Goal: Task Accomplishment & Management: Complete application form

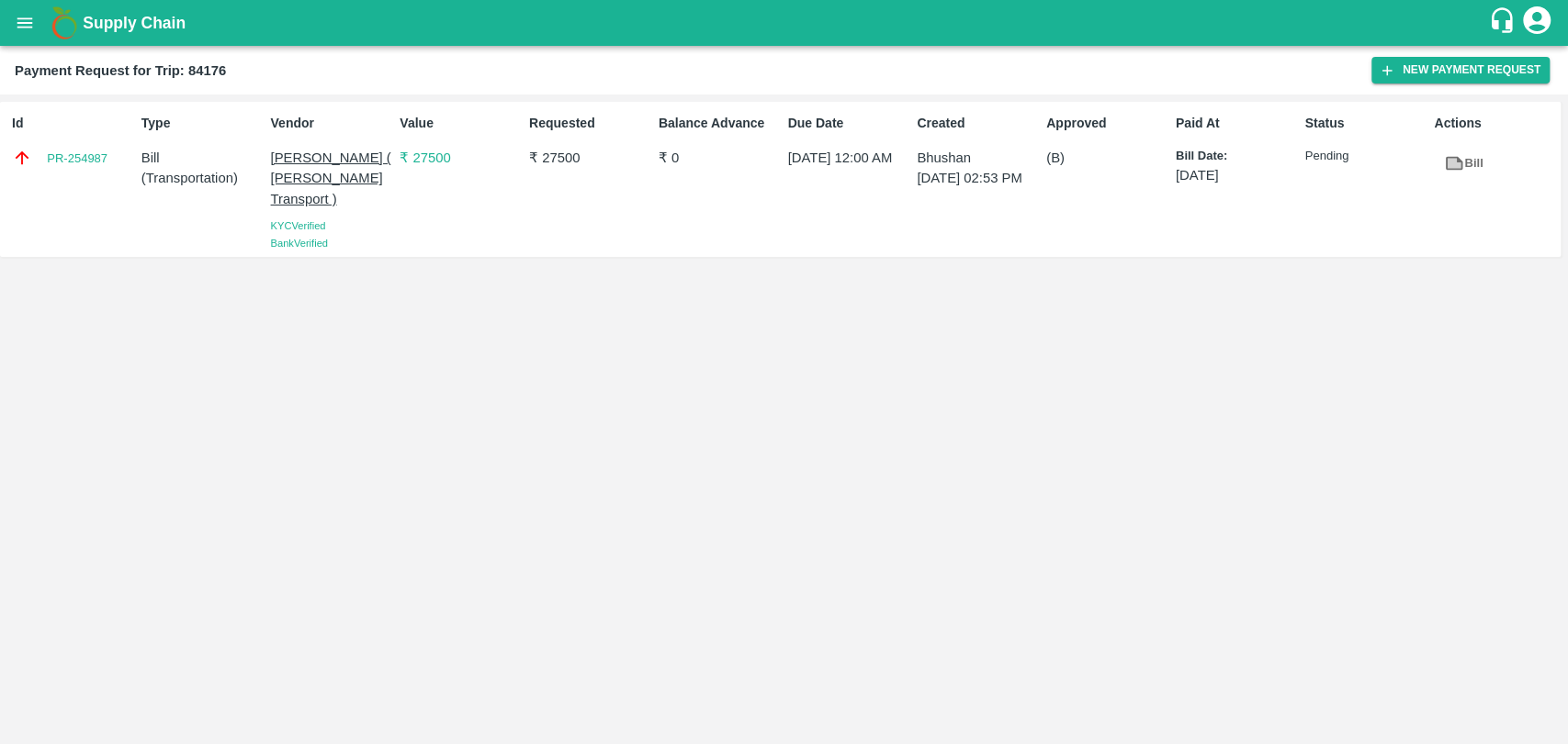
click at [24, 40] on button "open drawer" at bounding box center [24, 22] width 42 height 42
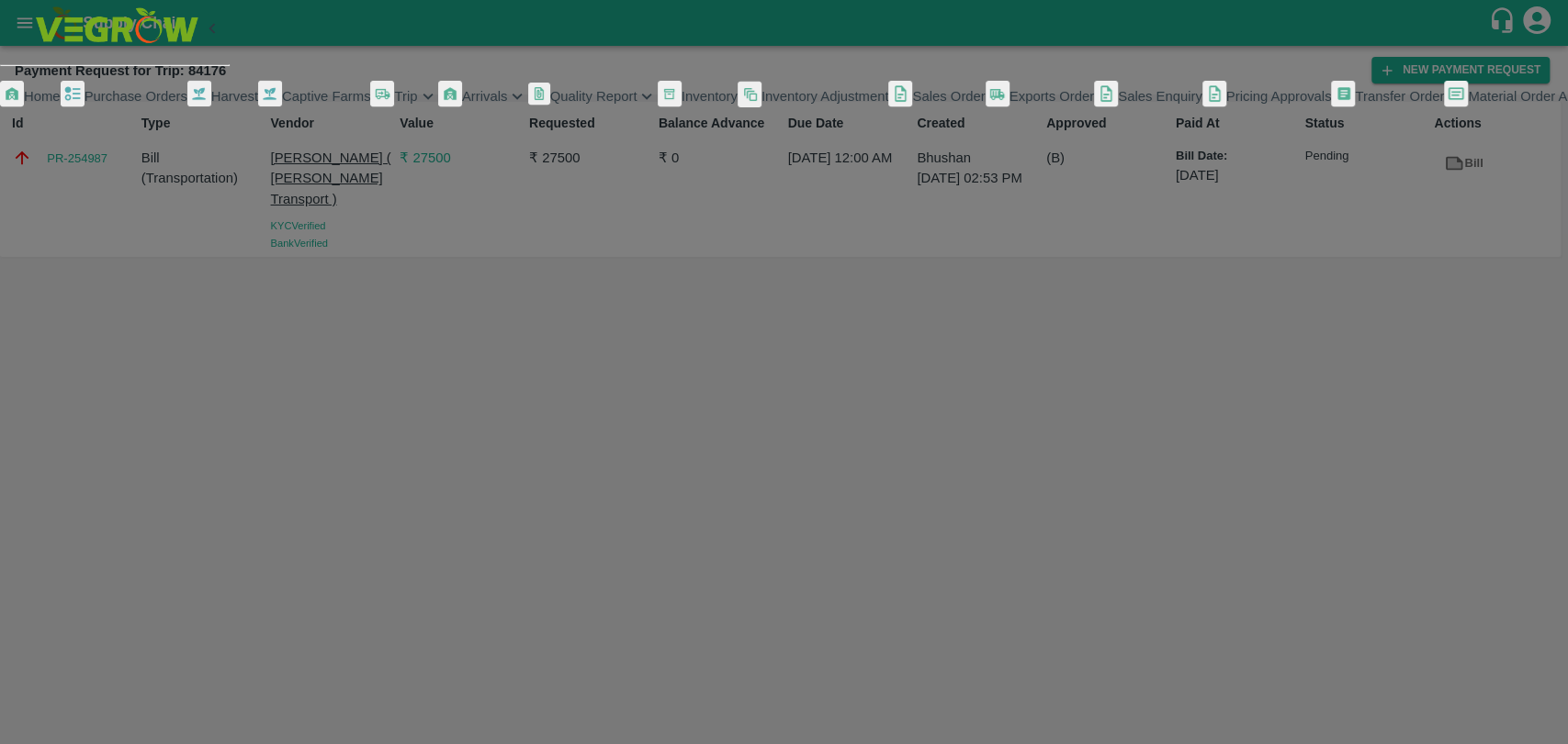
scroll to position [301, 0]
click at [111, 163] on span "My Payment Requests" at bounding box center [83, 155] width 137 height 15
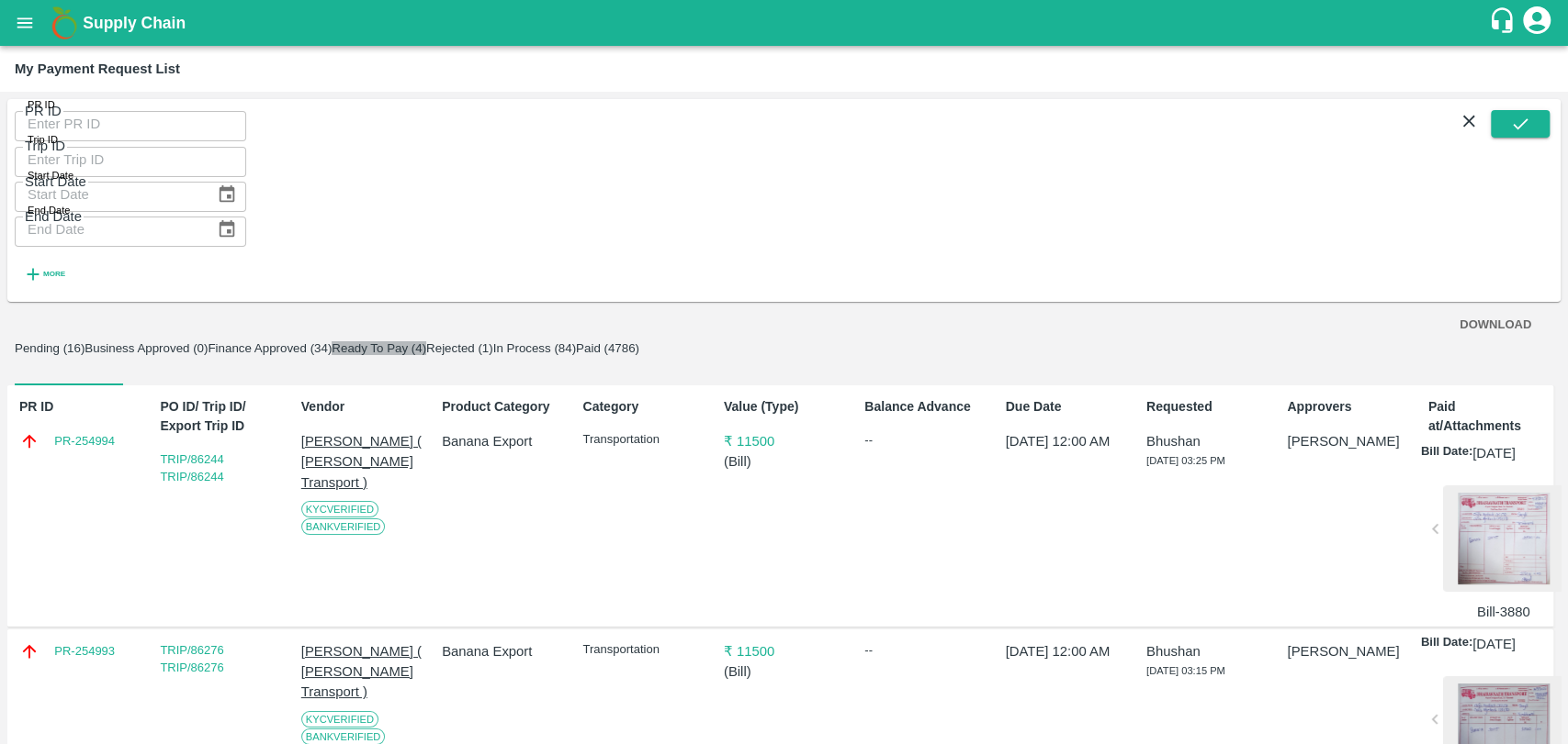
click at [426, 342] on button "Ready To Pay (4)" at bounding box center [378, 349] width 95 height 14
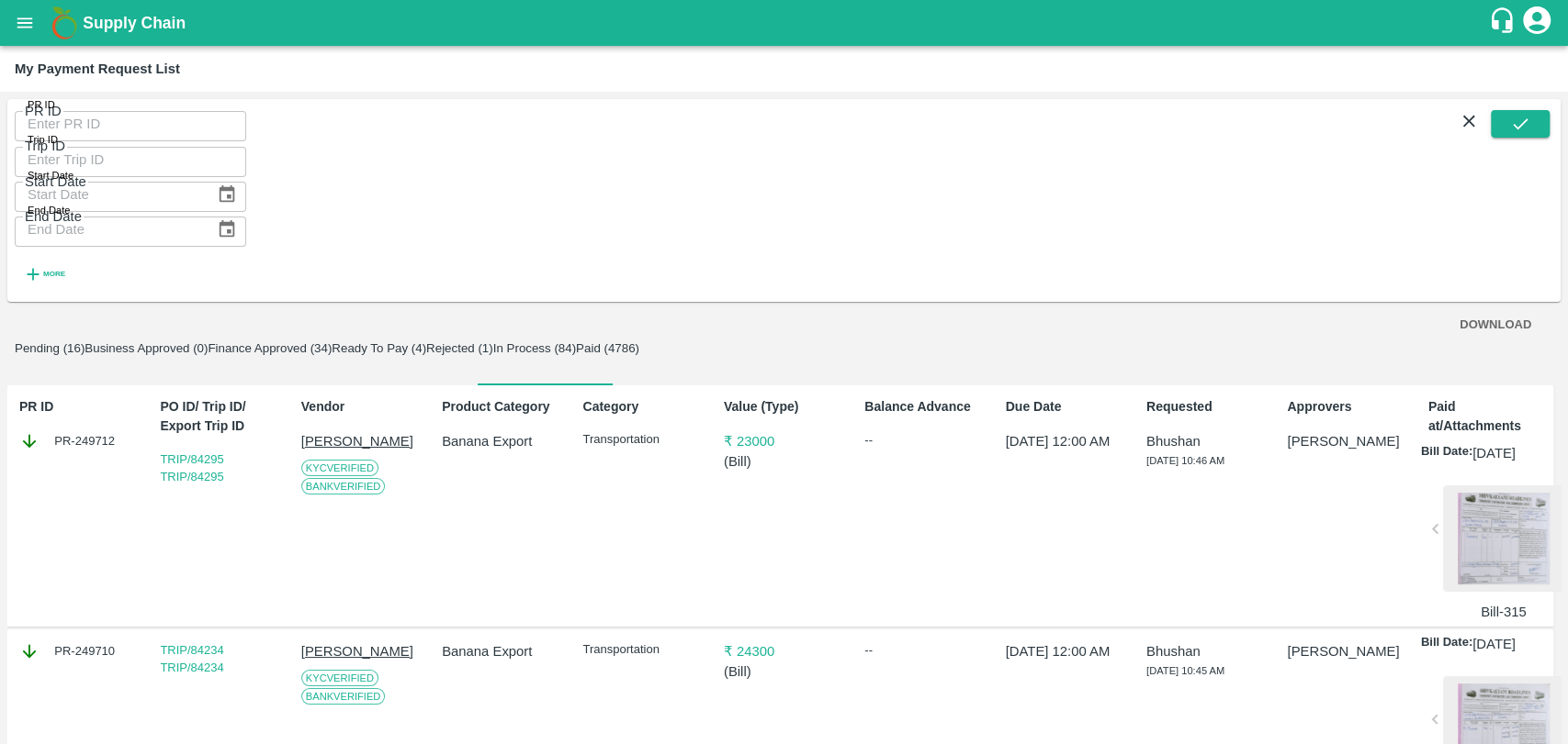
click at [62, 342] on button "Pending (16)" at bounding box center [49, 349] width 69 height 14
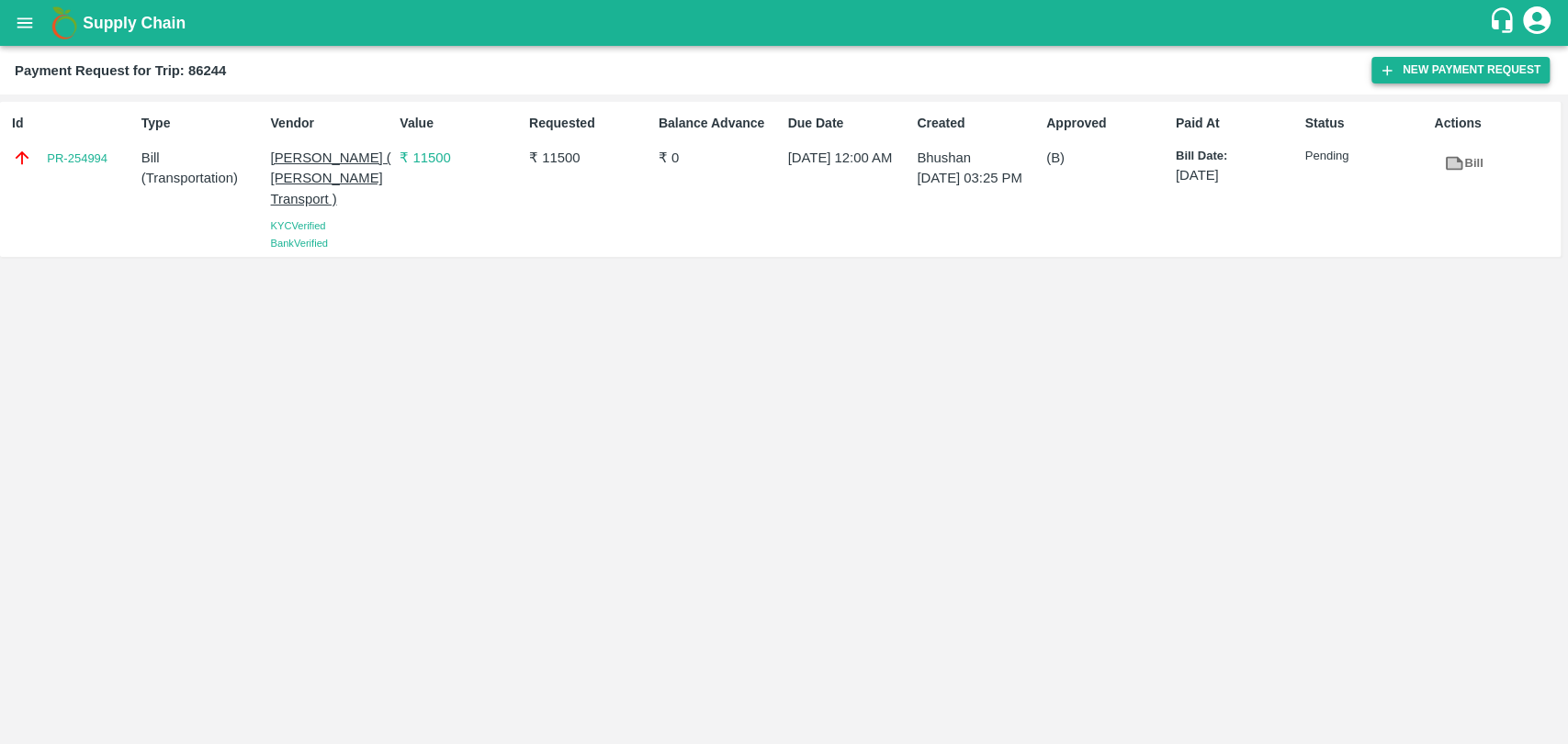
click at [1469, 71] on button "New Payment Request" at bounding box center [1461, 69] width 178 height 26
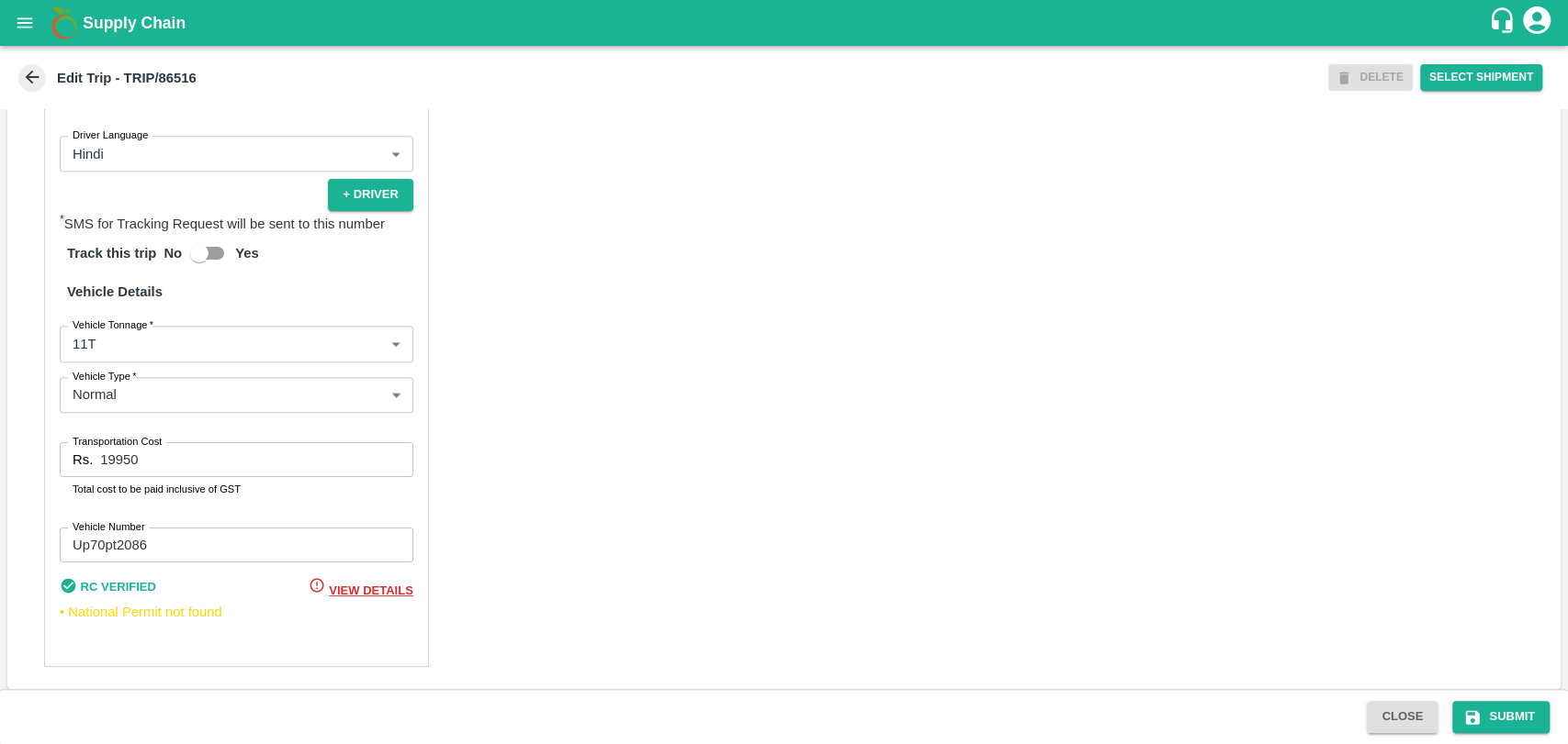
scroll to position [1195, 0]
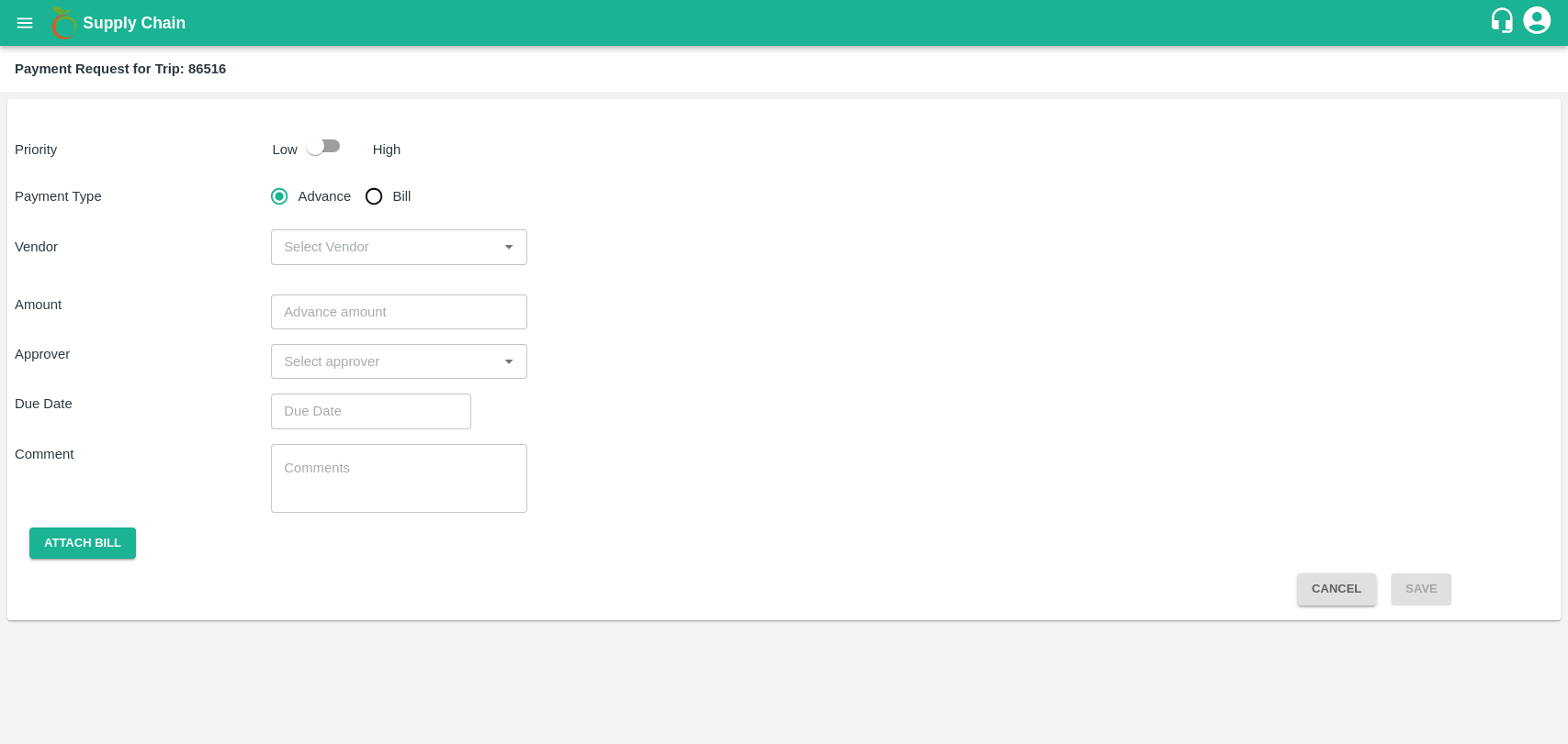
click at [361, 198] on input "Bill" at bounding box center [374, 196] width 37 height 37
radio input "true"
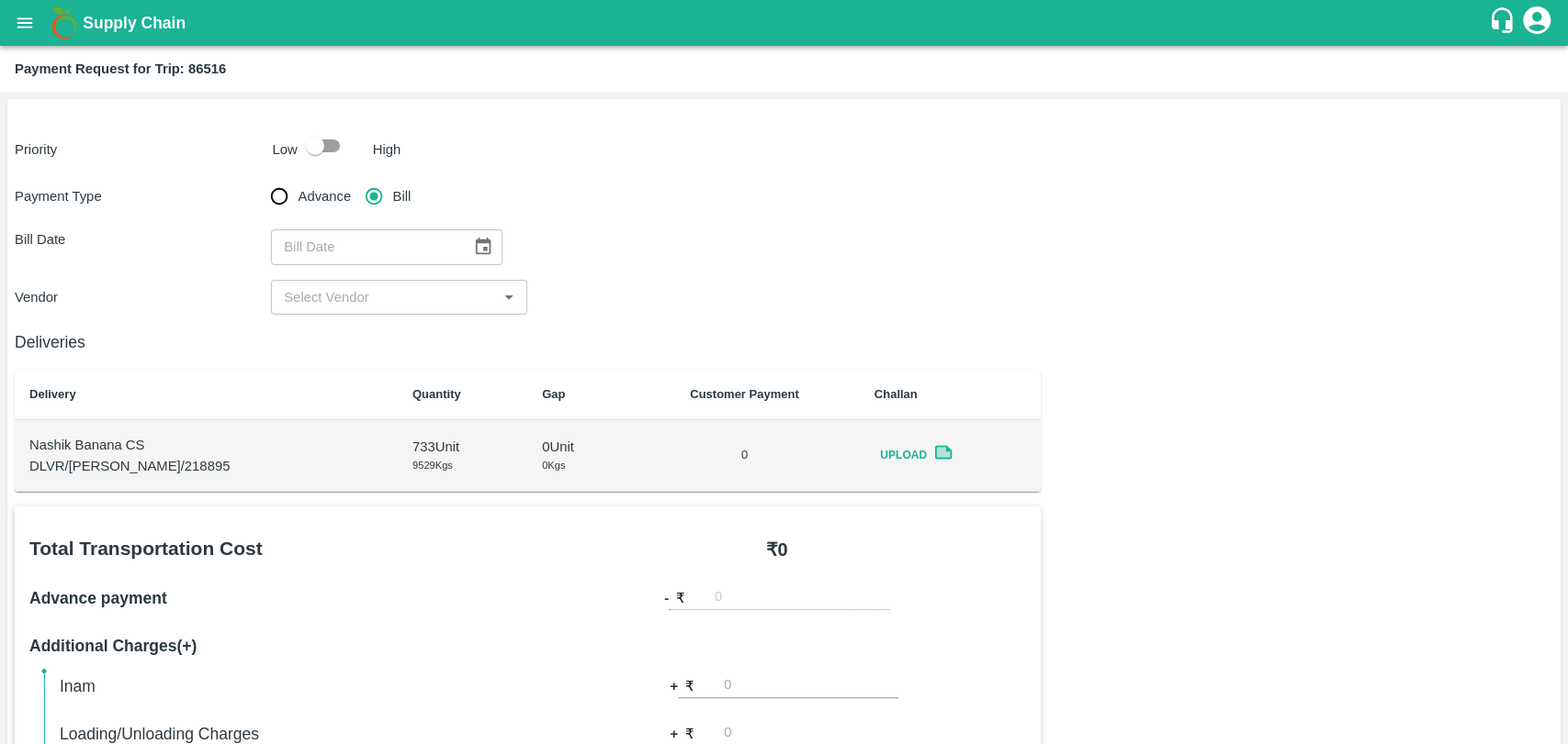
click at [330, 138] on input "checkbox" at bounding box center [315, 146] width 105 height 35
checkbox input "true"
click at [487, 246] on button "Choose date" at bounding box center [484, 247] width 35 height 35
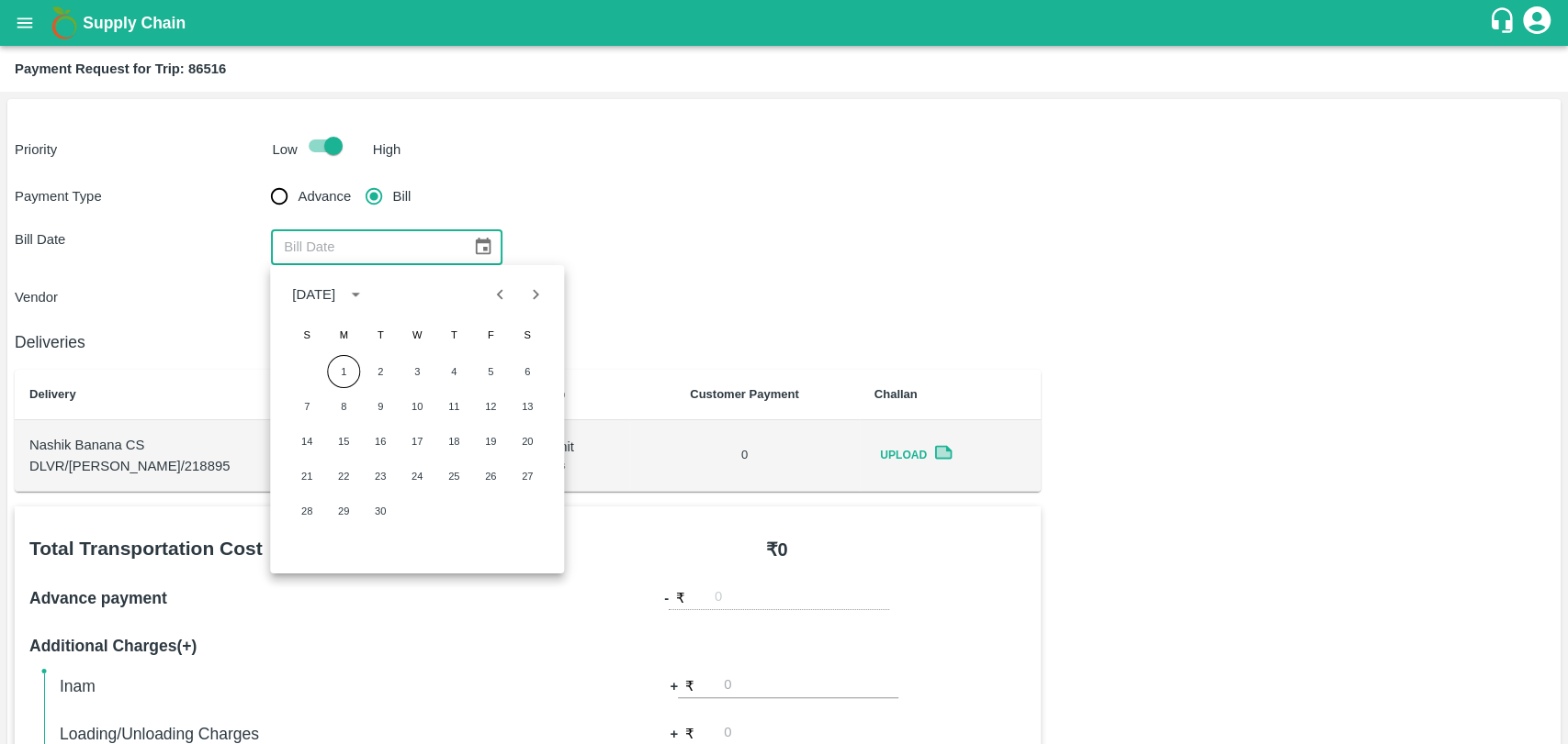
click at [491, 294] on icon "Previous month" at bounding box center [500, 294] width 21 height 21
click at [379, 406] on button "5" at bounding box center [380, 407] width 33 height 33
type input "05/08/2025"
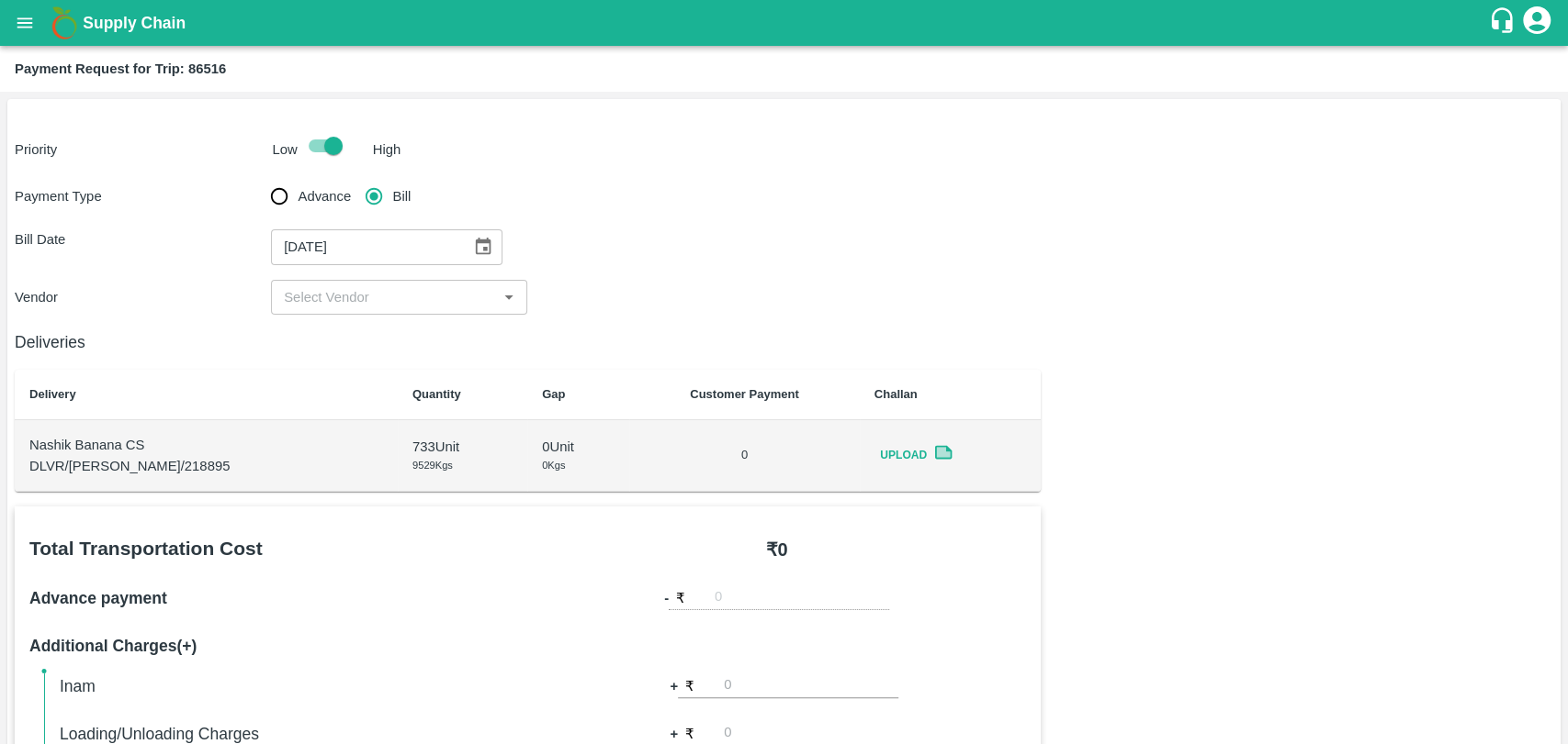
click at [342, 281] on div "​" at bounding box center [399, 298] width 256 height 35
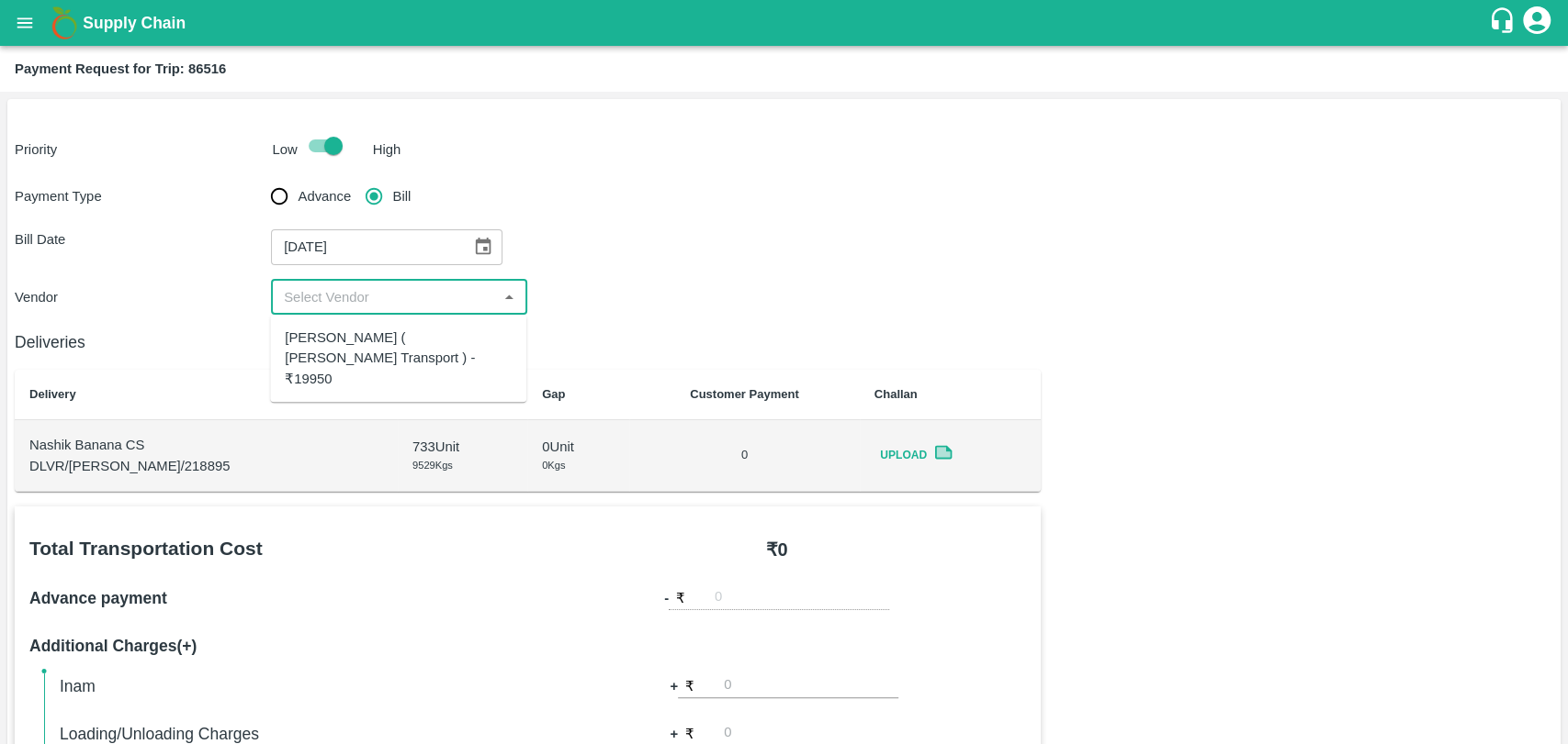
click at [336, 330] on div "Nitin Rasal ( Bhairavnath Transport ) - ₹19950" at bounding box center [398, 358] width 227 height 62
type input "Nitin Rasal ( Bhairavnath Transport ) - ₹19950"
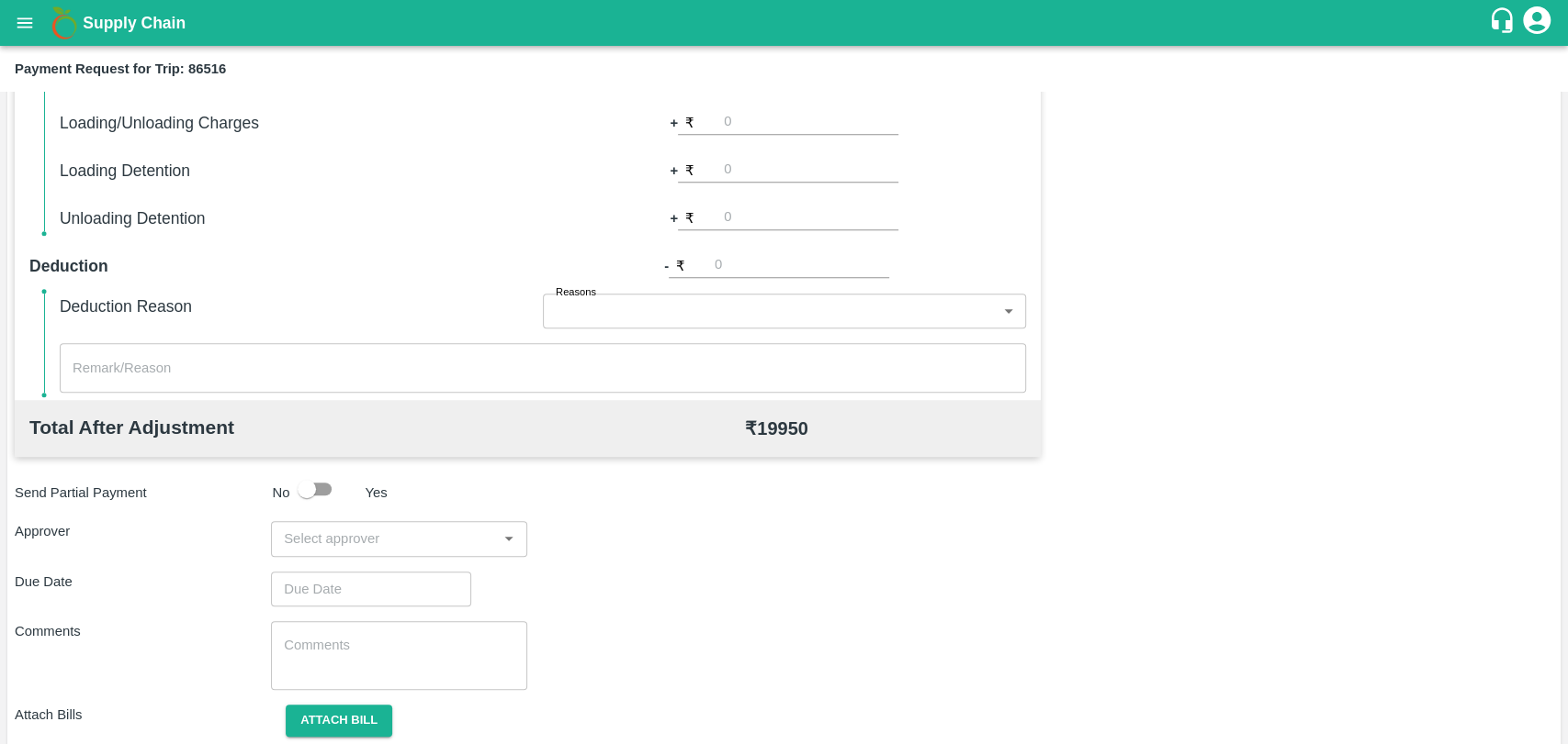
scroll to position [510, 0]
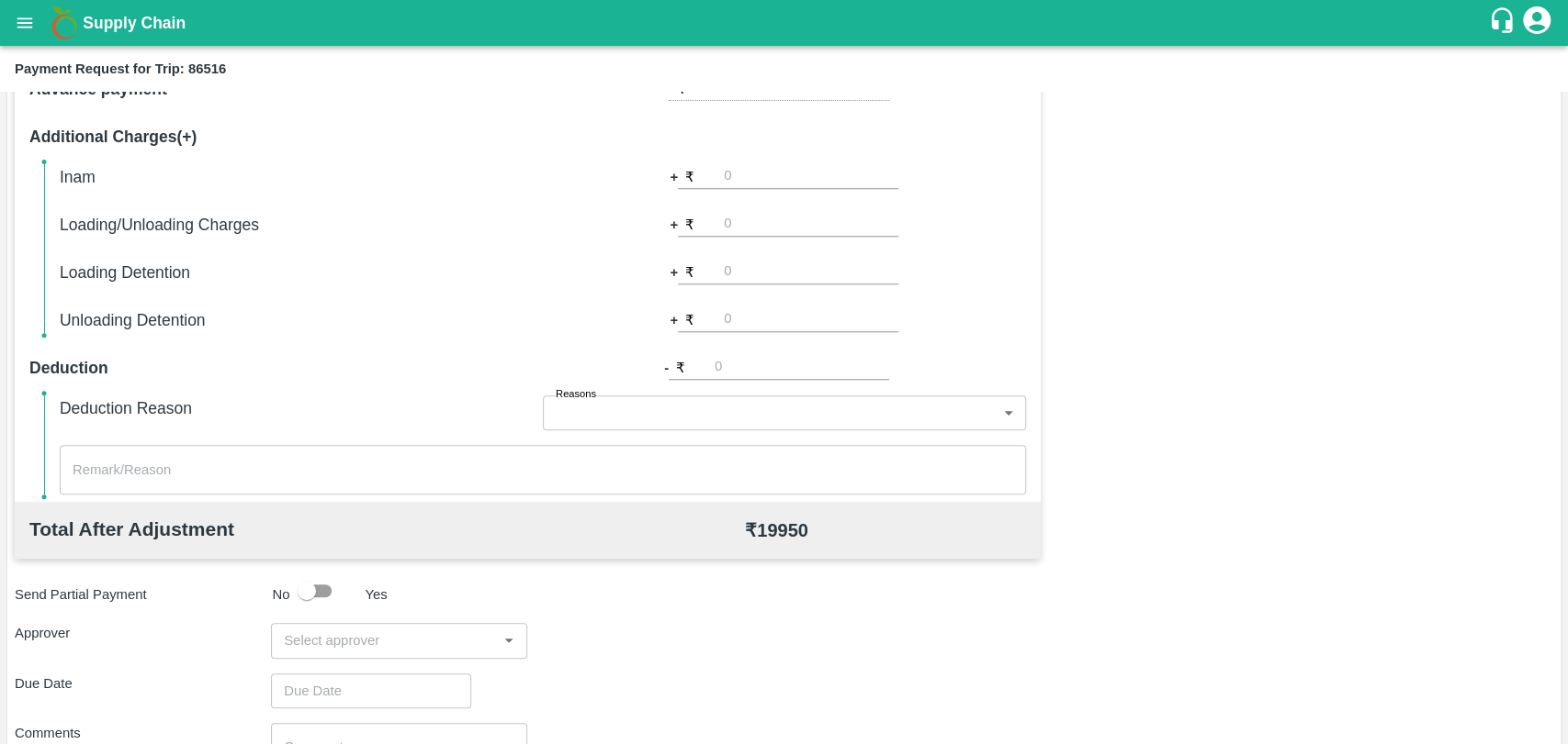
click at [769, 227] on input "number" at bounding box center [811, 224] width 175 height 24
type input "500"
click at [1126, 245] on div "Total Transportation Cost ₹ 19950 Advance payment - ₹ Additional Charges(+) Ina…" at bounding box center [784, 441] width 1539 height 889
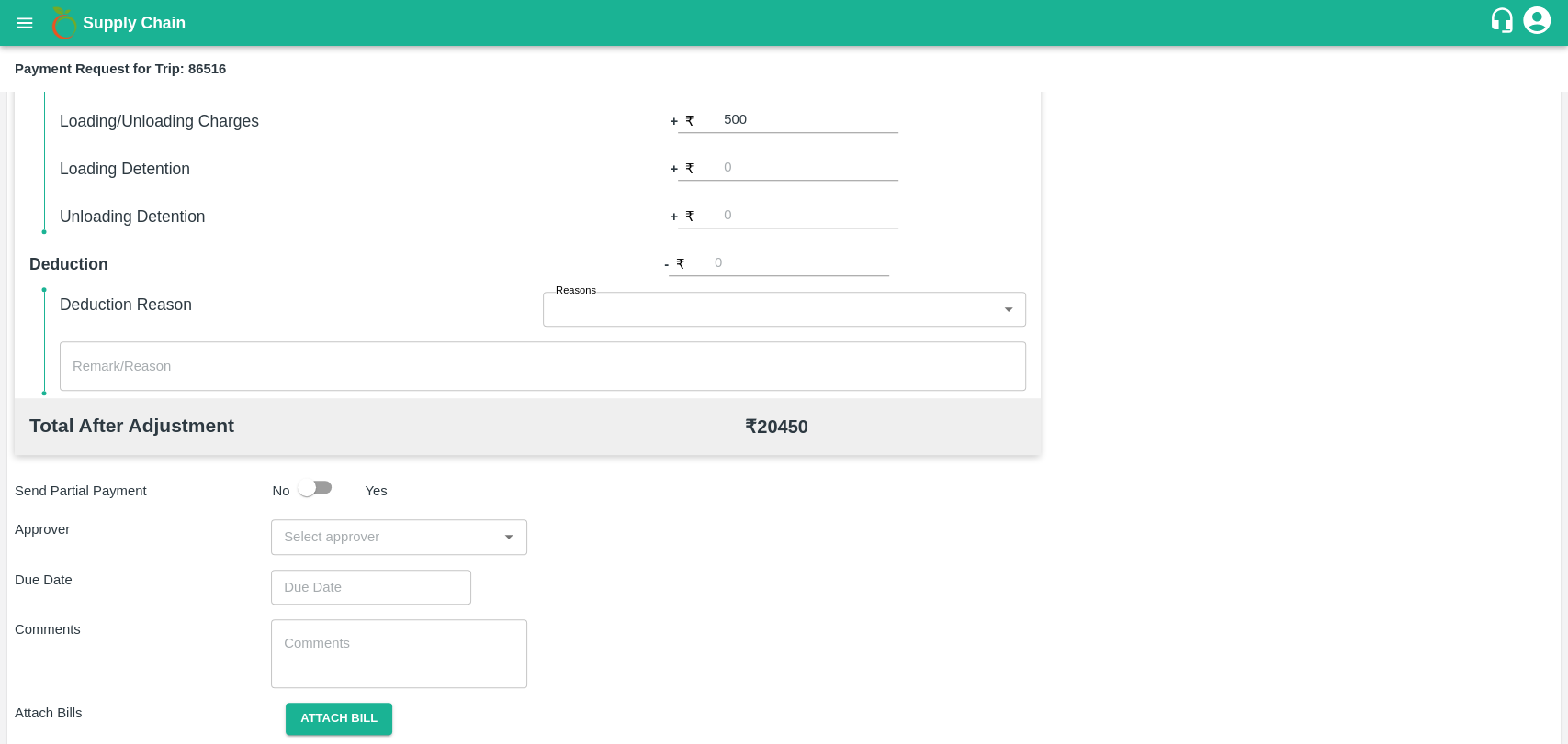
scroll to position [672, 0]
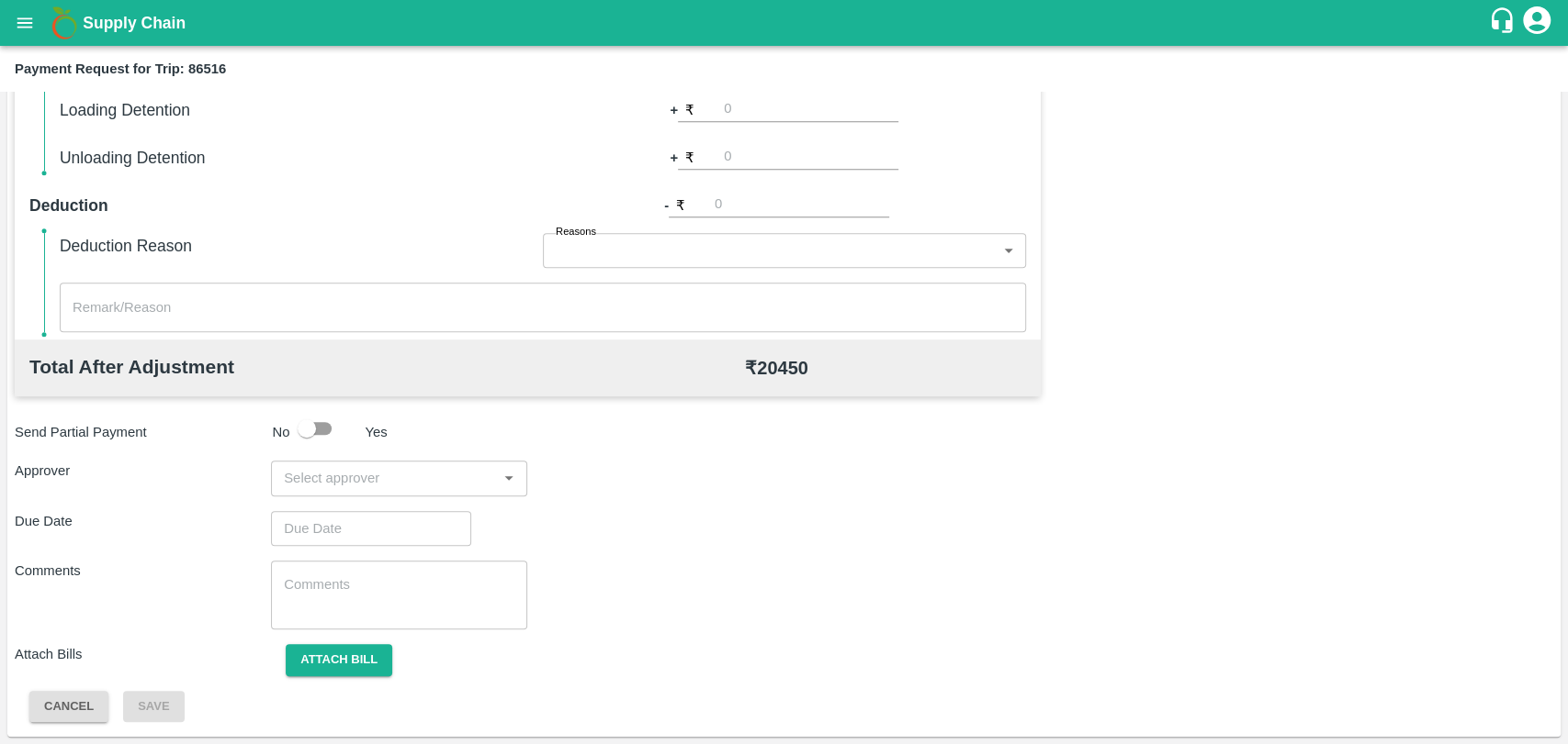
click at [433, 471] on input "input" at bounding box center [384, 478] width 215 height 23
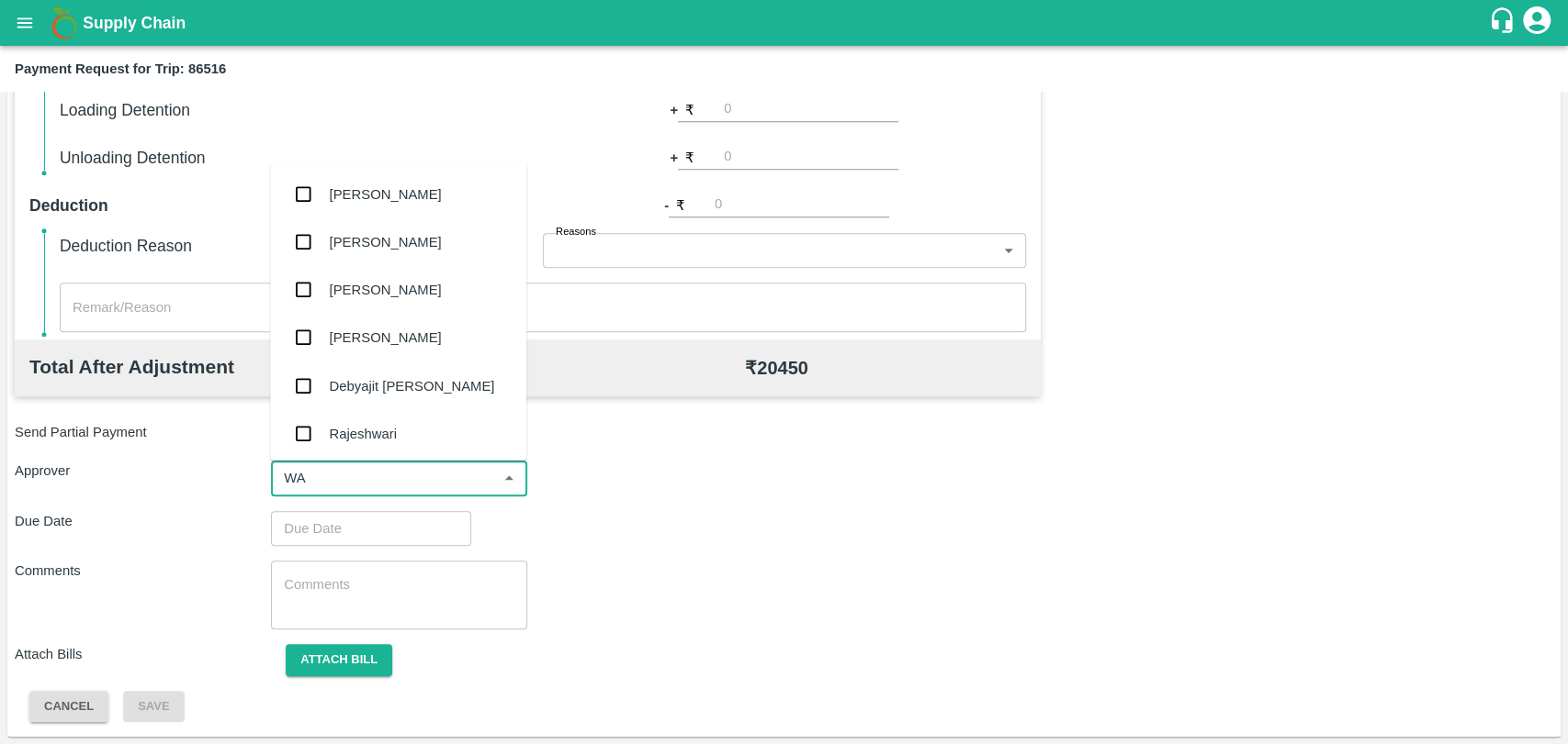
type input "WAG"
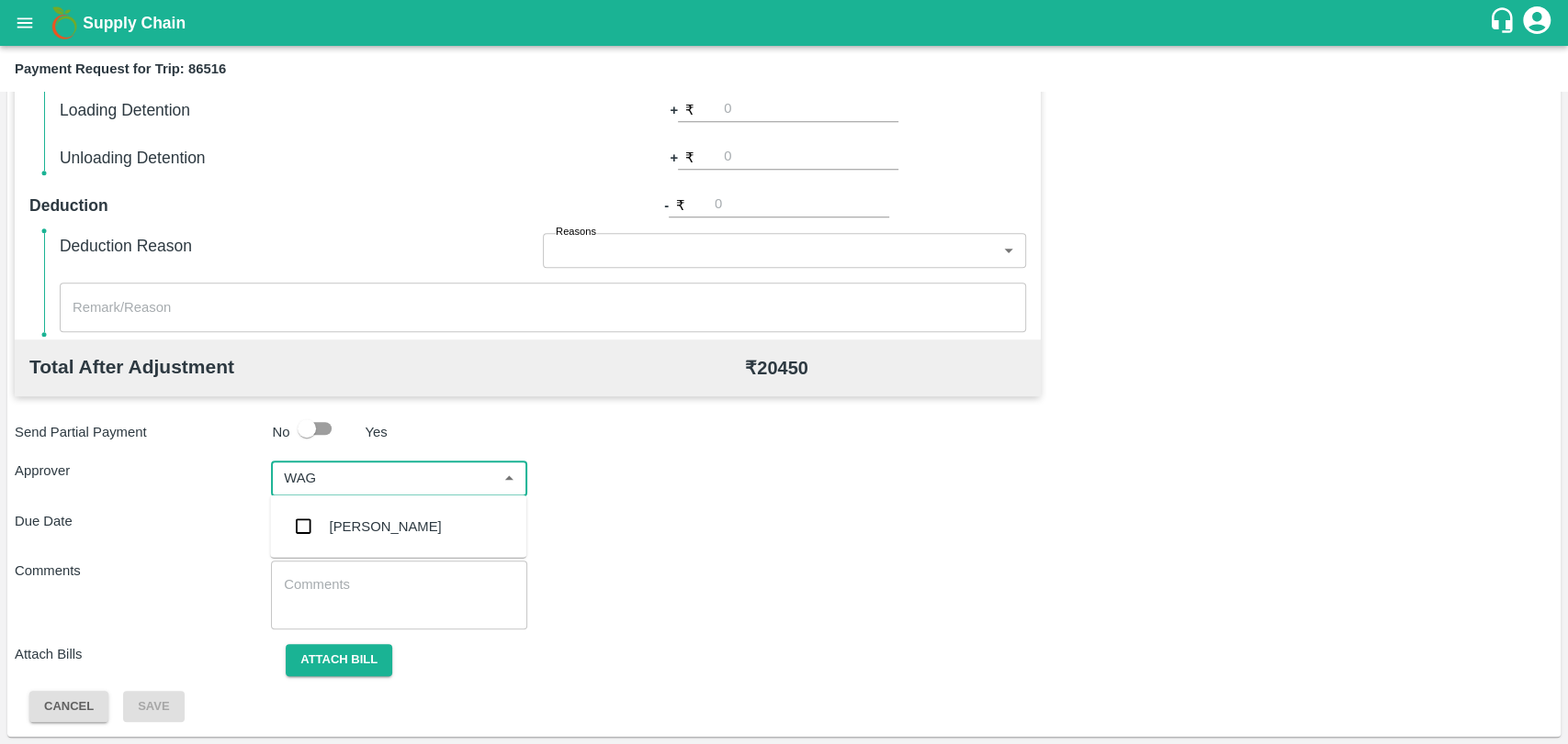
click at [399, 522] on div "Prasad Waghade" at bounding box center [385, 526] width 112 height 21
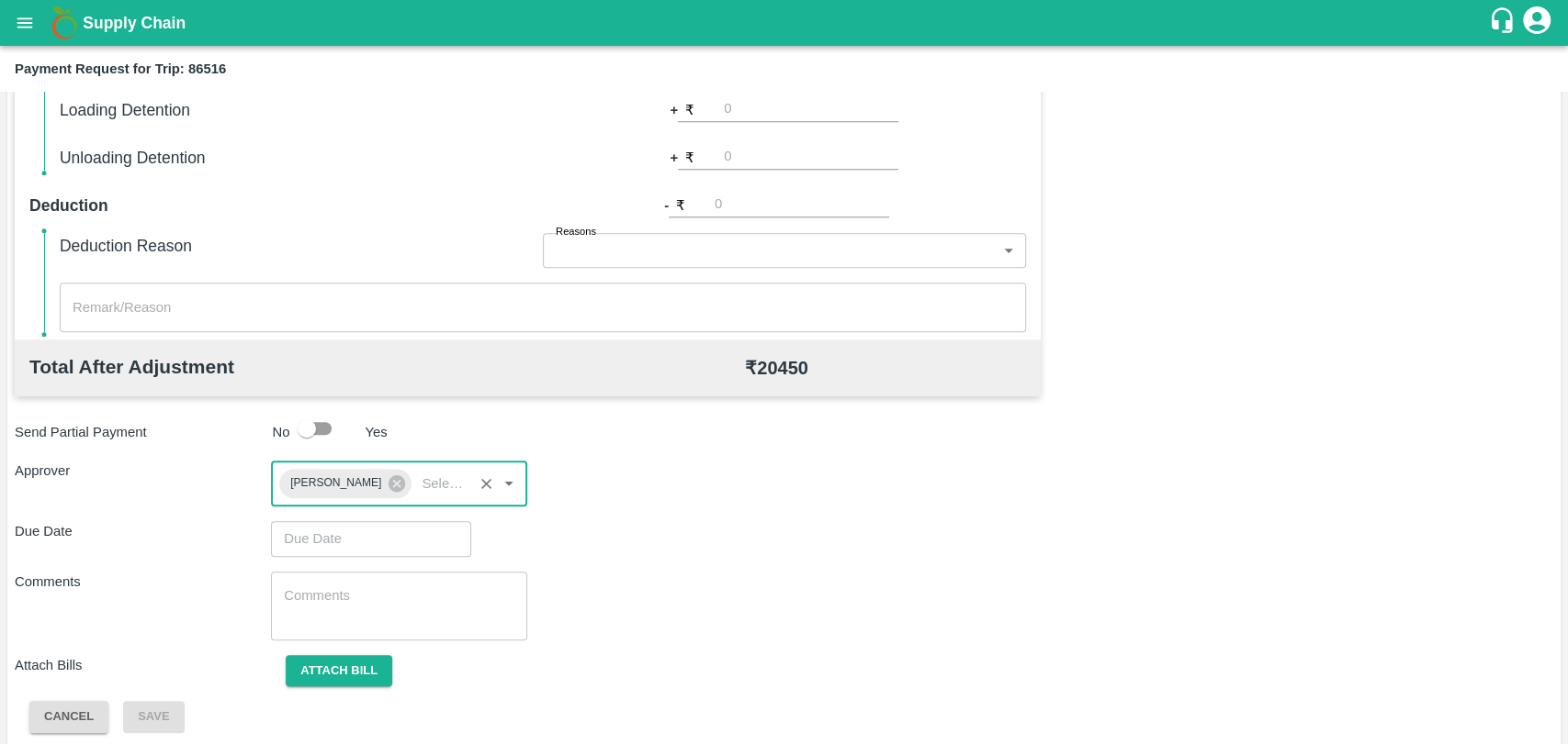
click at [361, 535] on input "Choose date" at bounding box center [364, 539] width 188 height 35
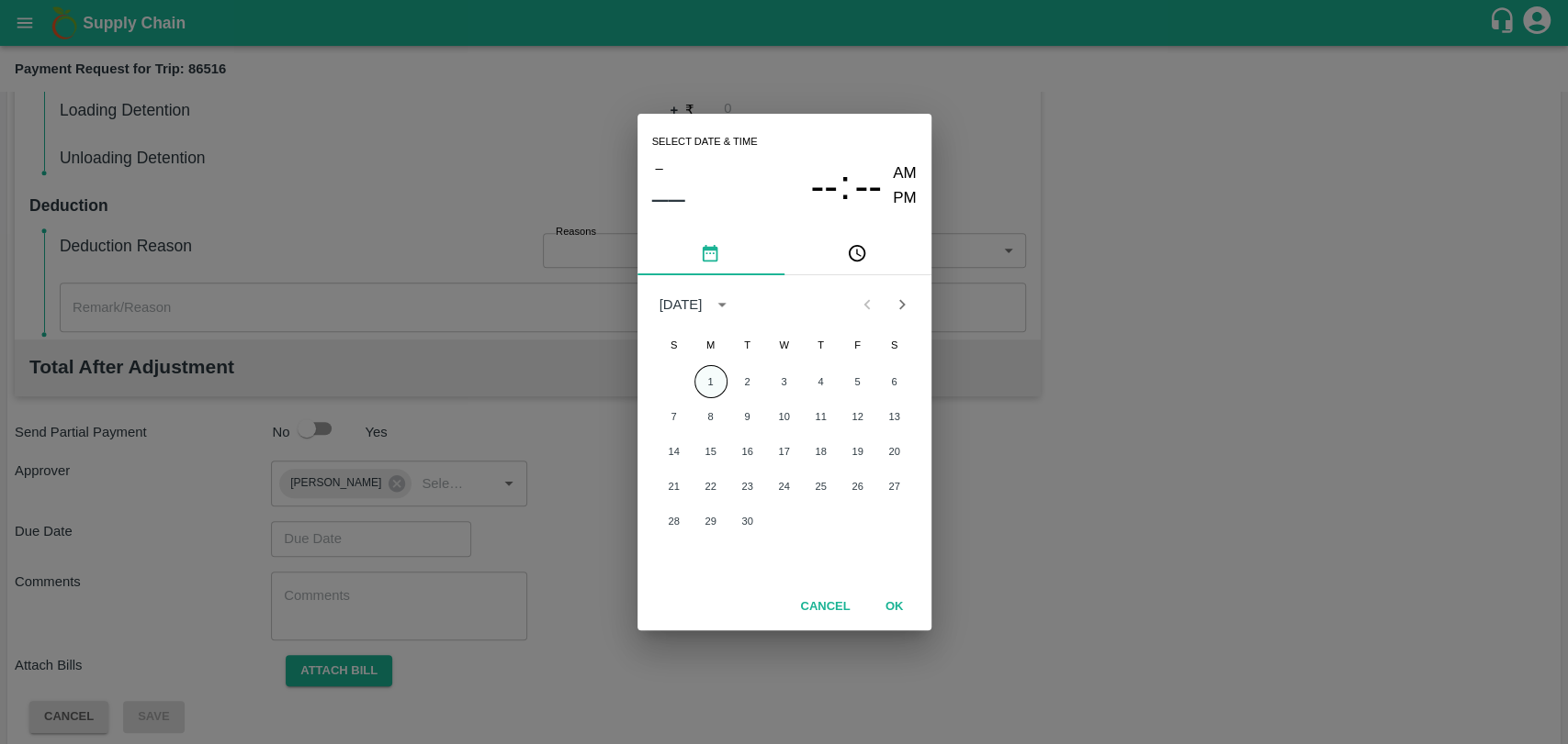
click at [711, 394] on button "1" at bounding box center [711, 382] width 33 height 33
type input "01/09/2025 12:00 AM"
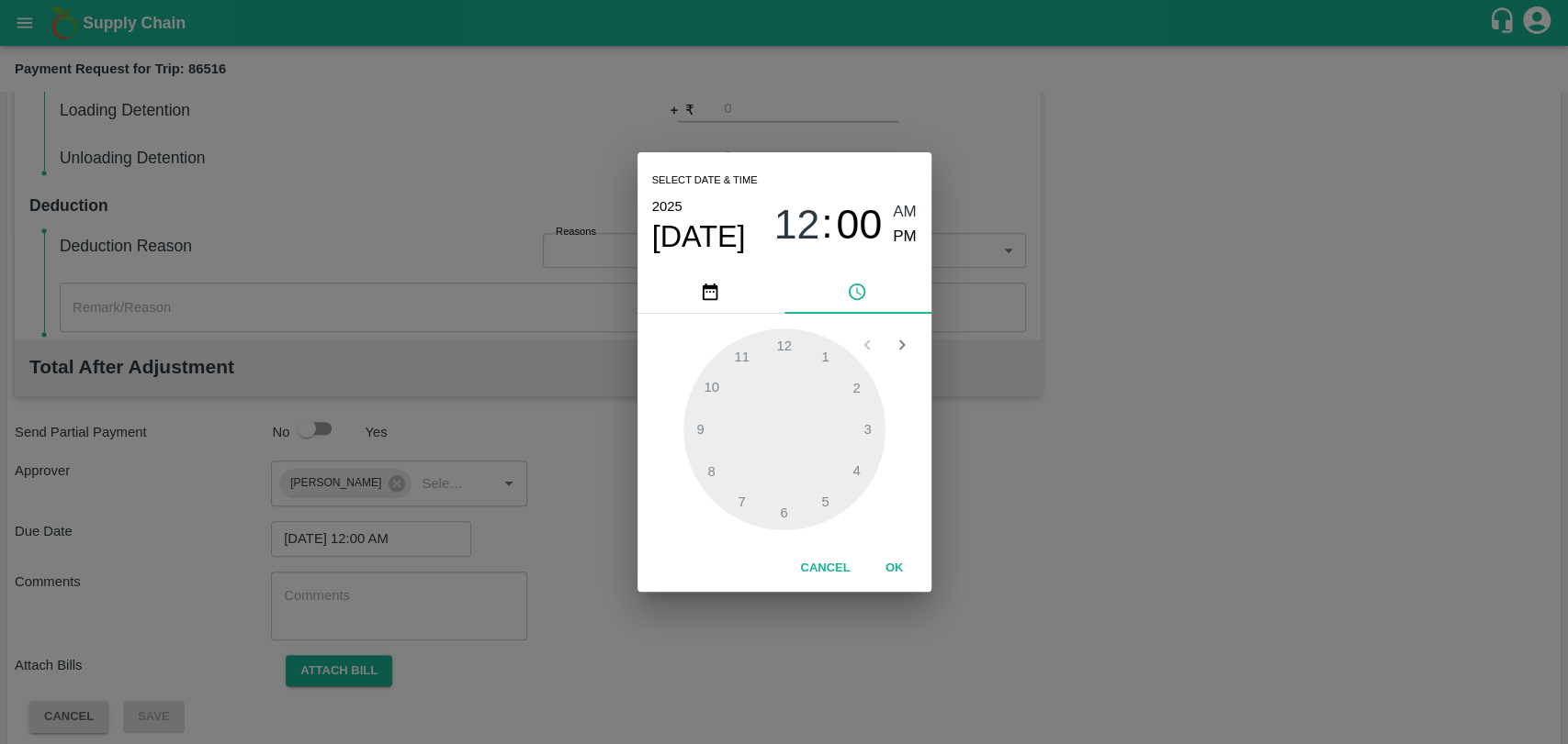
click at [894, 566] on button "OK" at bounding box center [895, 568] width 59 height 32
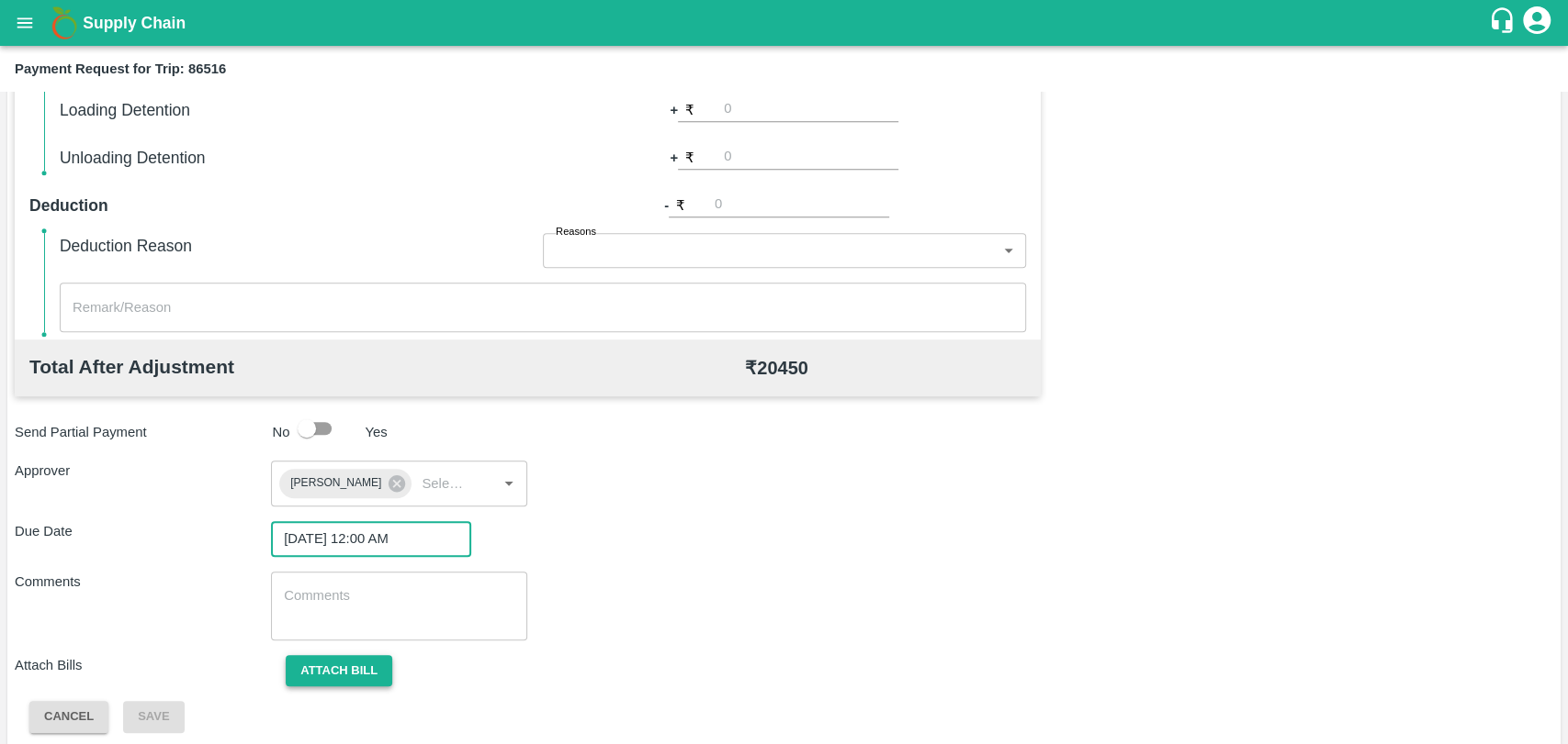
click at [332, 665] on button "Attach bill" at bounding box center [338, 671] width 106 height 32
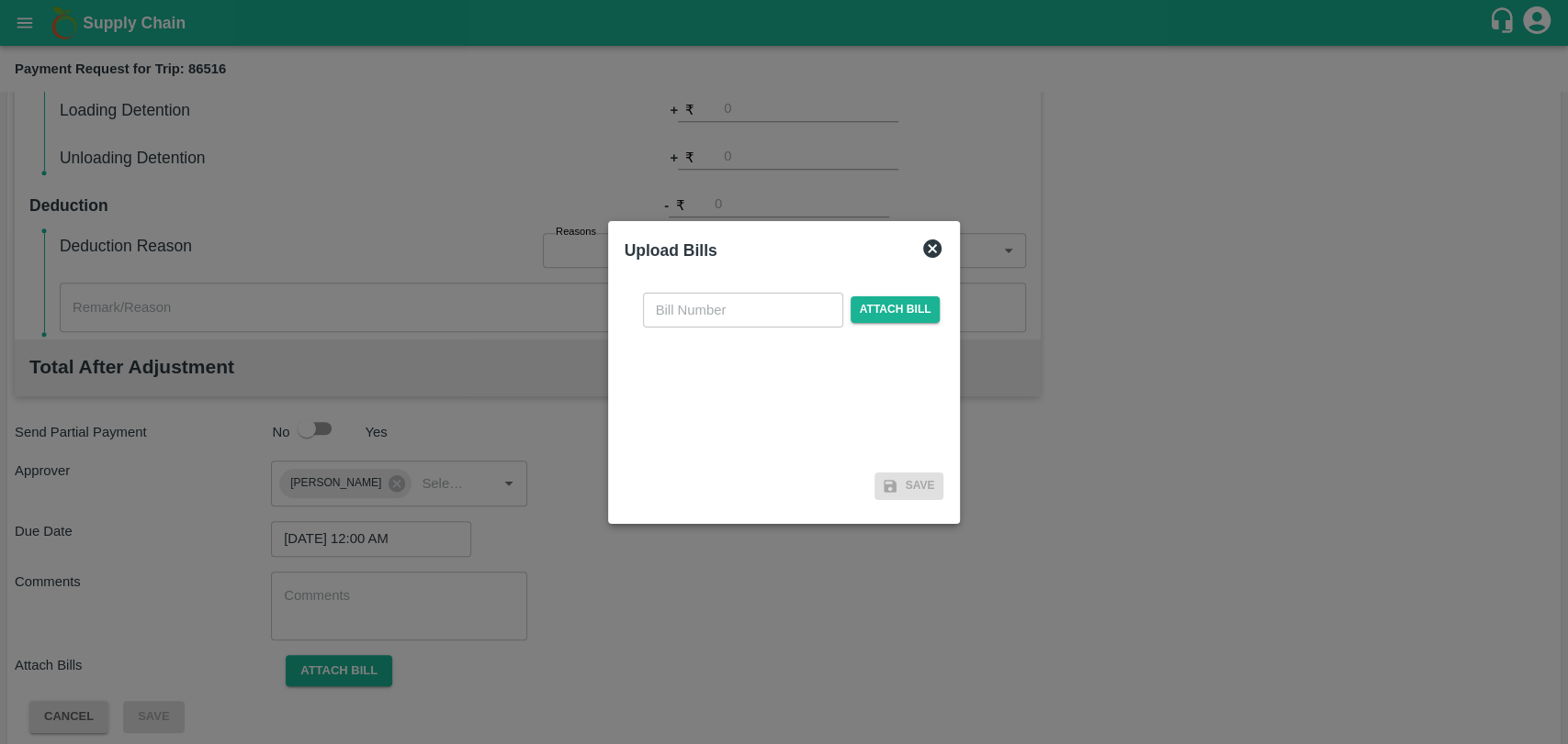
click at [718, 323] on input "text" at bounding box center [742, 310] width 200 height 35
click at [898, 307] on span "Attach bill" at bounding box center [896, 310] width 90 height 26
click at [0, 0] on input "Attach bill" at bounding box center [0, 0] width 0 height 0
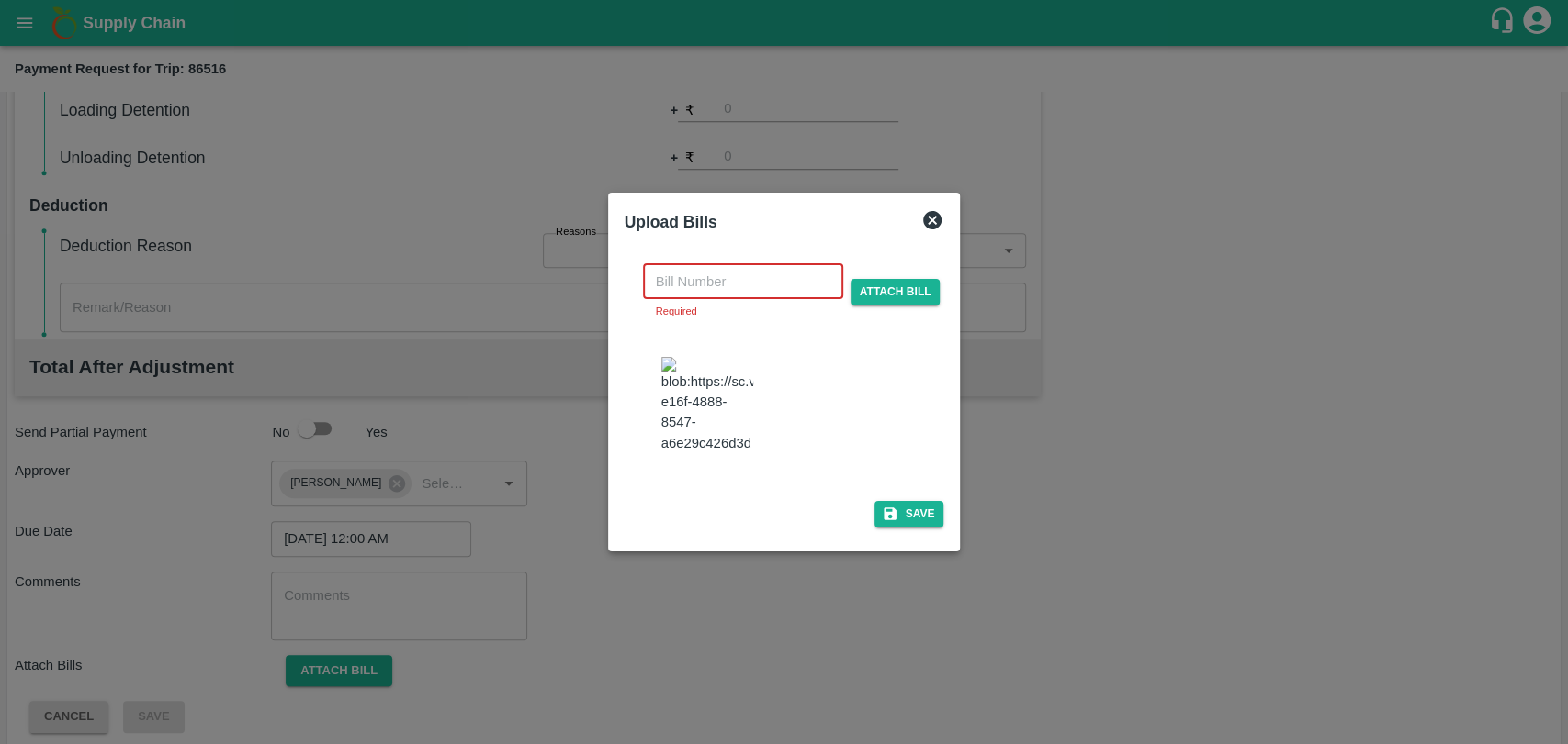
click at [705, 283] on input "text" at bounding box center [742, 282] width 200 height 35
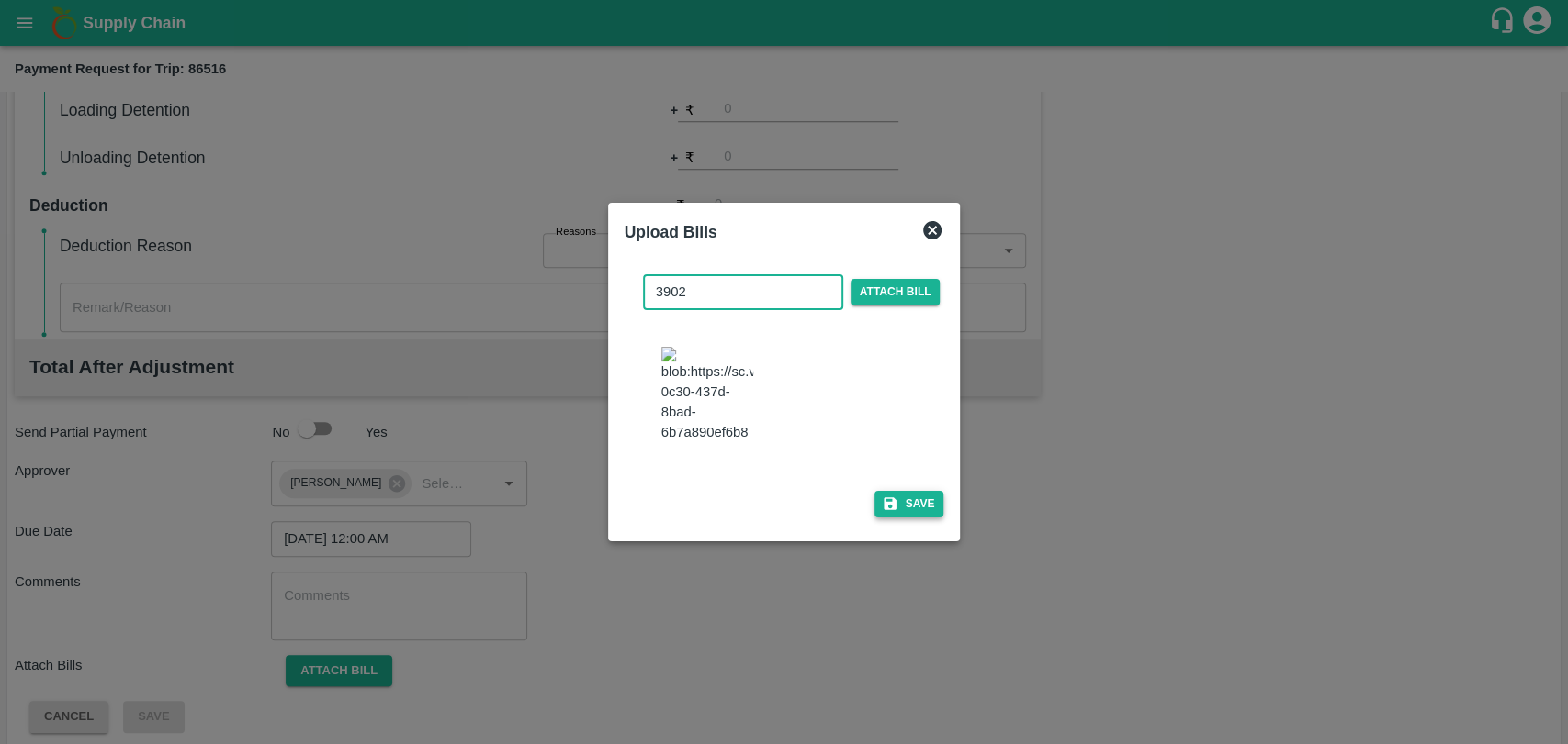
type input "3902"
click at [909, 508] on button "Save" at bounding box center [909, 504] width 69 height 26
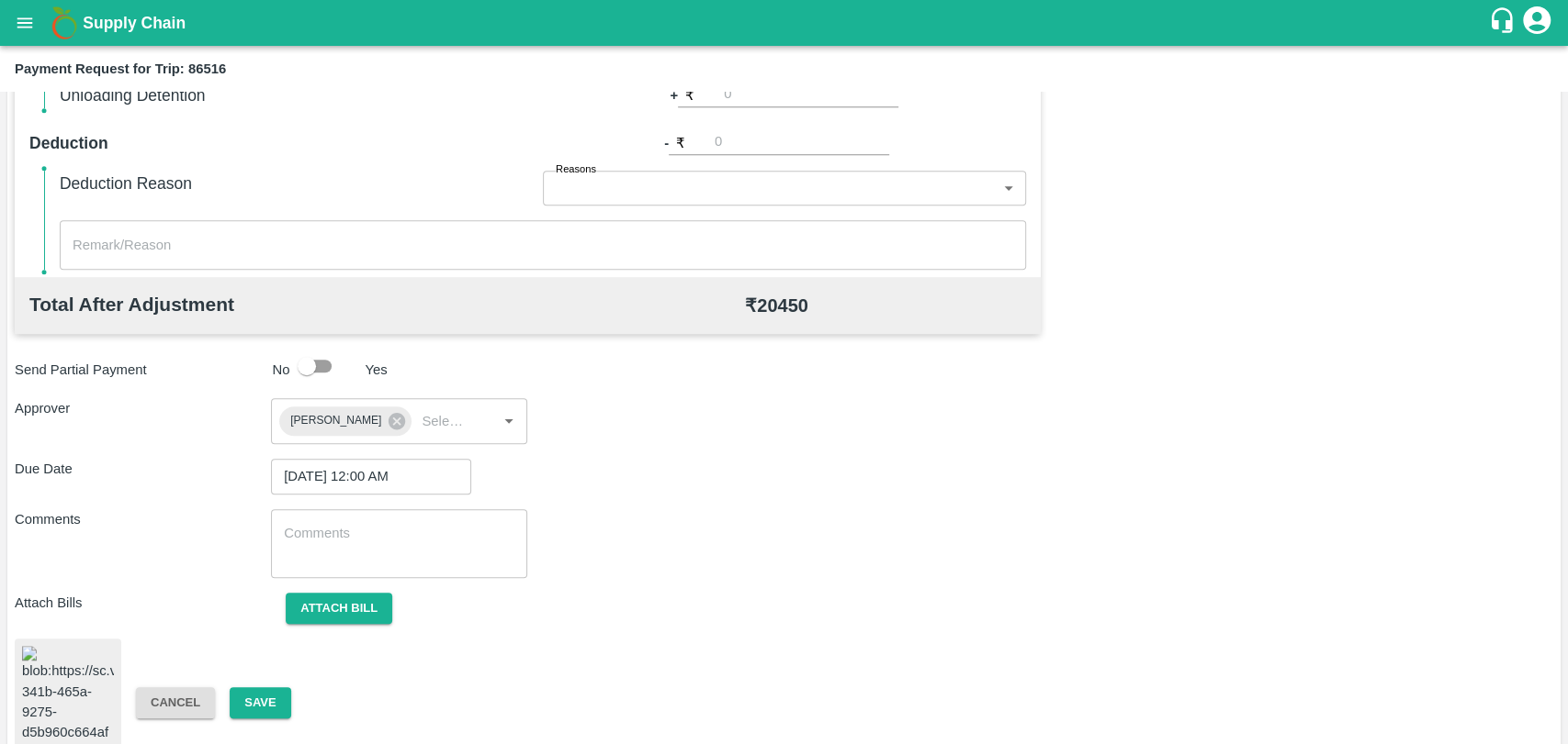
scroll to position [766, 0]
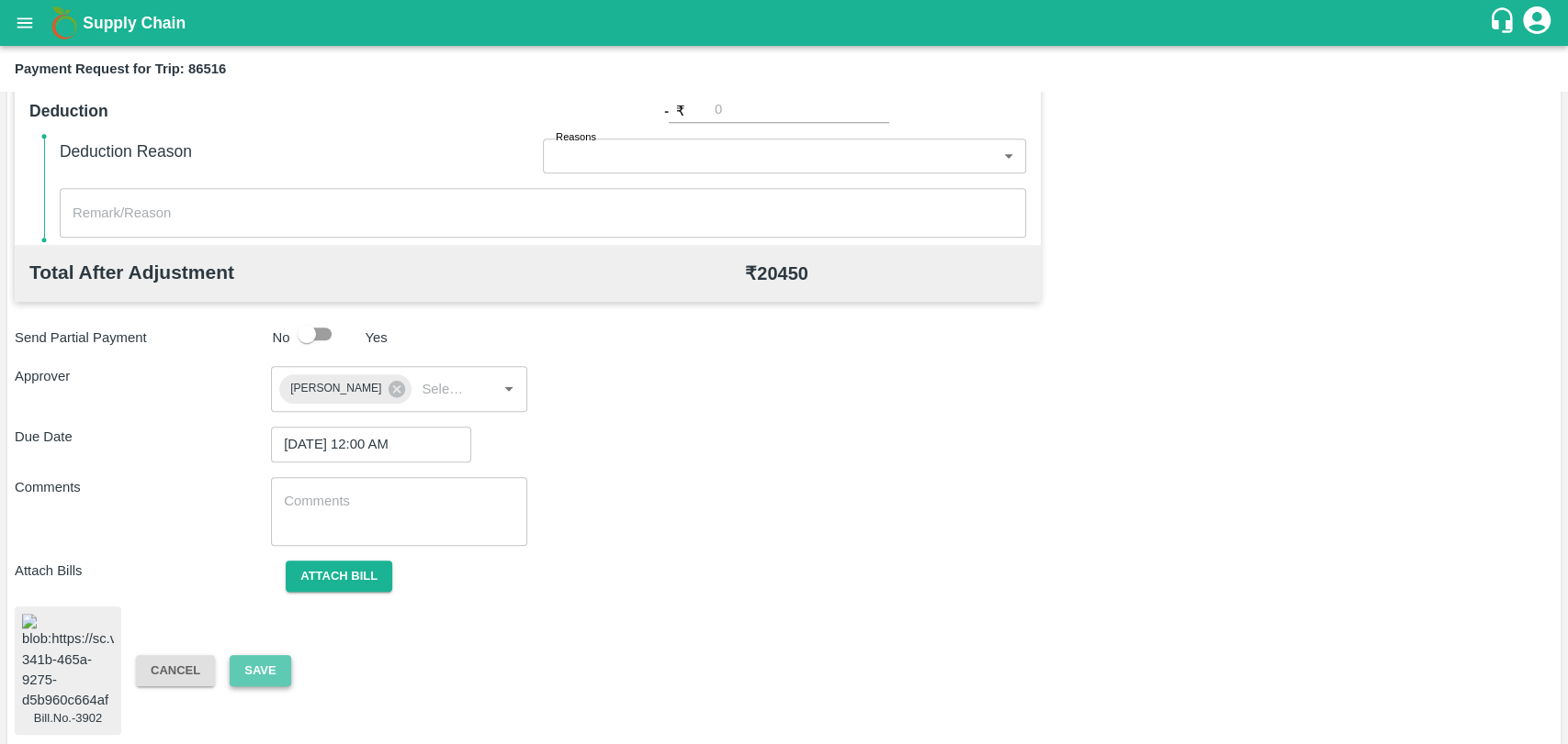
click at [261, 663] on button "Save" at bounding box center [260, 671] width 61 height 32
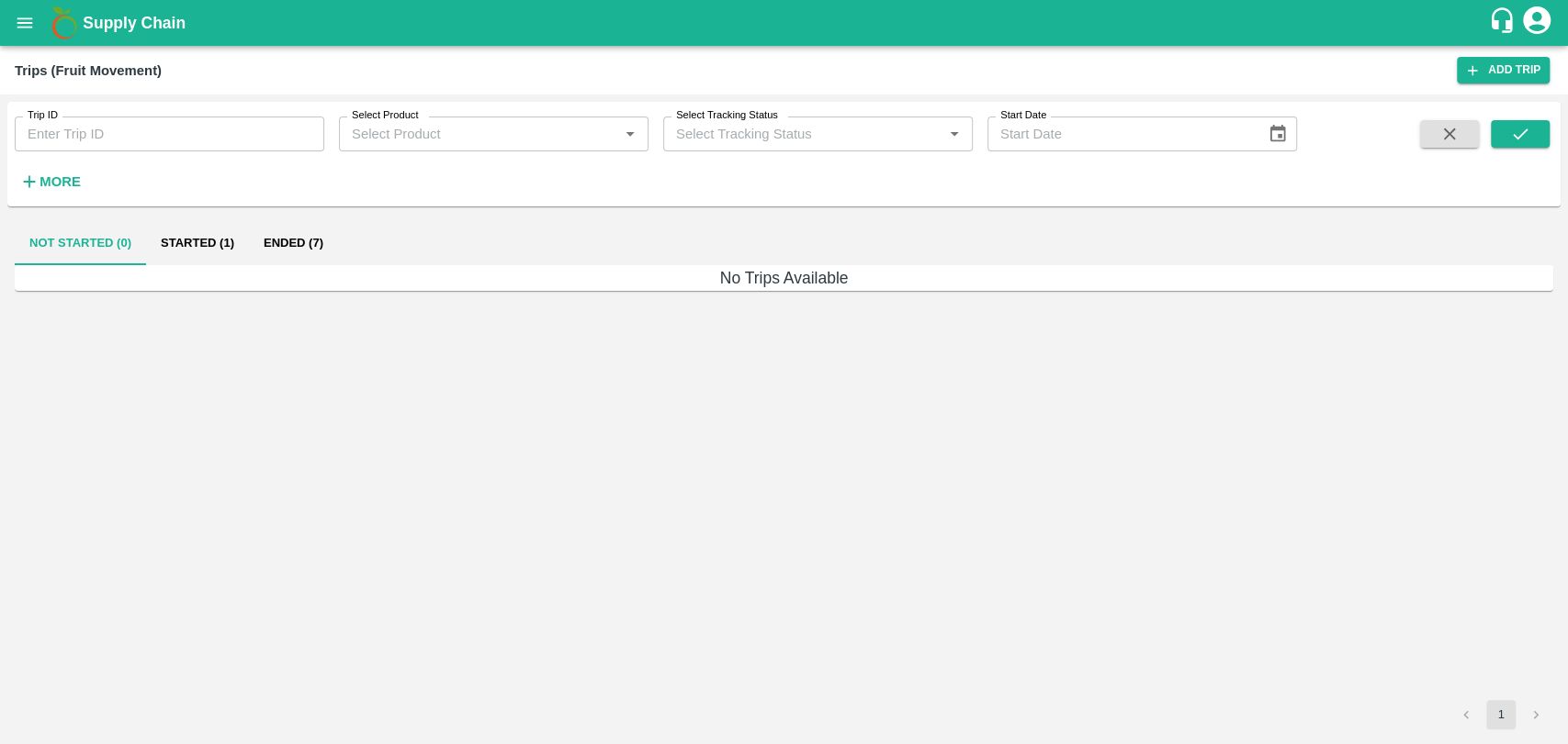
click at [46, 191] on h6 "More" at bounding box center [60, 182] width 41 height 23
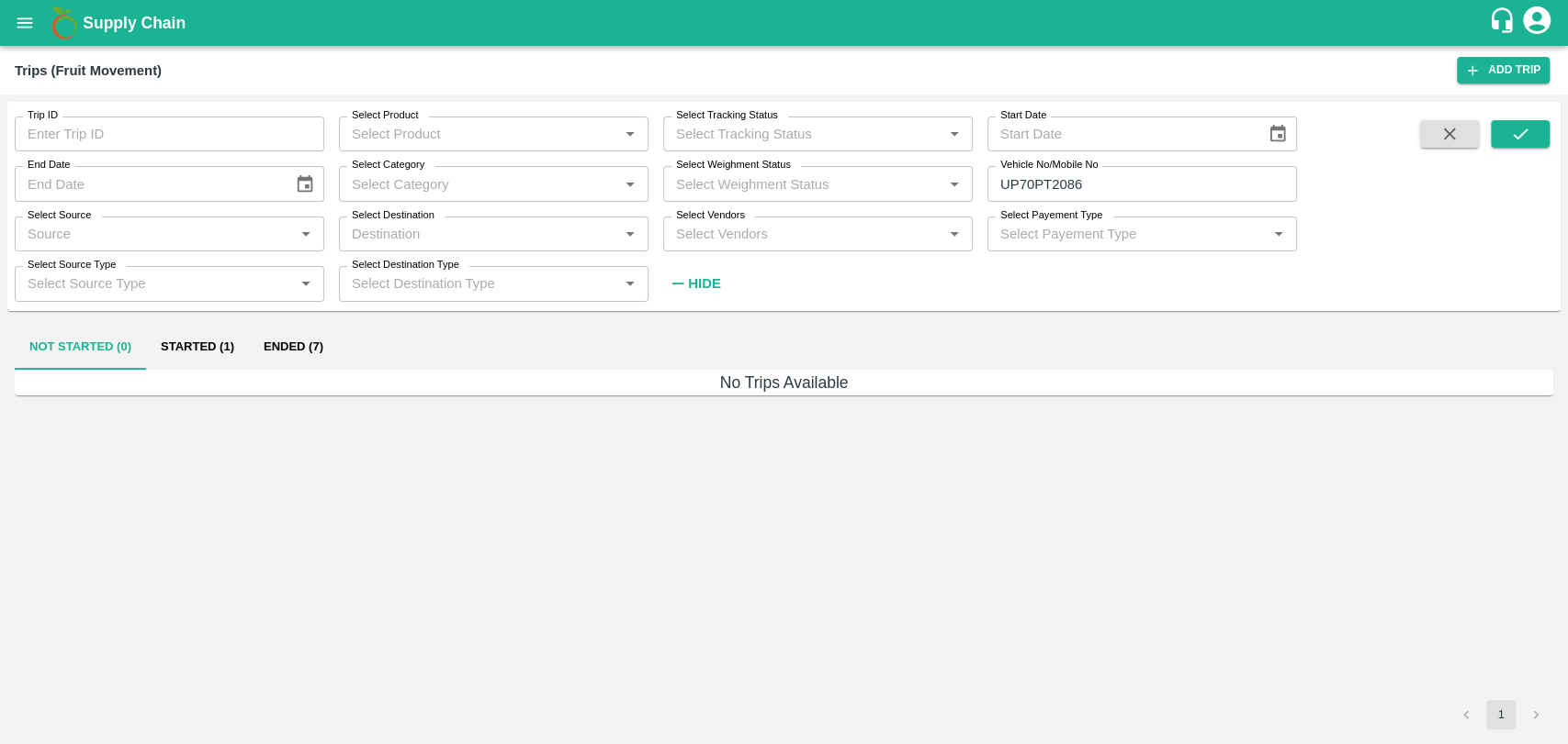
drag, startPoint x: 1144, startPoint y: 191, endPoint x: 656, endPoint y: 197, distance: 488.0
click at [656, 197] on div "Trip ID Trip ID Select Product Select Product   * Select Tracking Status Select…" at bounding box center [648, 201] width 1296 height 199
paste input "text"
type input "MH18BZ9997"
click at [1526, 134] on icon "submit" at bounding box center [1519, 134] width 21 height 21
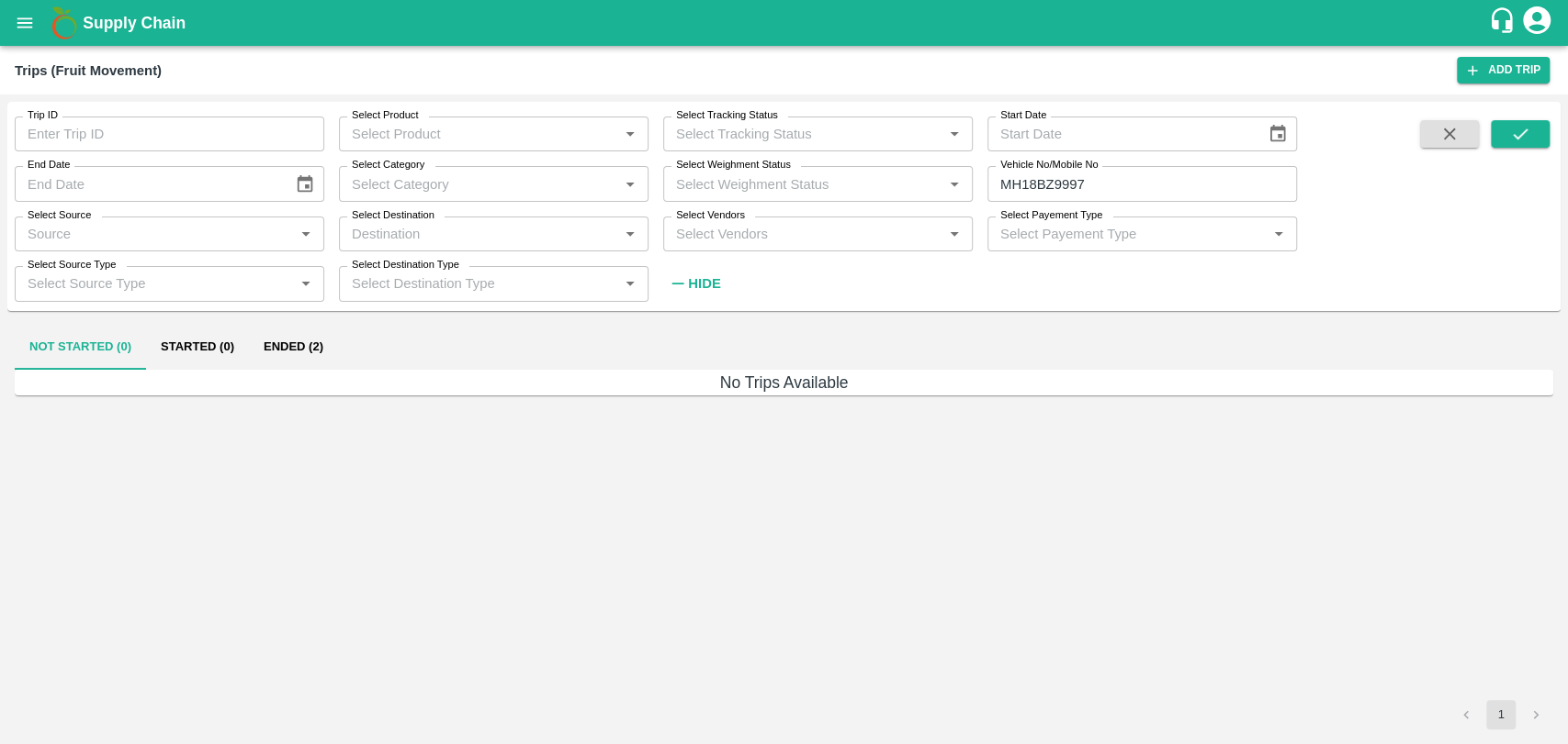
click at [291, 351] on button "Ended (2)" at bounding box center [293, 348] width 89 height 44
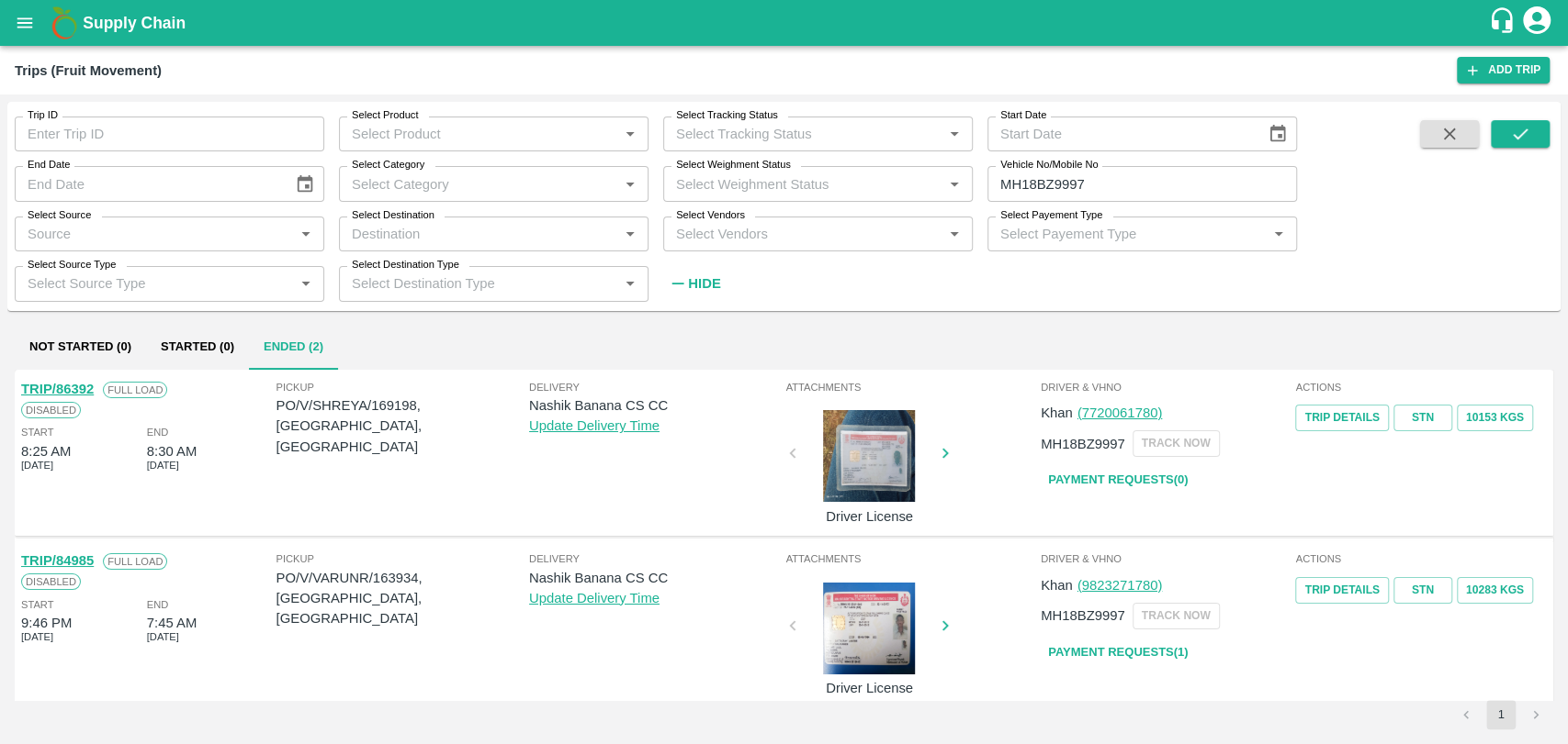
click at [84, 387] on link "TRIP/86392" at bounding box center [58, 389] width 72 height 15
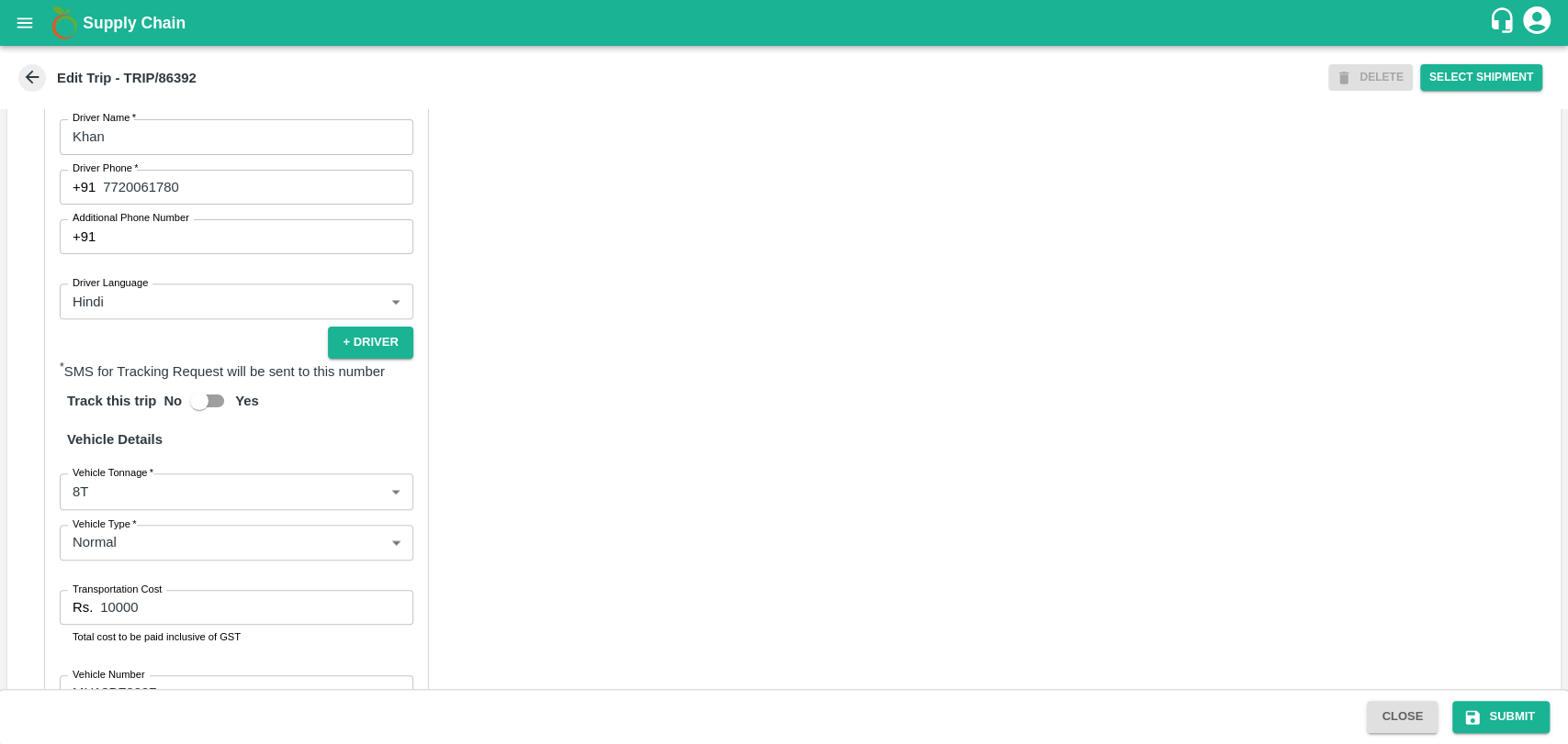
scroll to position [1122, 0]
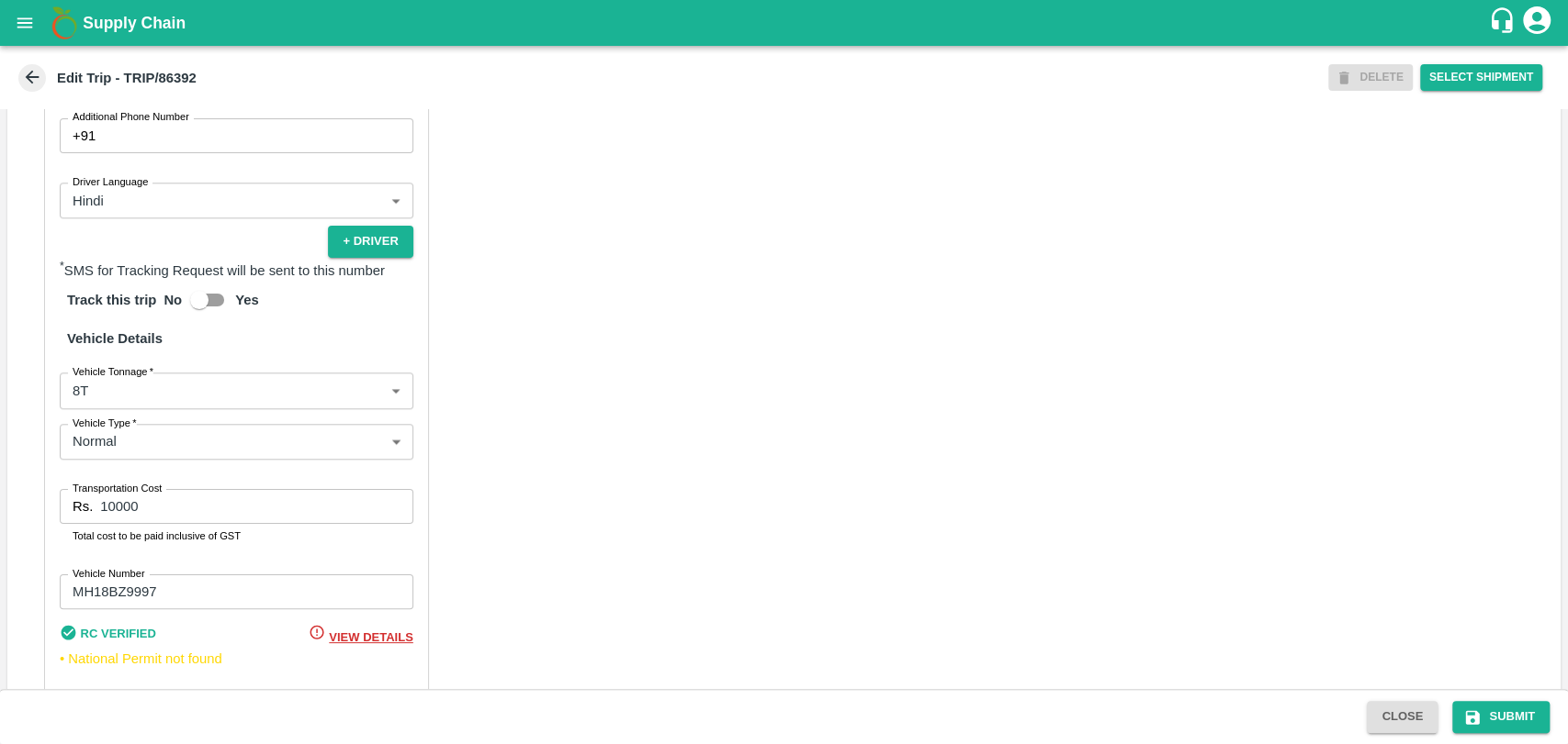
click at [135, 434] on div "Partner Details Partner   * Partner Add Transporter Driver 1 Details Driver Nam…" at bounding box center [236, 275] width 385 height 878
click at [135, 422] on body "Supply Chain Edit Trip - TRIP/86392 DELETE Select Shipment Trip Details Trip Ty…" at bounding box center [784, 372] width 1568 height 744
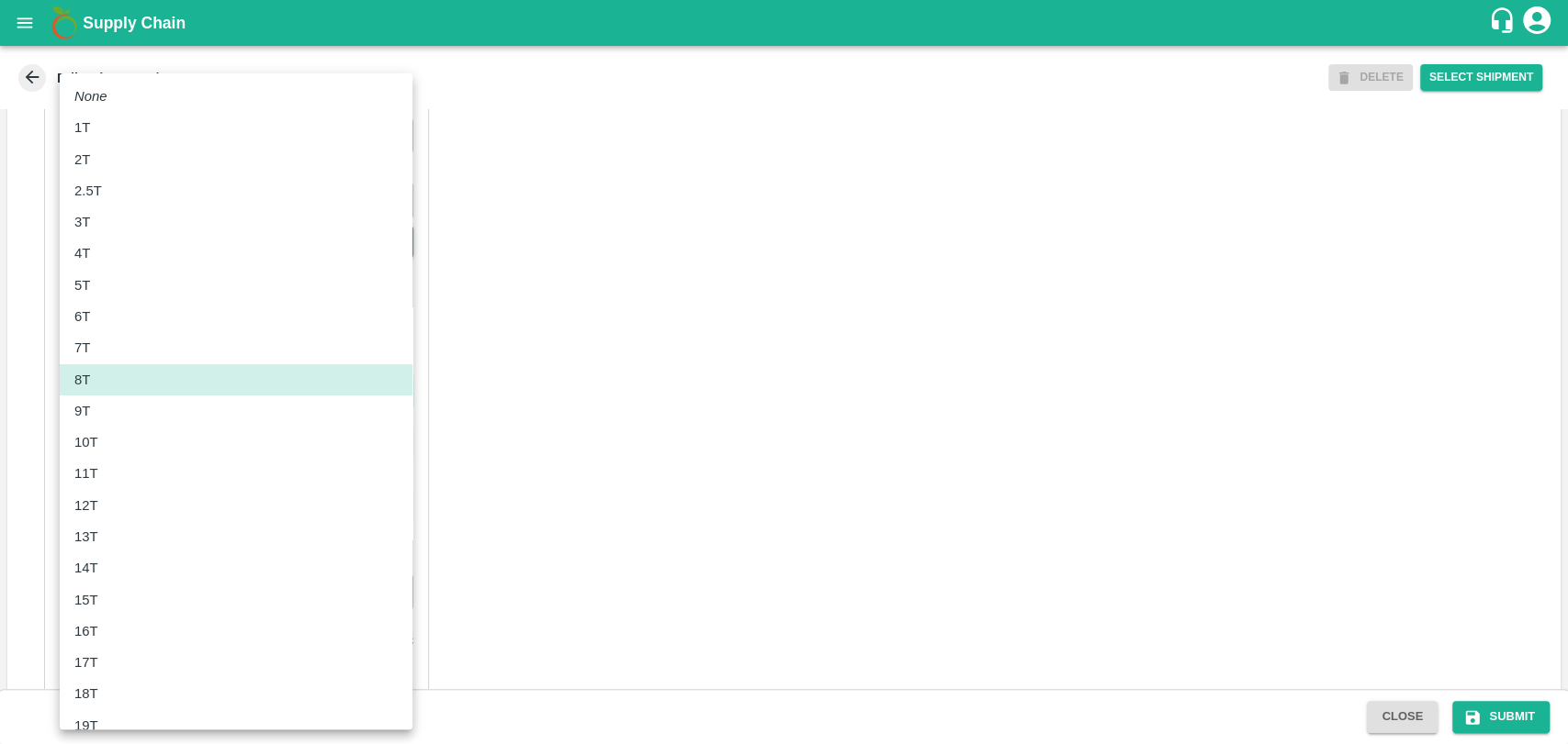
click at [104, 470] on div "11T" at bounding box center [91, 474] width 33 height 21
type input "11000"
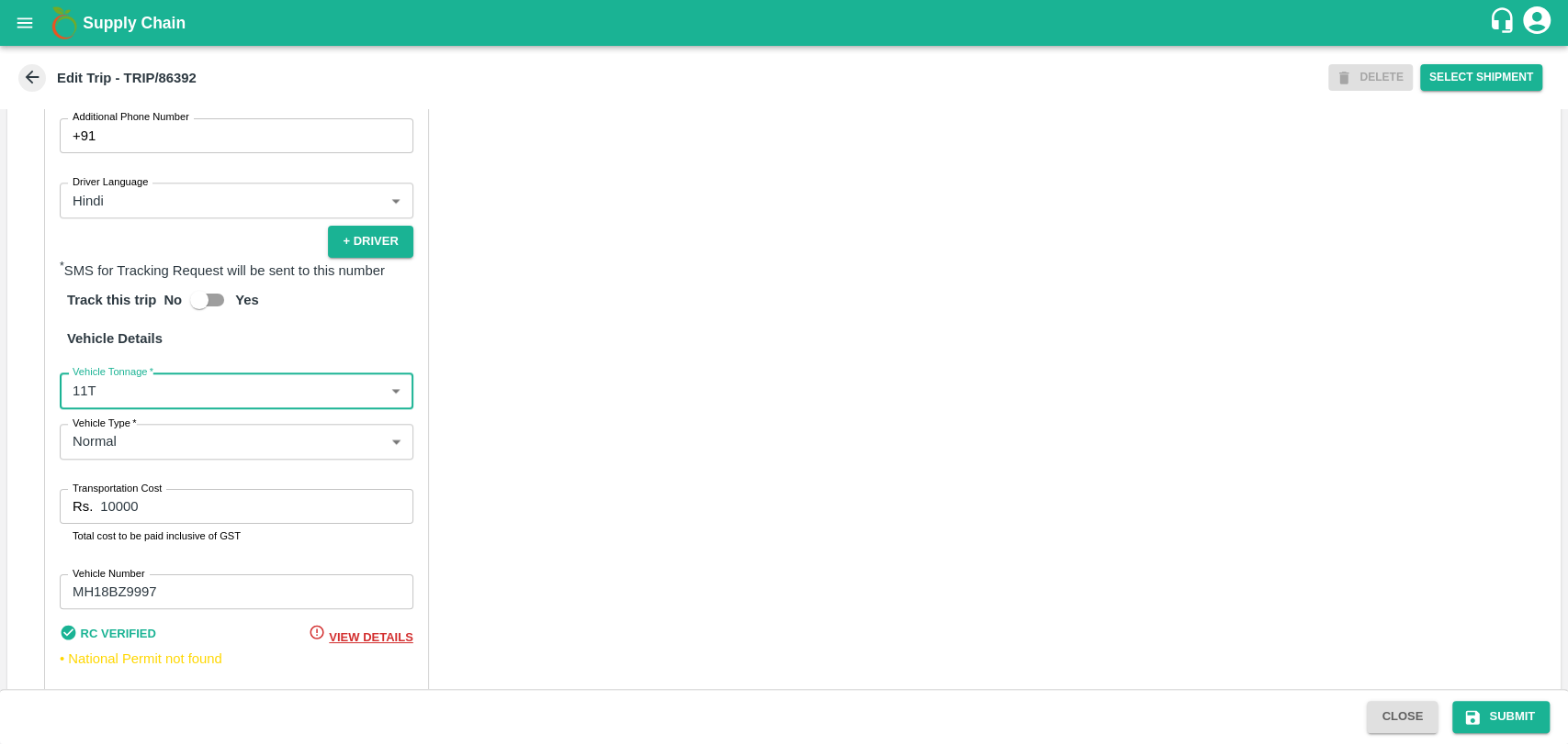
drag, startPoint x: 112, startPoint y: 521, endPoint x: 36, endPoint y: 513, distance: 76.4
click at [38, 514] on div "Partner Details Partner   * Partner Add Transporter Driver 1 Details Driver Nam…" at bounding box center [784, 275] width 1553 height 922
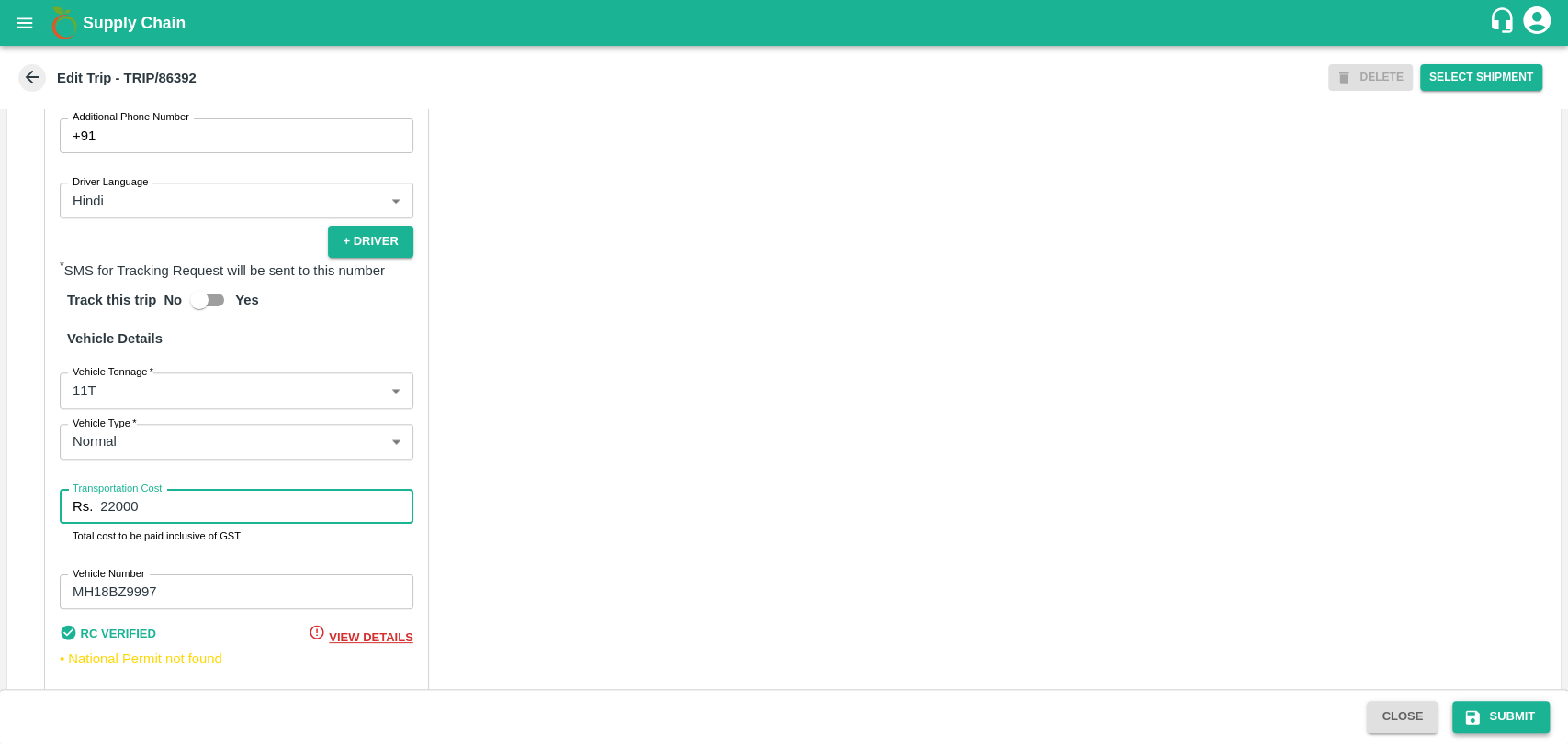
type input "22000"
click at [1499, 713] on button "Submit" at bounding box center [1501, 717] width 98 height 32
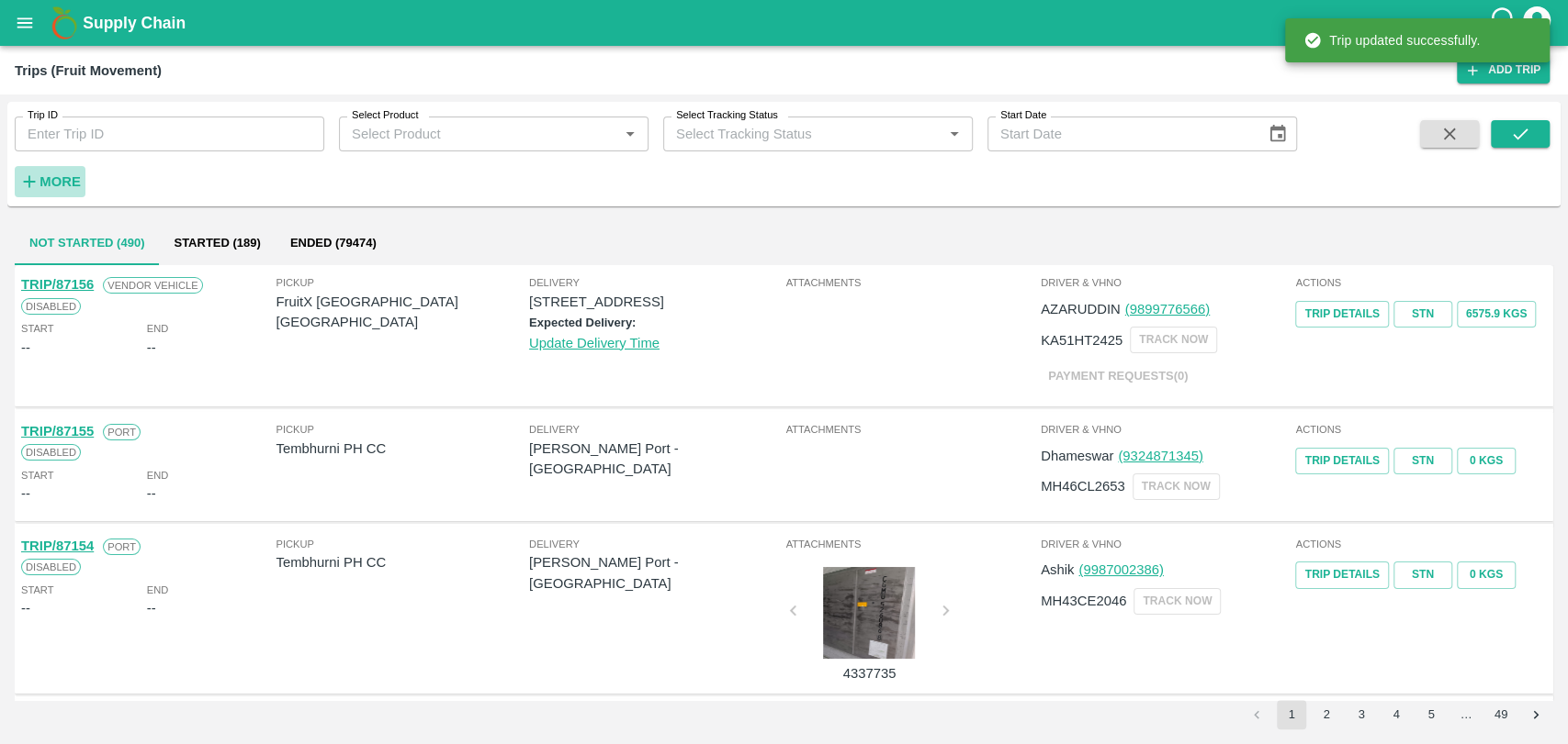
click at [63, 182] on strong "More" at bounding box center [60, 182] width 41 height 15
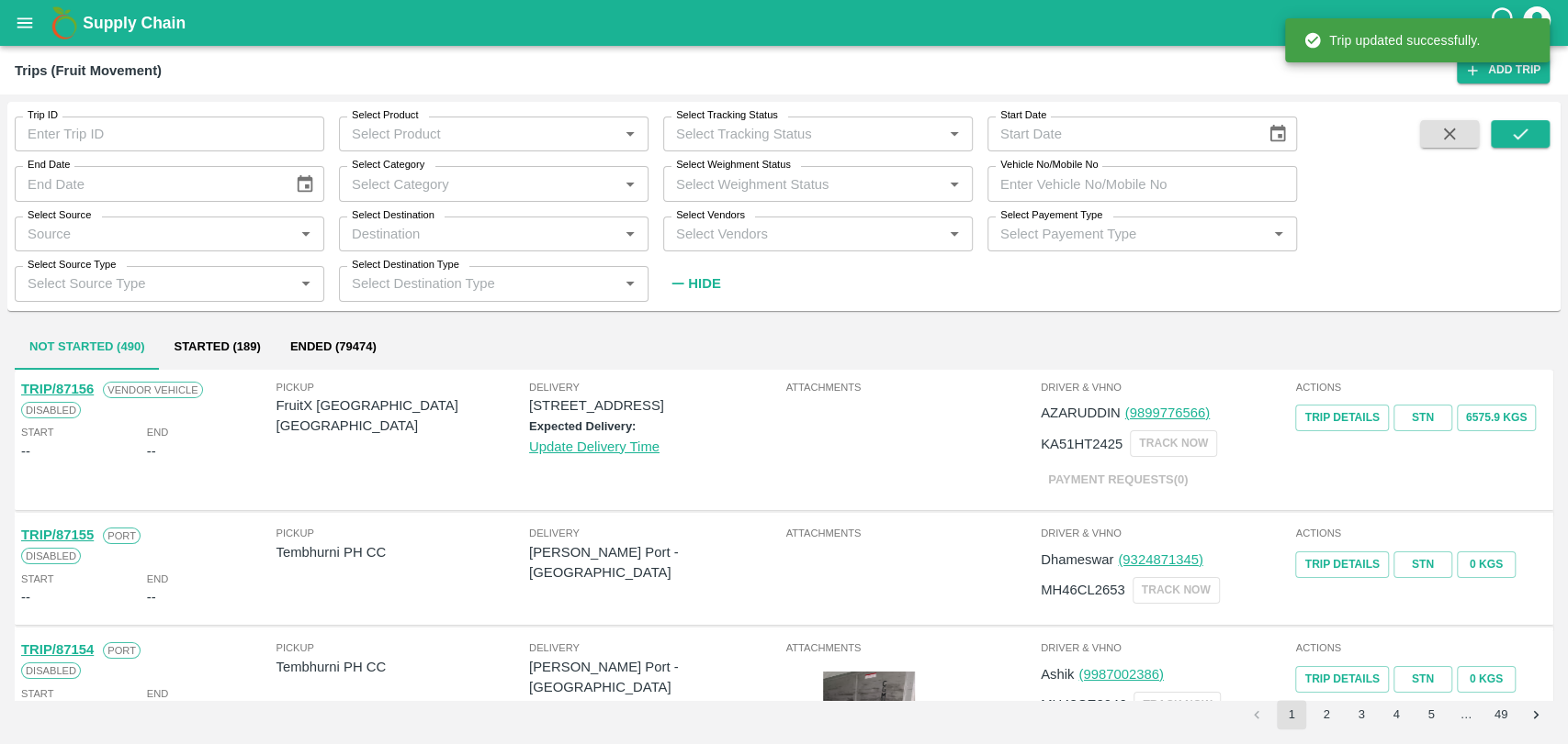
click at [1069, 190] on input "Vehicle No/Mobile No" at bounding box center [1142, 184] width 310 height 35
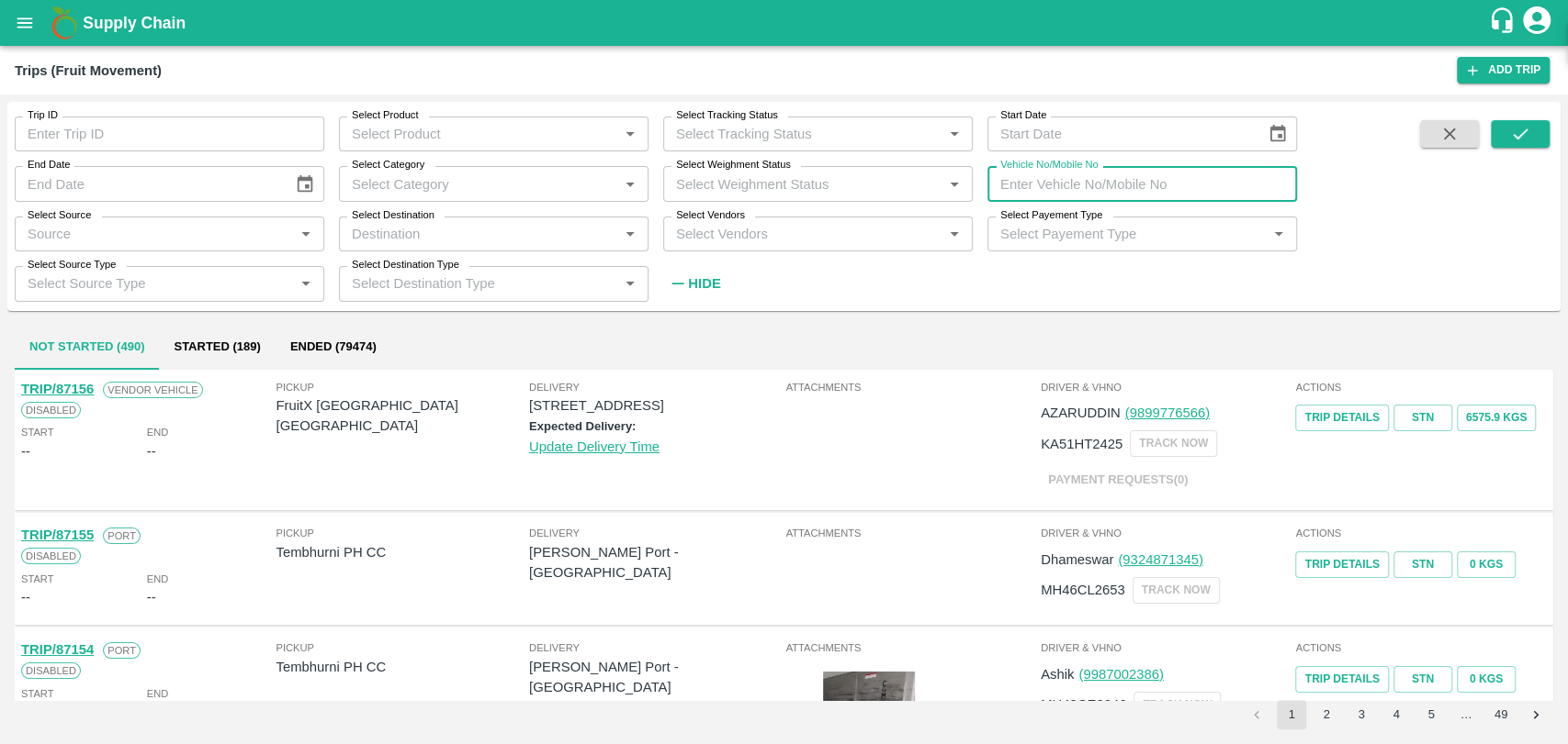
paste input "MH18BZ2181"
type input "MH18BZ2181"
click at [1526, 127] on icon "submit" at bounding box center [1519, 134] width 21 height 21
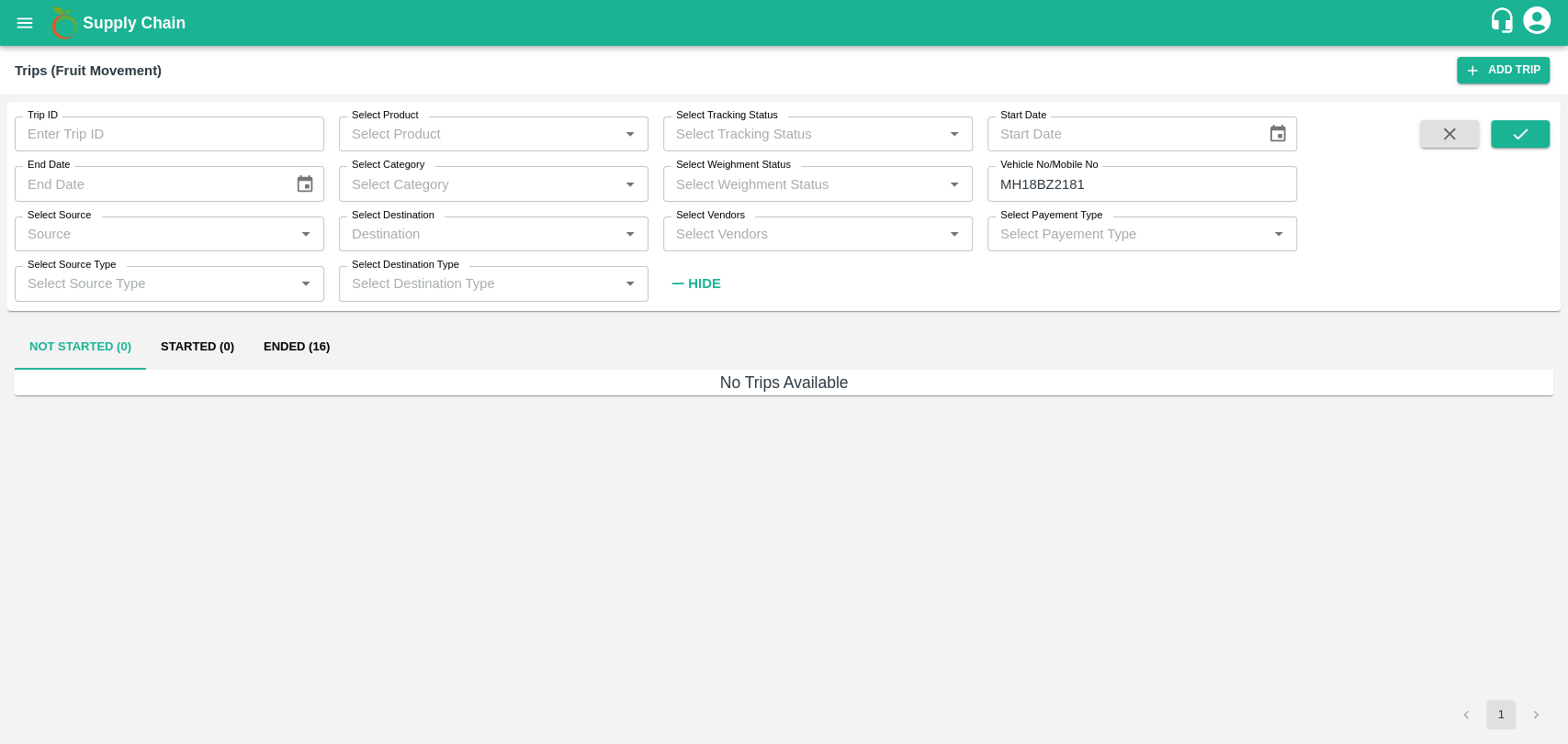
click at [287, 330] on button "Ended (16)" at bounding box center [297, 348] width 96 height 44
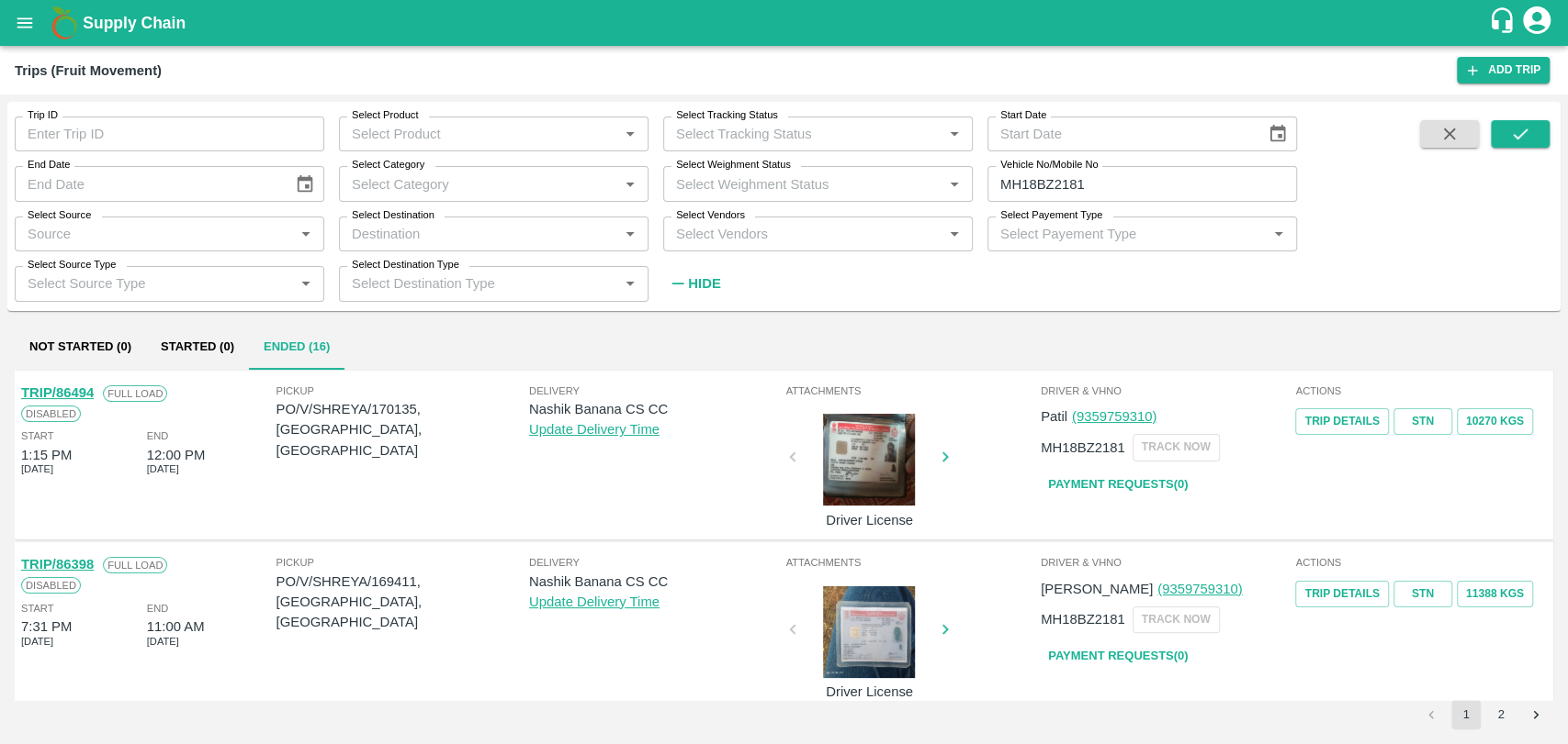
scroll to position [306, 0]
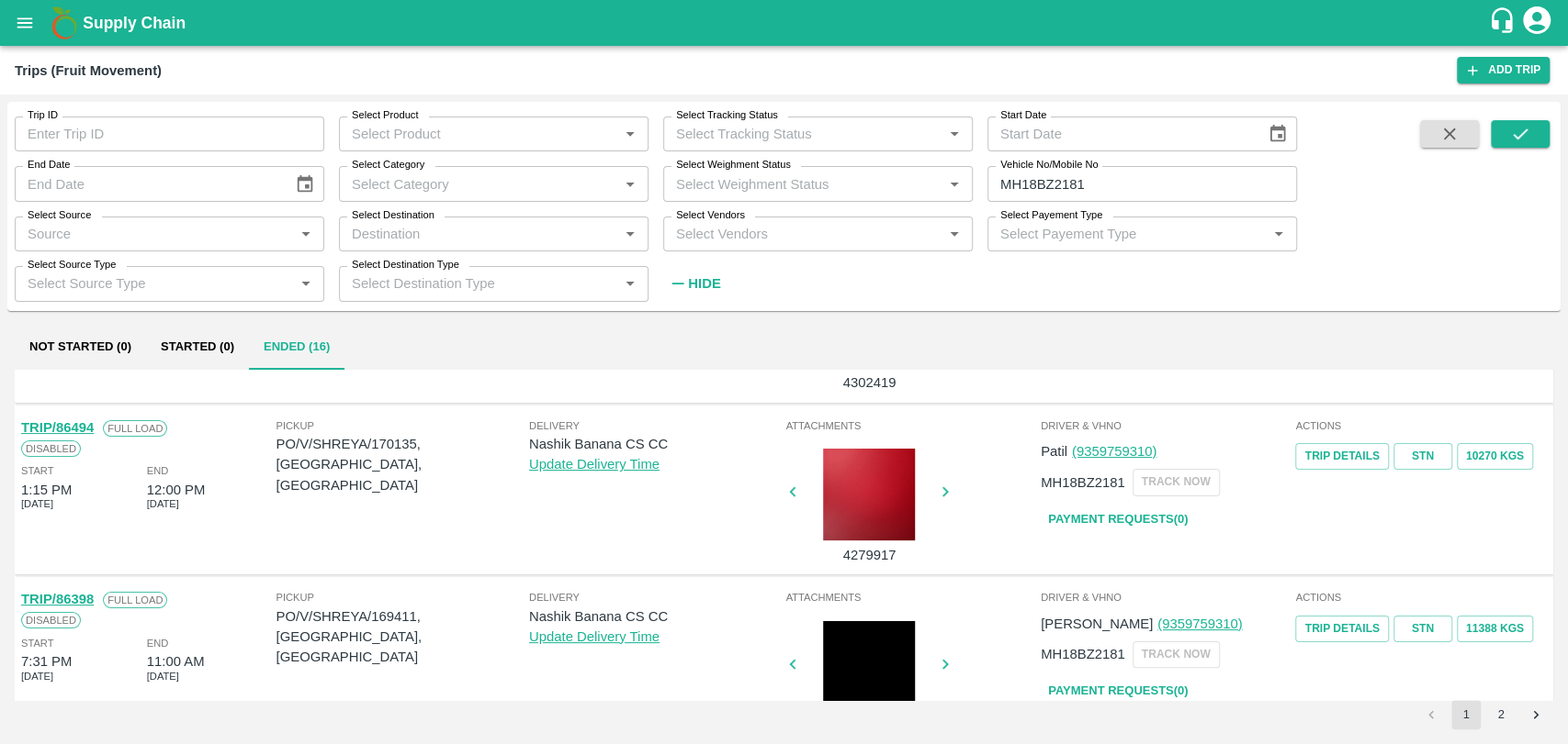
click at [86, 429] on link "TRIP/86494" at bounding box center [58, 428] width 72 height 15
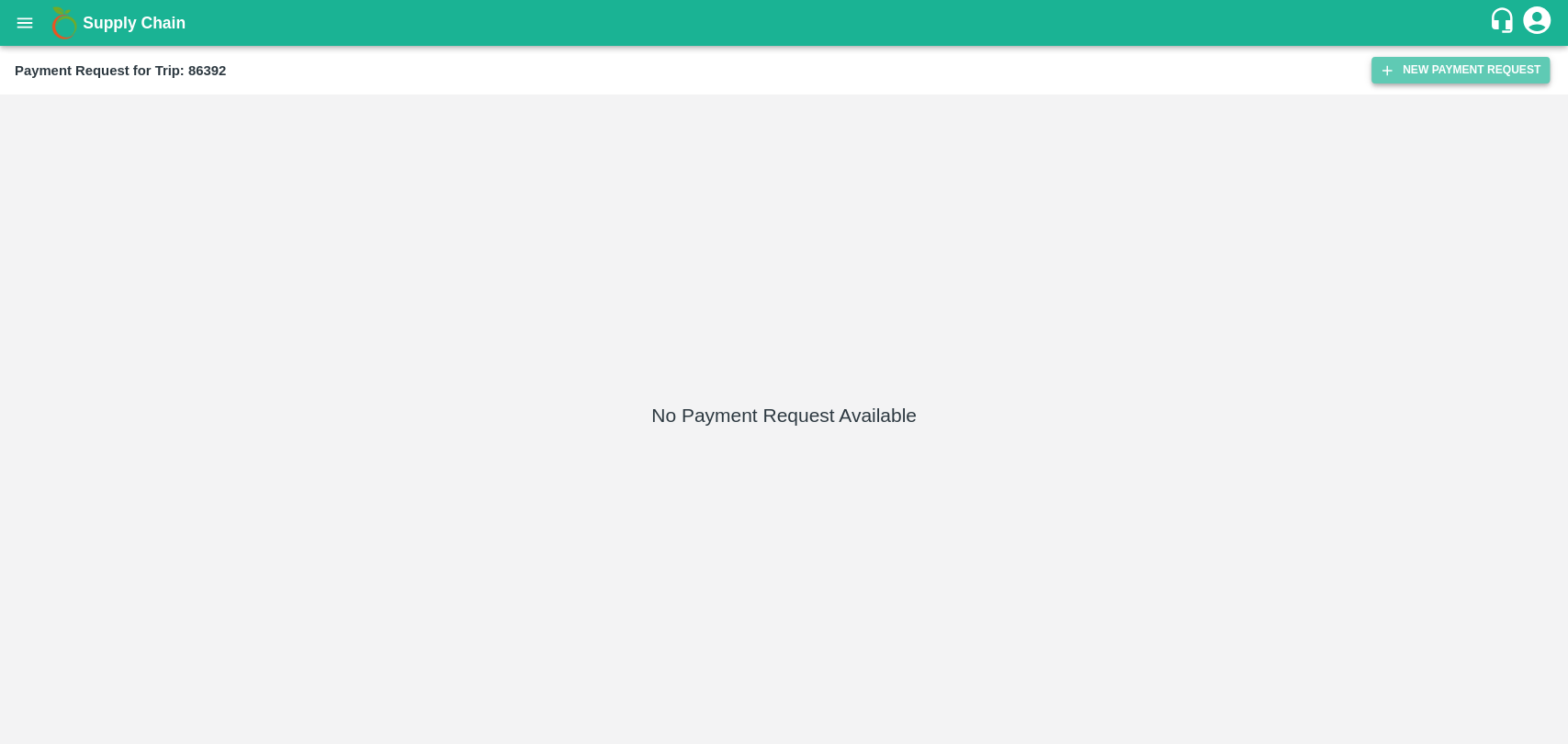
click at [1417, 78] on button "New Payment Request" at bounding box center [1461, 69] width 178 height 26
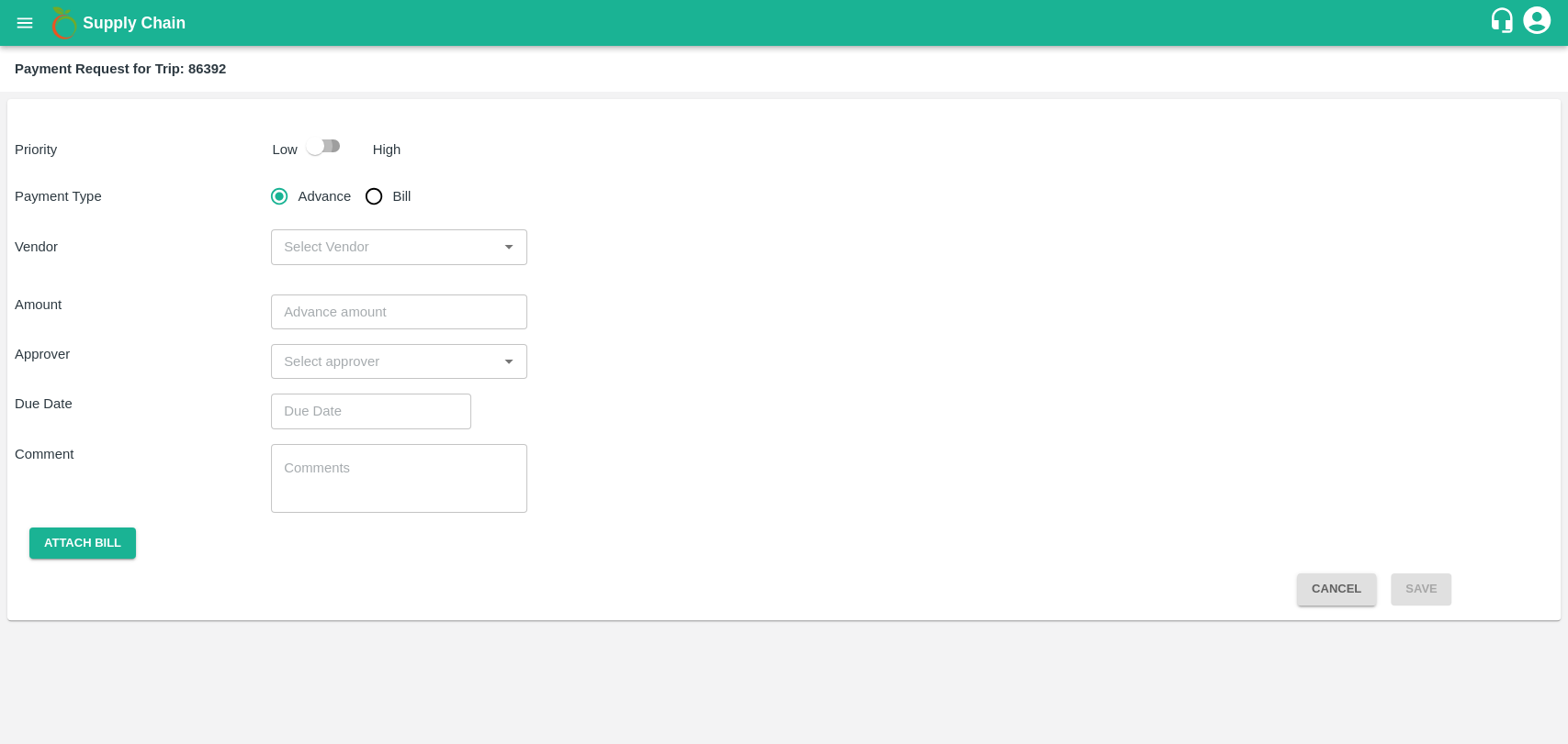
click at [309, 151] on input "checkbox" at bounding box center [315, 146] width 105 height 35
checkbox input "true"
click at [370, 182] on input "Bill" at bounding box center [374, 196] width 37 height 37
radio input "true"
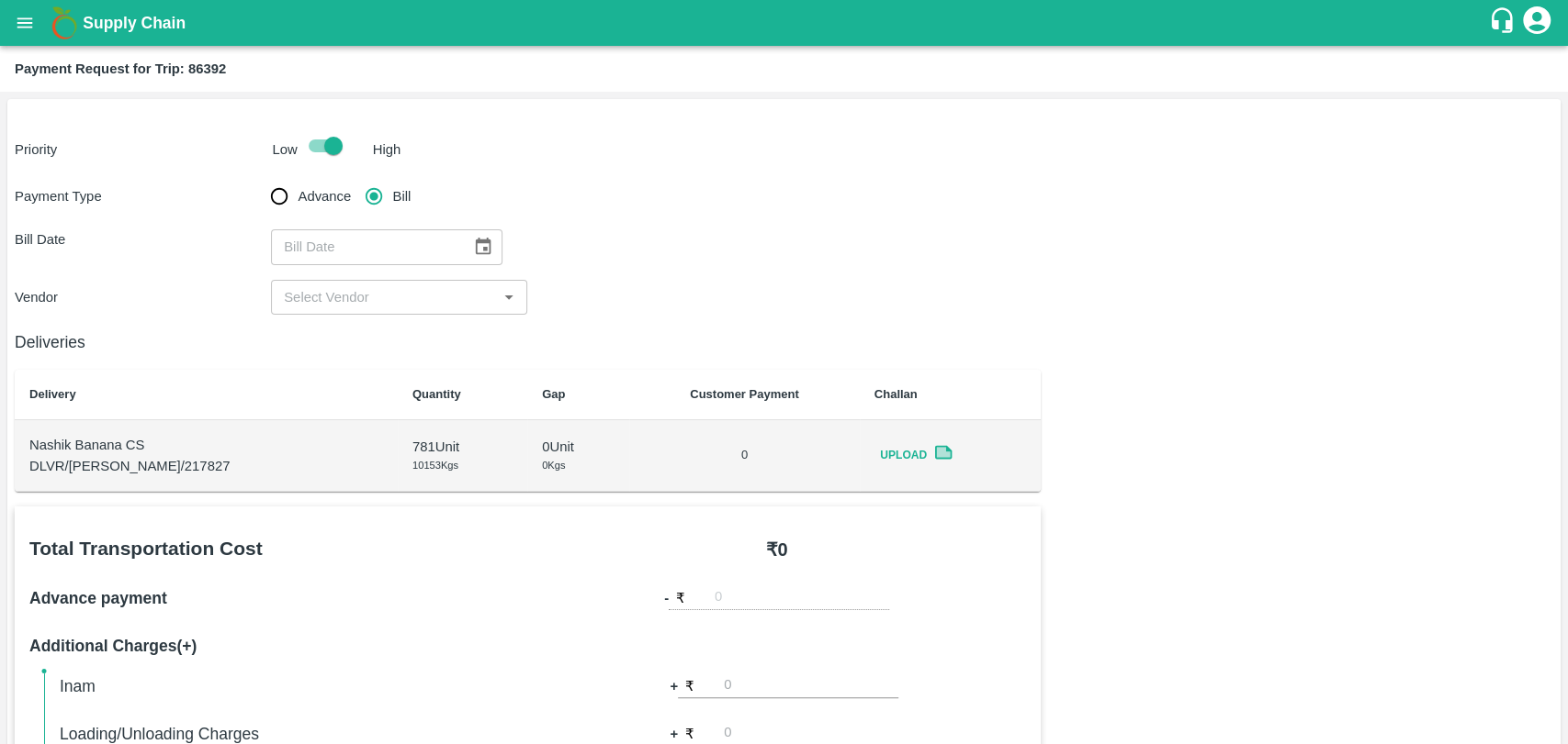
drag, startPoint x: 465, startPoint y: 234, endPoint x: 468, endPoint y: 244, distance: 10.4
click at [466, 236] on button "Choose date" at bounding box center [484, 247] width 35 height 35
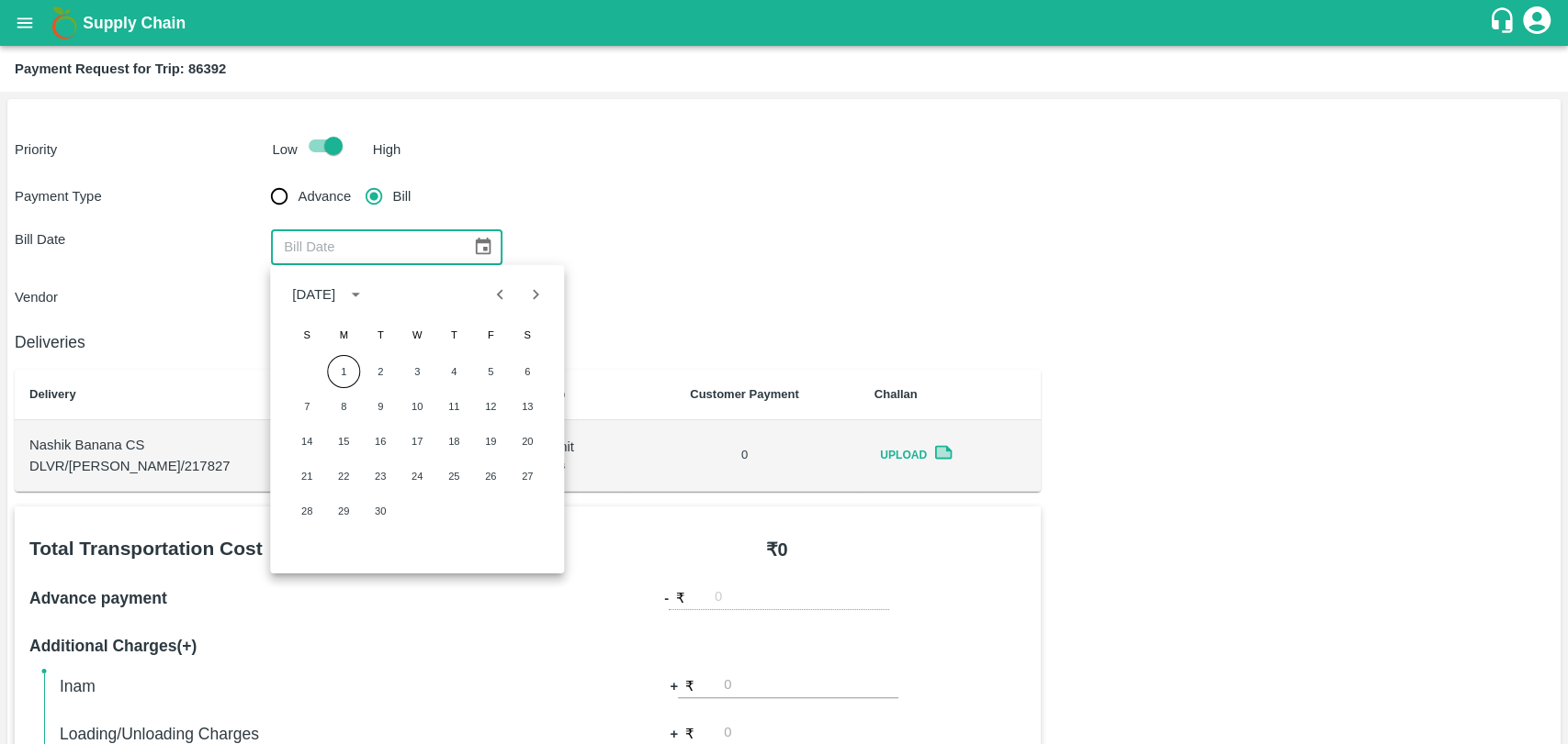
click at [358, 359] on div "1 2 3 4 5 6" at bounding box center [416, 372] width 294 height 33
click at [499, 284] on icon "Previous month" at bounding box center [500, 294] width 21 height 21
click at [370, 437] on button "12" at bounding box center [380, 441] width 33 height 33
type input "12/08/2025"
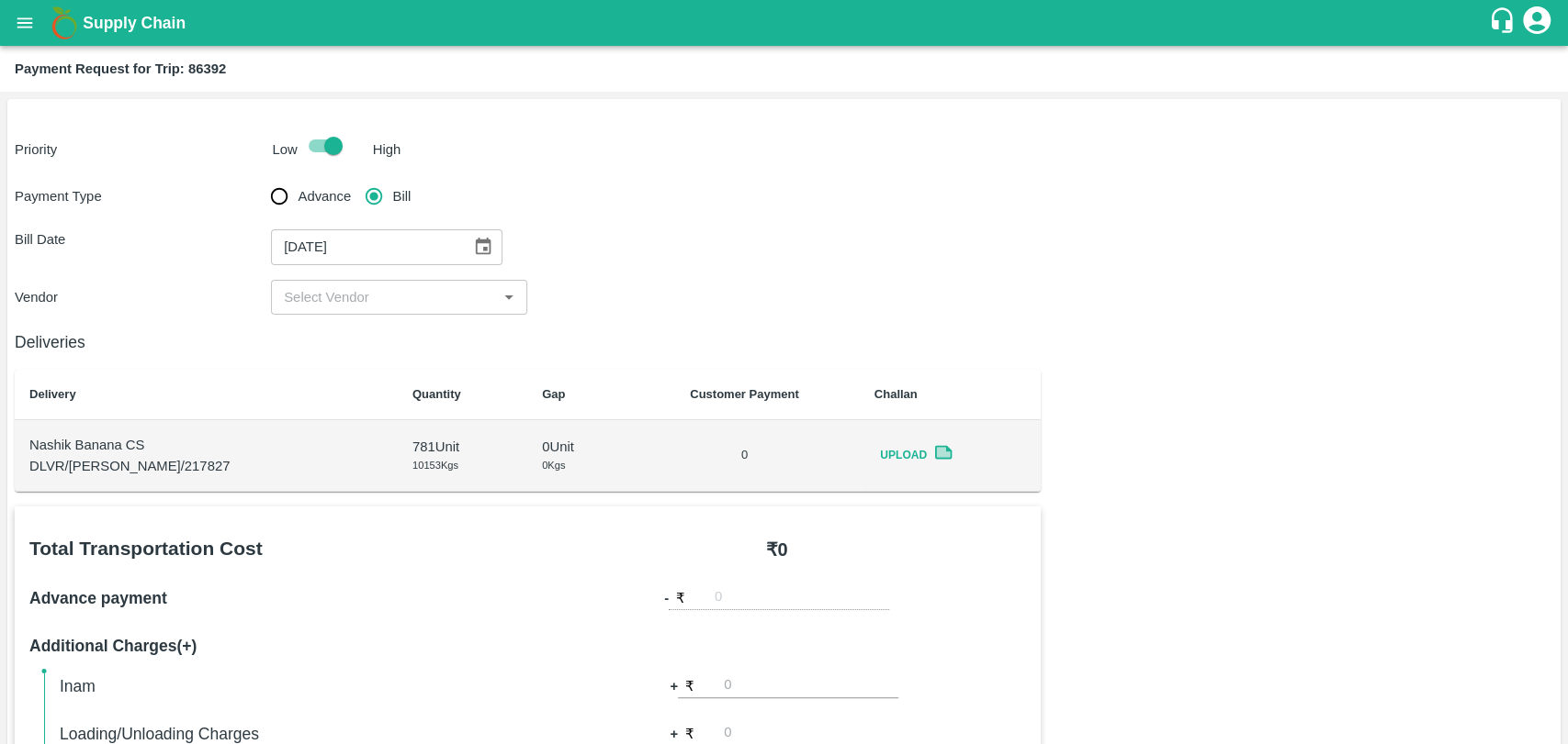
click at [313, 311] on div "​" at bounding box center [399, 298] width 256 height 35
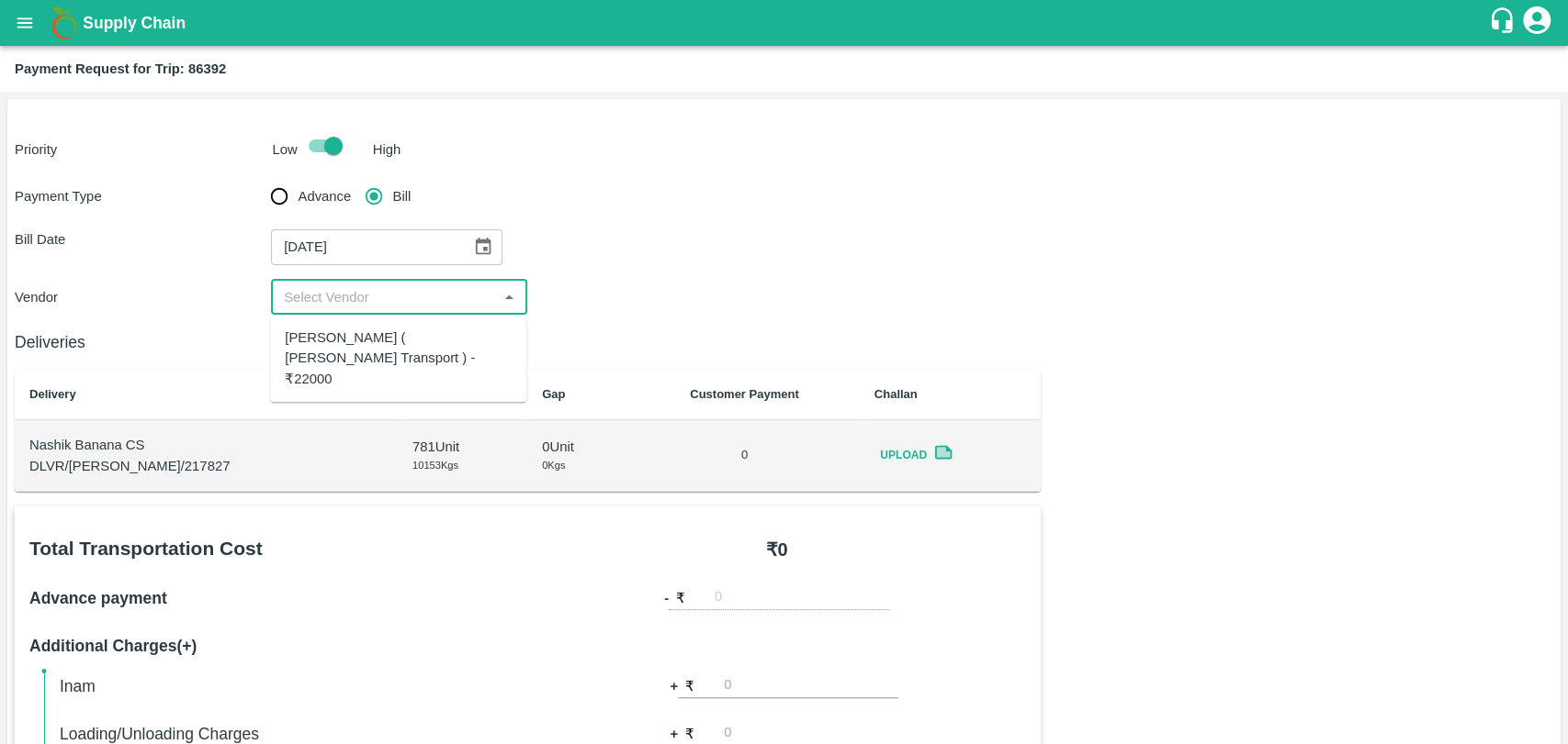
click at [318, 345] on div "Nitin Rasal ( Bhairavnath Transport ) - ₹22000" at bounding box center [398, 358] width 227 height 62
type input "Nitin Rasal ( Bhairavnath Transport ) - ₹22000"
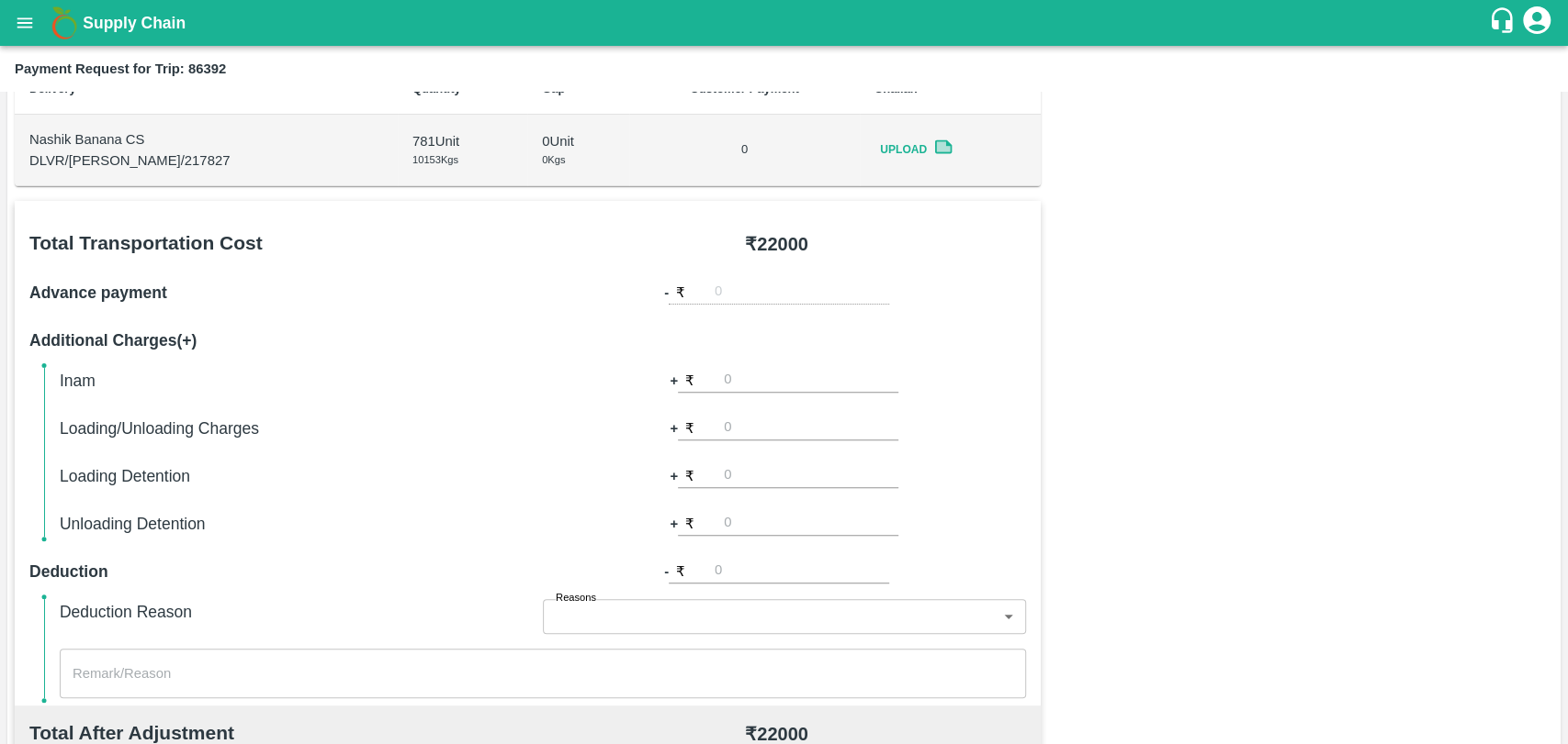
scroll to position [672, 0]
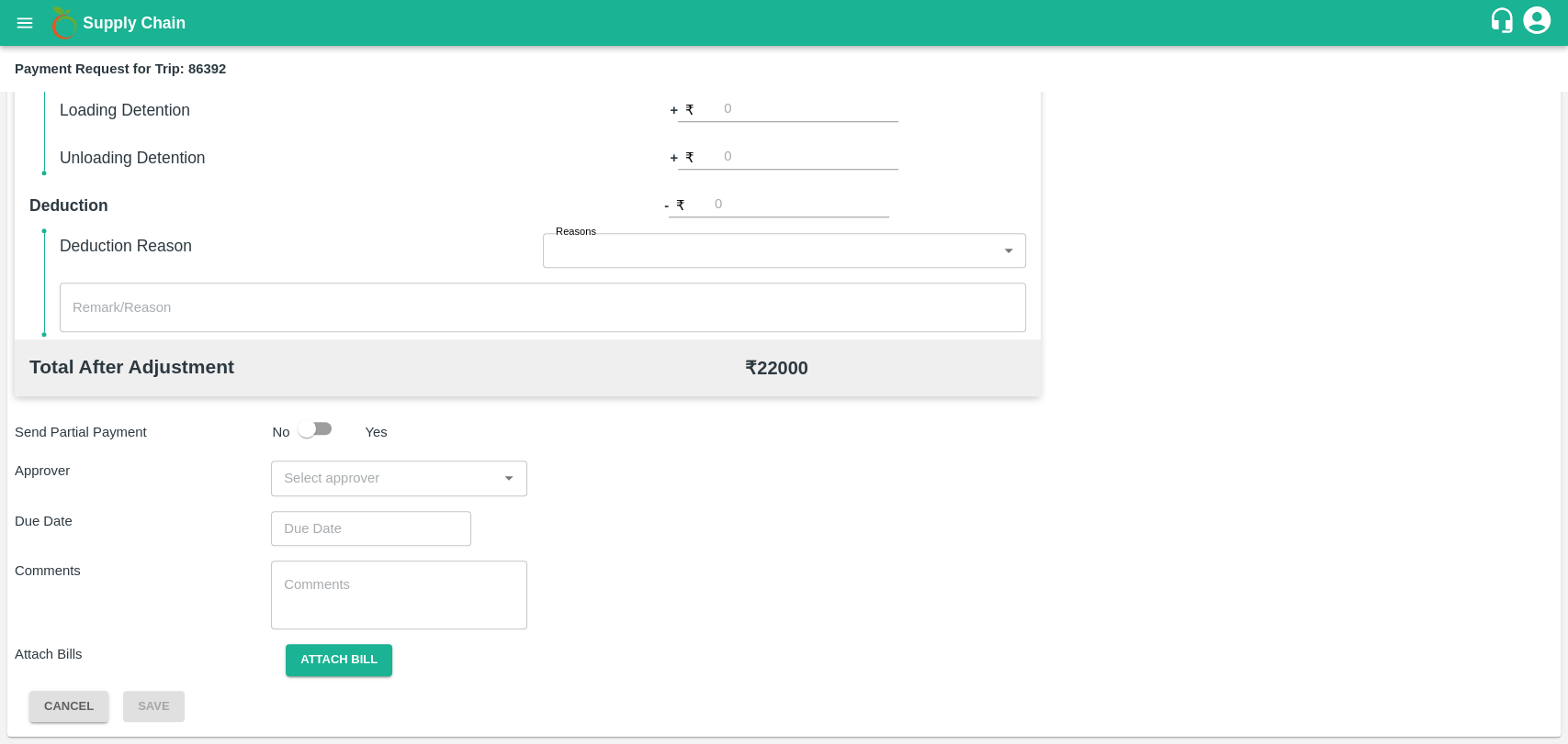
click at [324, 480] on input "input" at bounding box center [384, 478] width 215 height 23
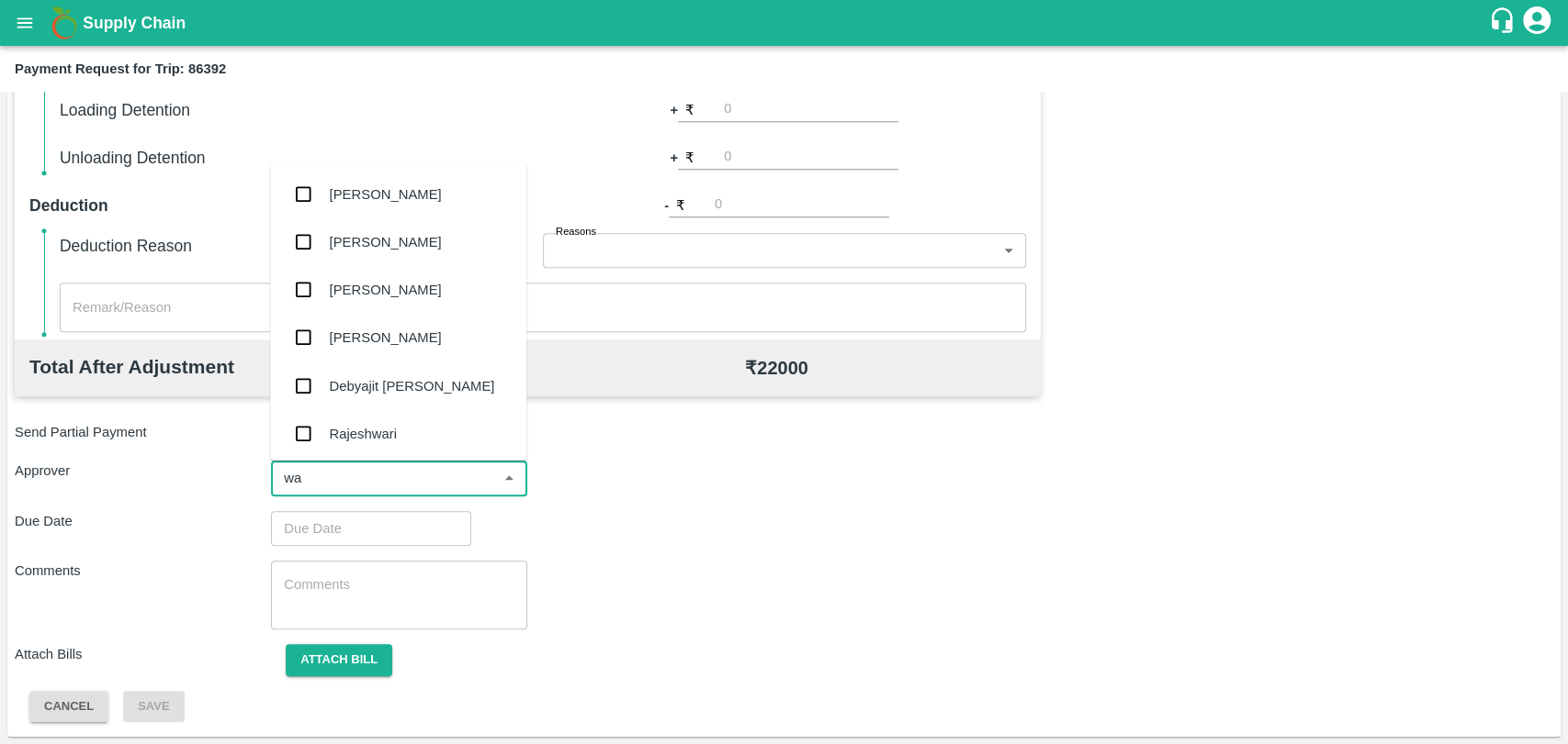
type input "wag"
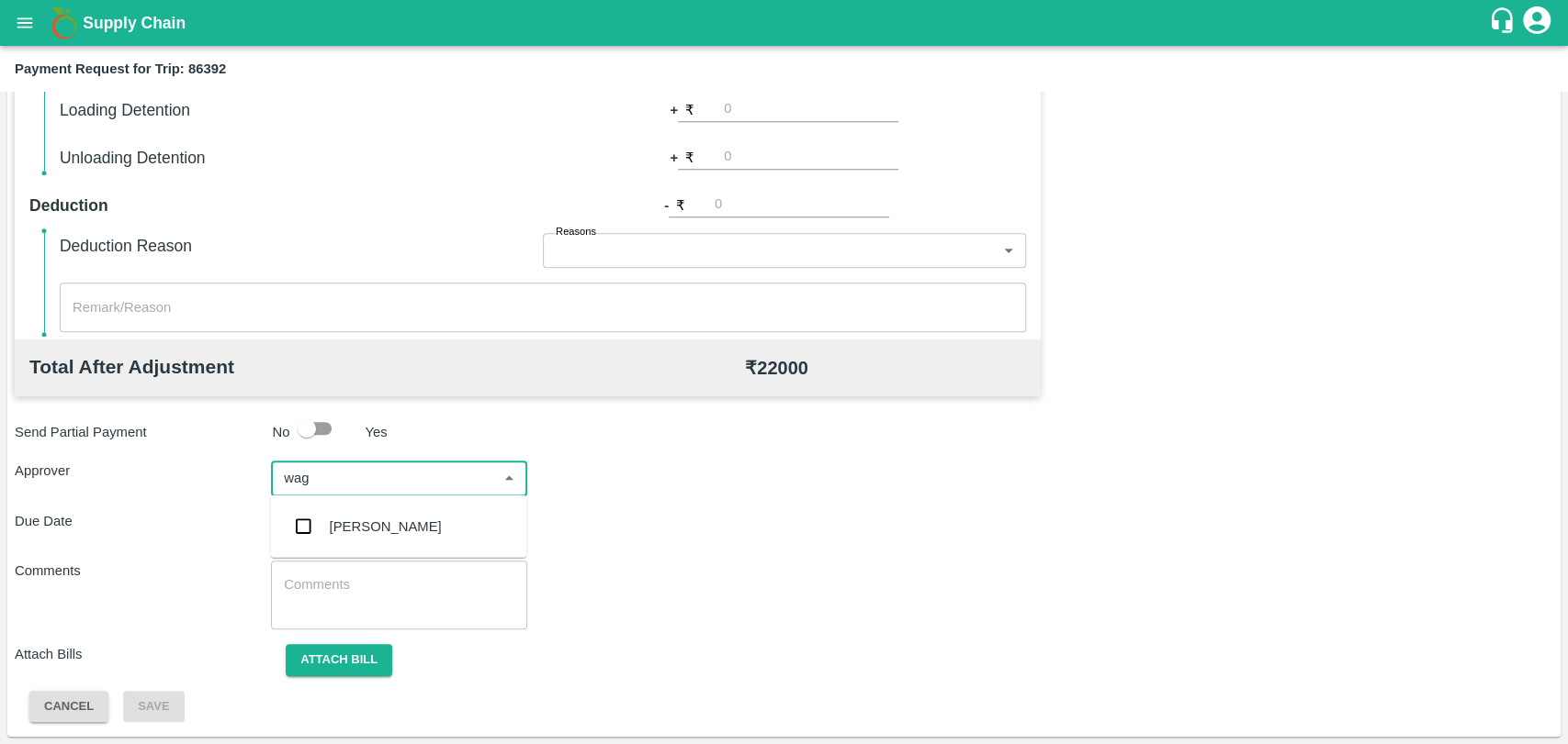
click at [356, 517] on div "Prasad Waghade" at bounding box center [385, 526] width 112 height 21
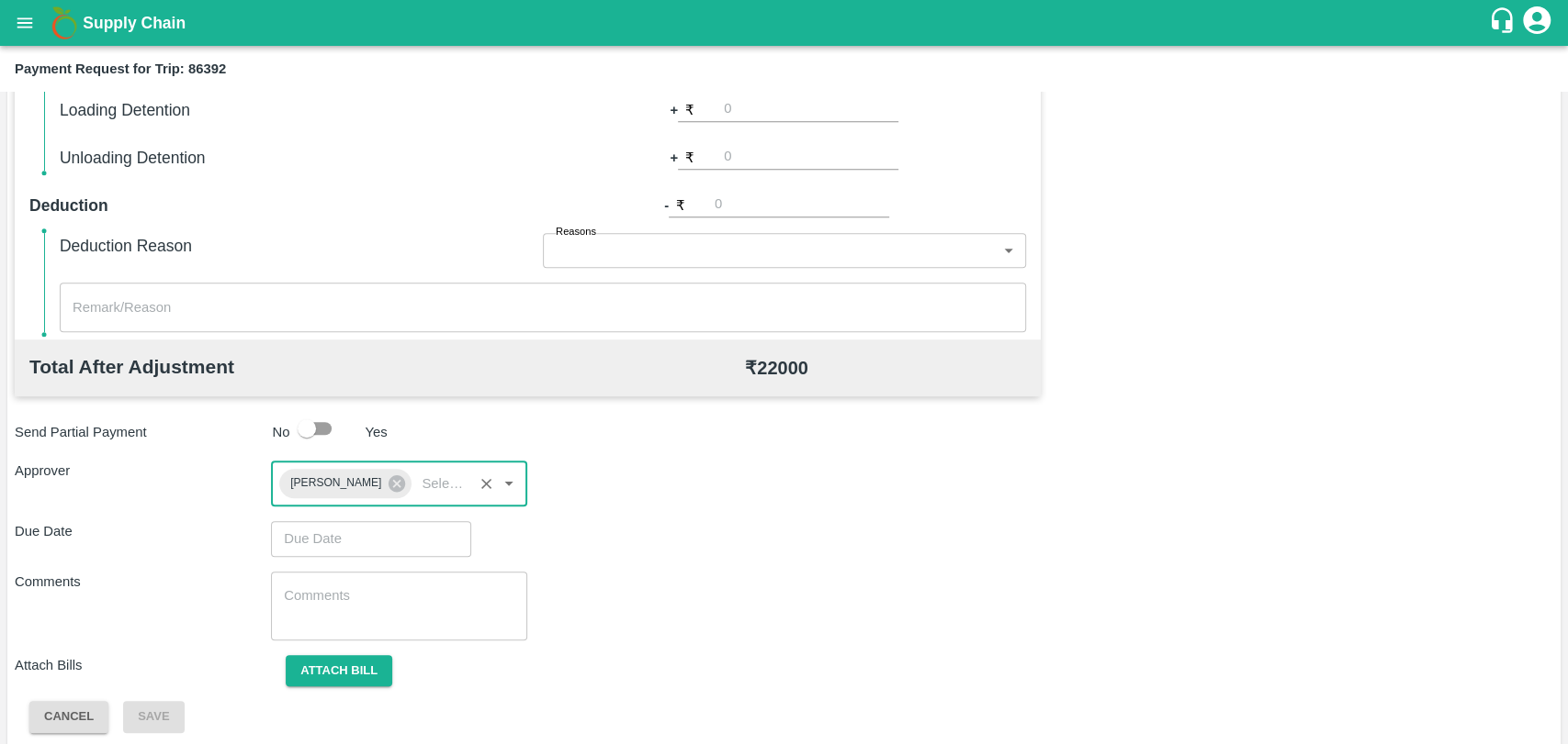
type input "DD/MM/YYYY hh:mm aa"
click at [345, 524] on input "DD/MM/YYYY hh:mm aa" at bounding box center [364, 539] width 188 height 35
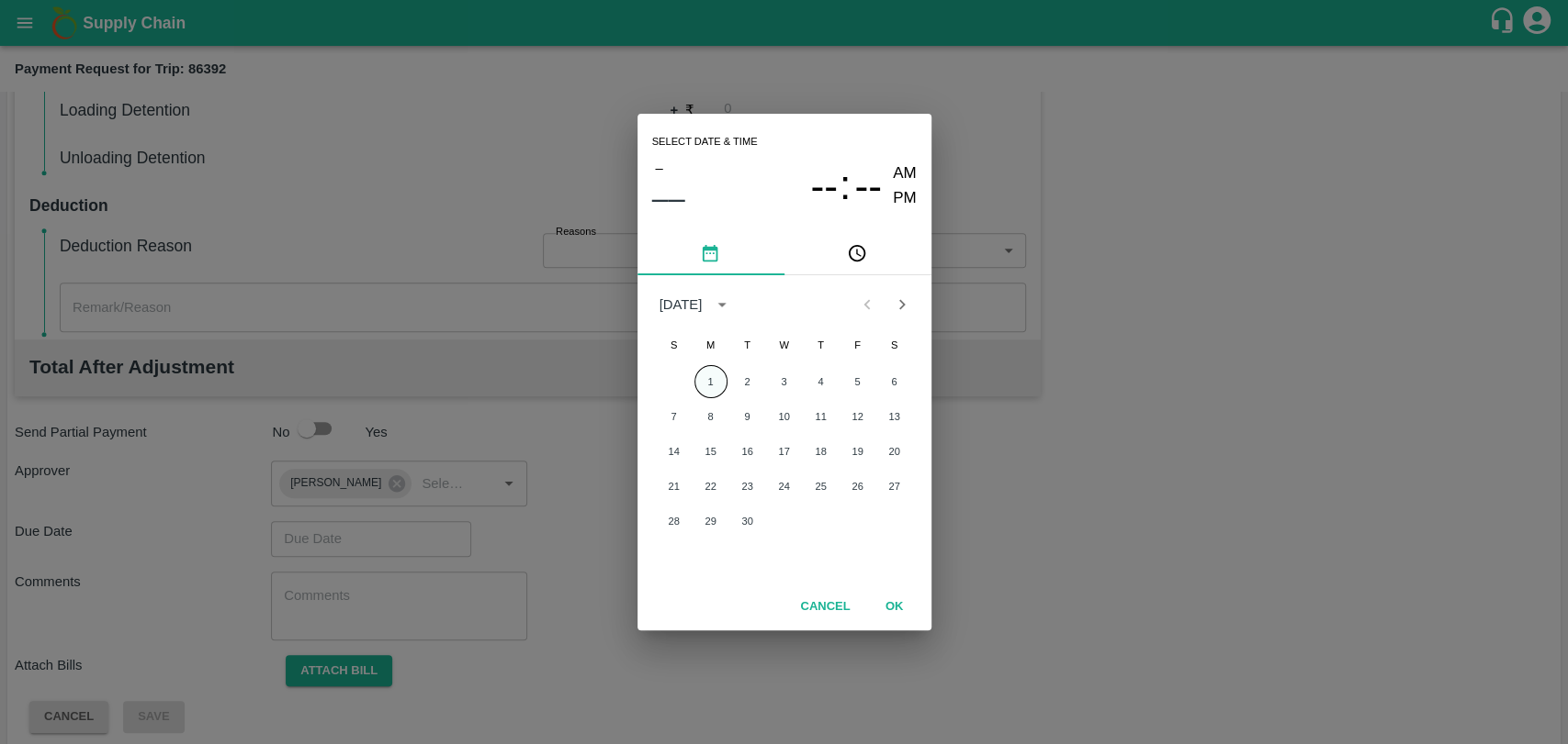
click at [707, 381] on button "1" at bounding box center [711, 382] width 33 height 33
type input "01/09/2025 12:00 AM"
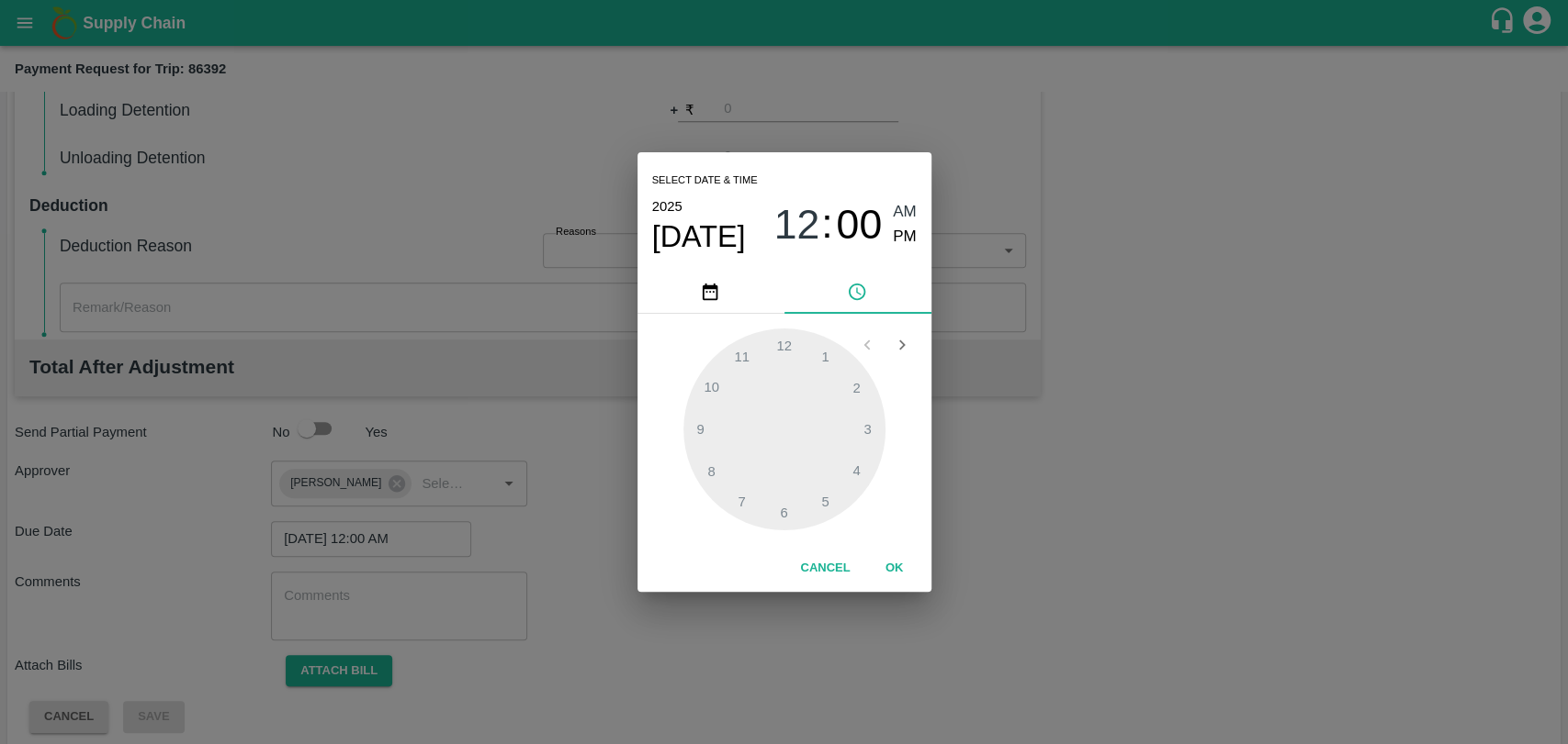
click at [887, 560] on button "OK" at bounding box center [895, 568] width 59 height 32
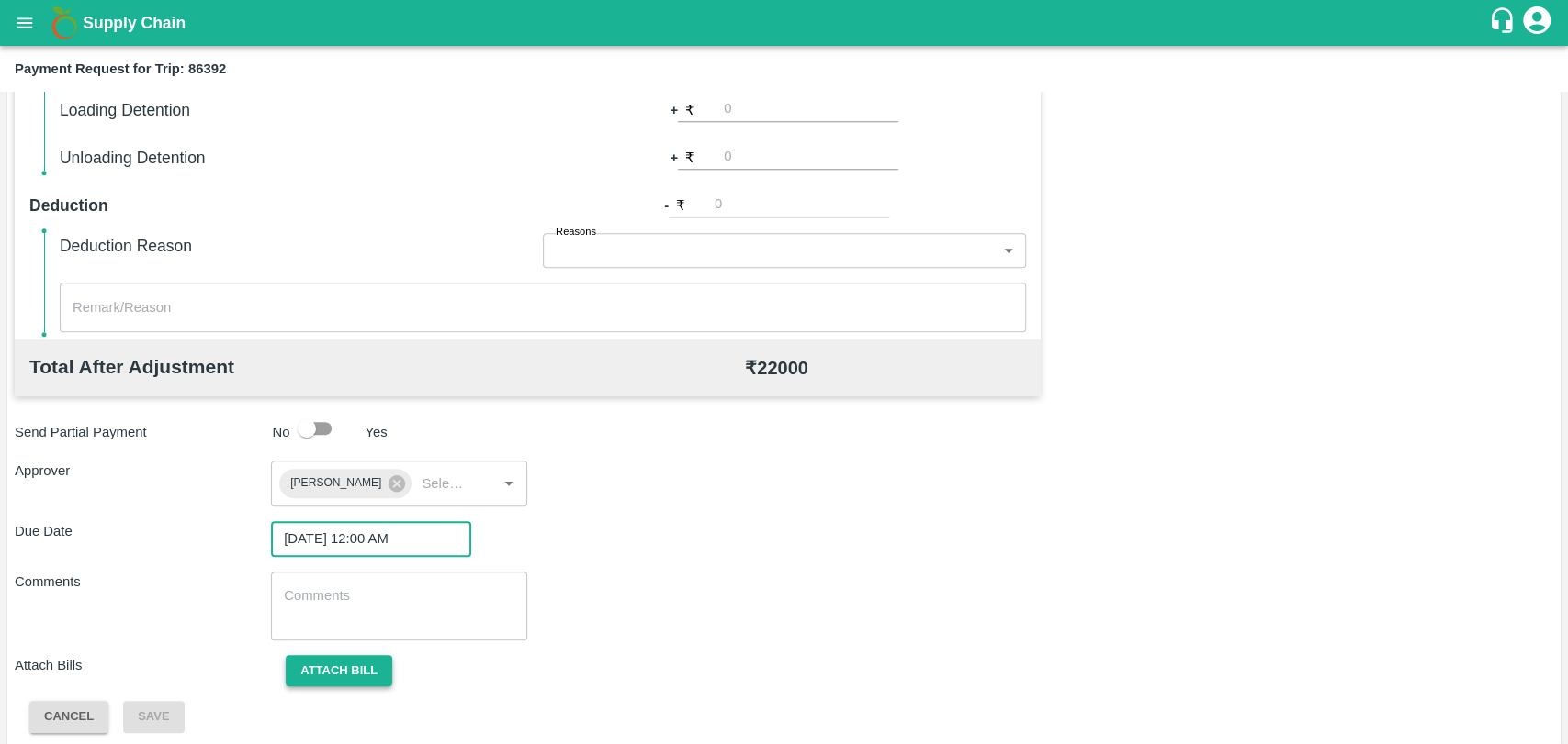
click at [360, 659] on button "Attach bill" at bounding box center [338, 671] width 106 height 32
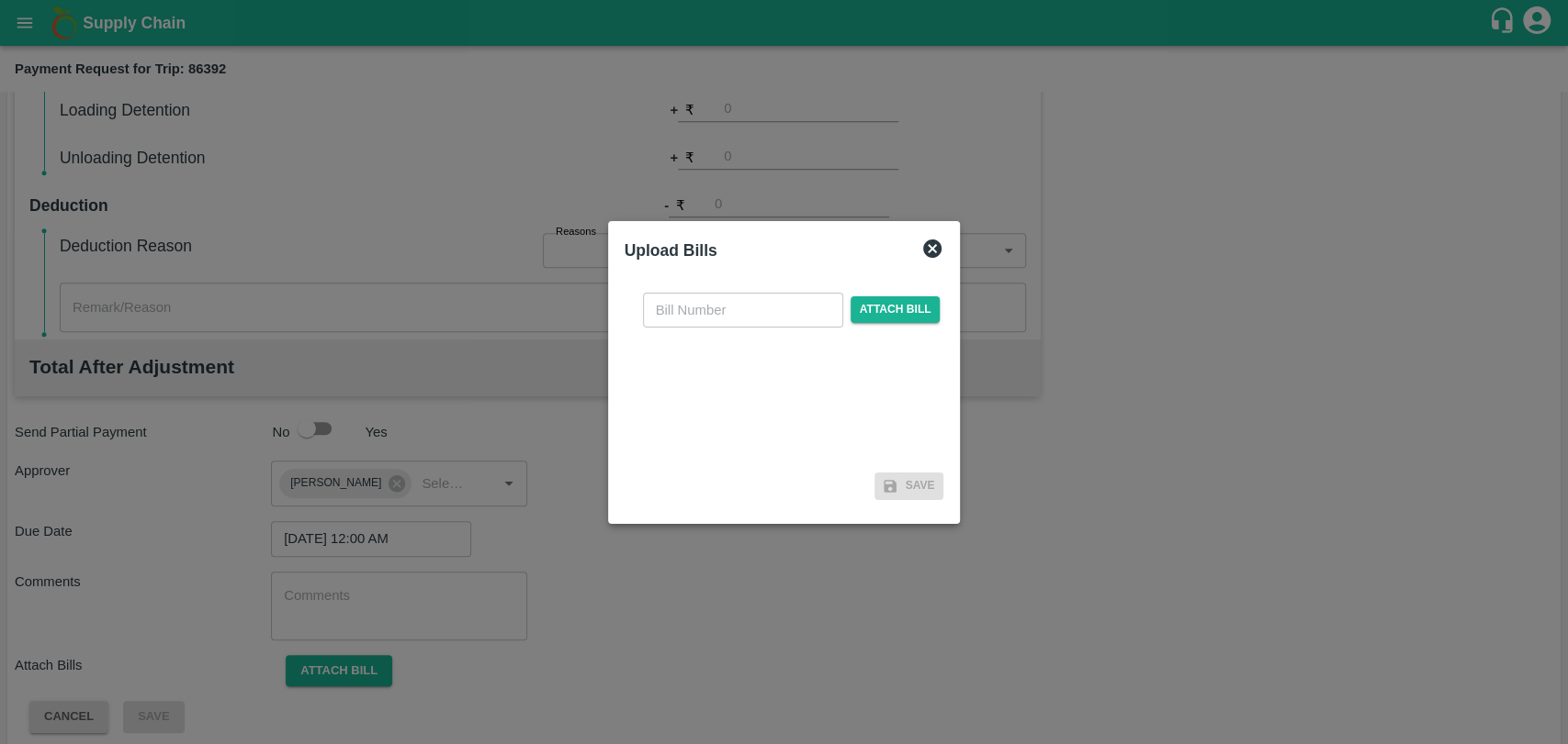
click at [691, 294] on input "text" at bounding box center [742, 310] width 200 height 35
type input "3896"
click at [920, 317] on span "Attach bill" at bounding box center [896, 310] width 90 height 26
click at [0, 0] on input "Attach bill" at bounding box center [0, 0] width 0 height 0
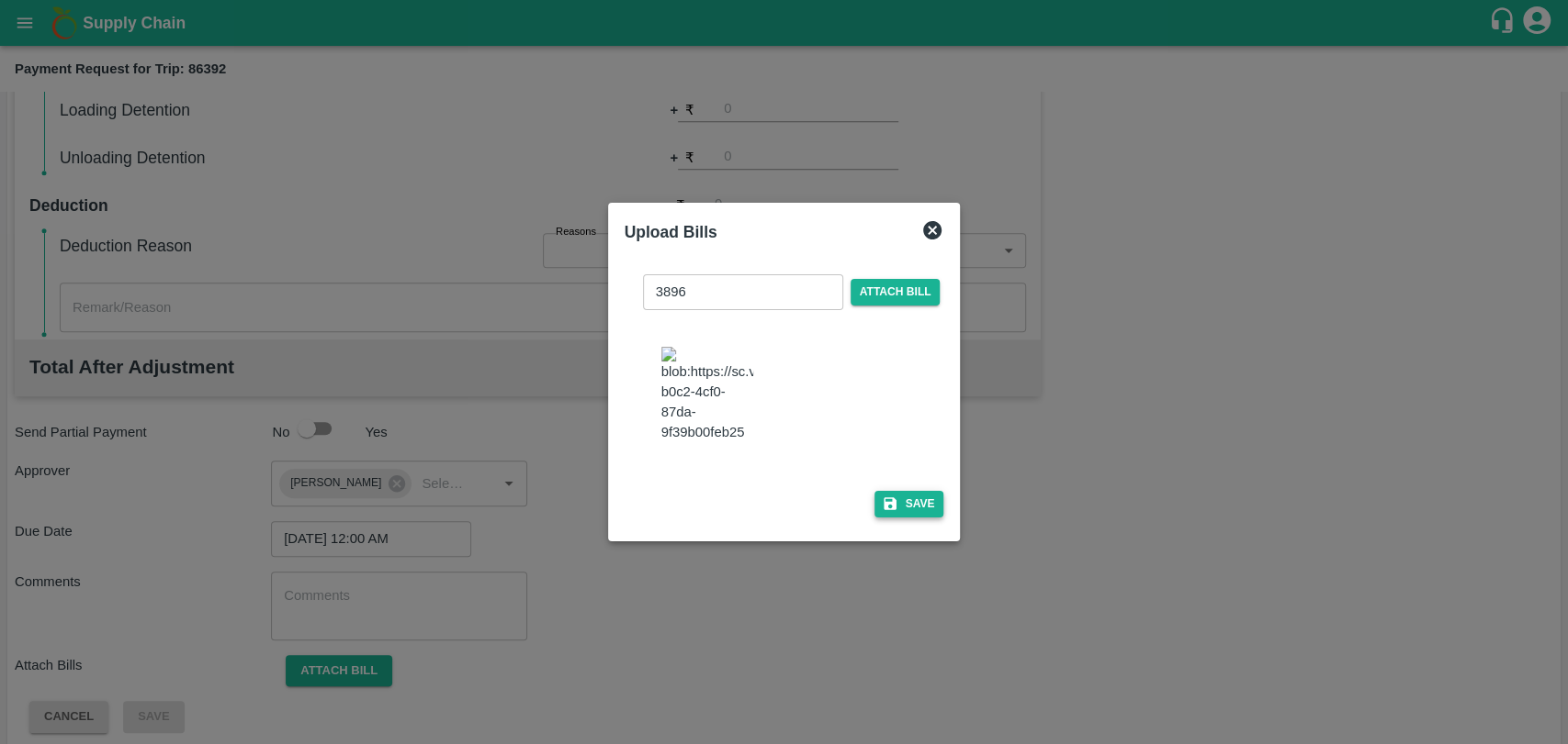
click at [911, 506] on button "Save" at bounding box center [909, 504] width 69 height 26
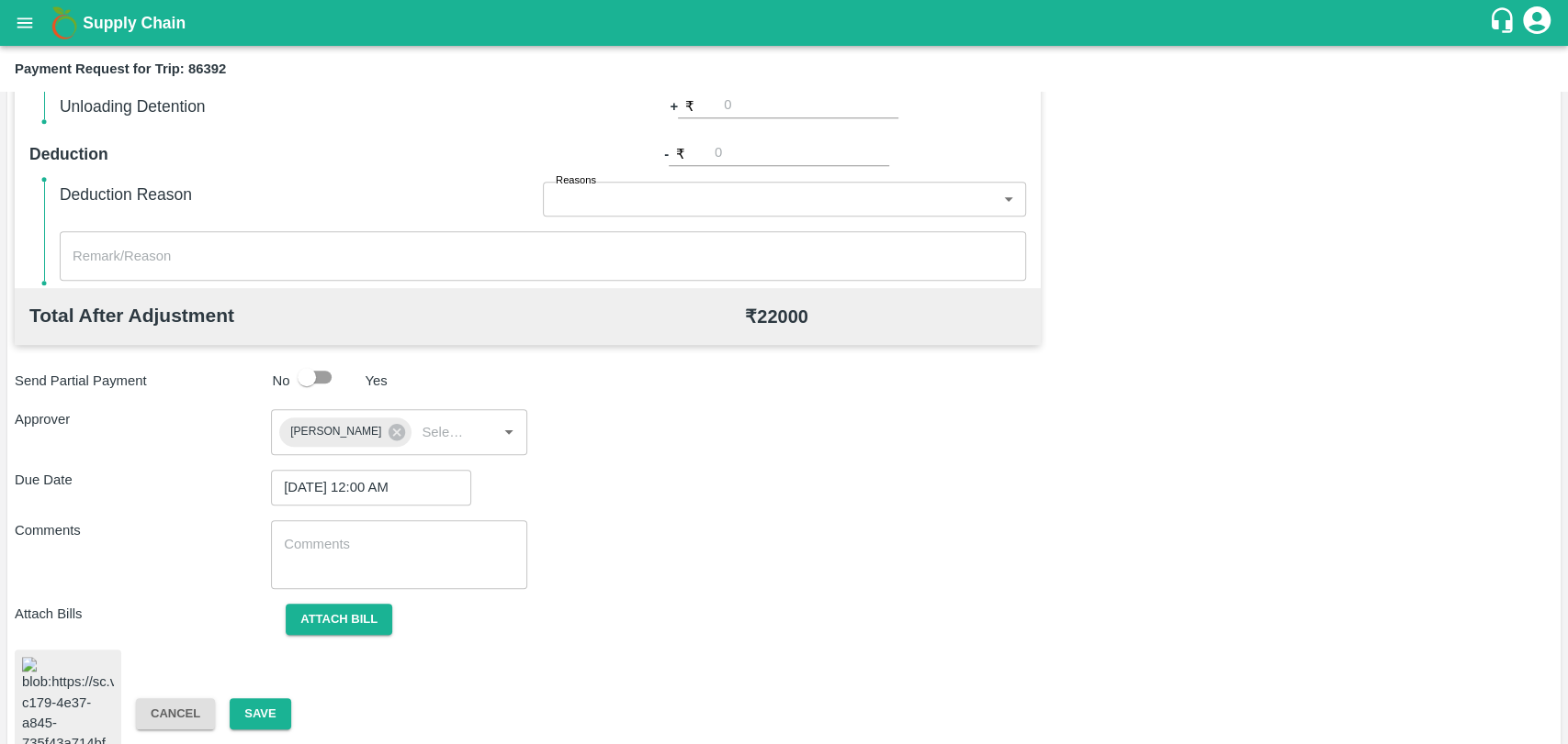
scroll to position [765, 0]
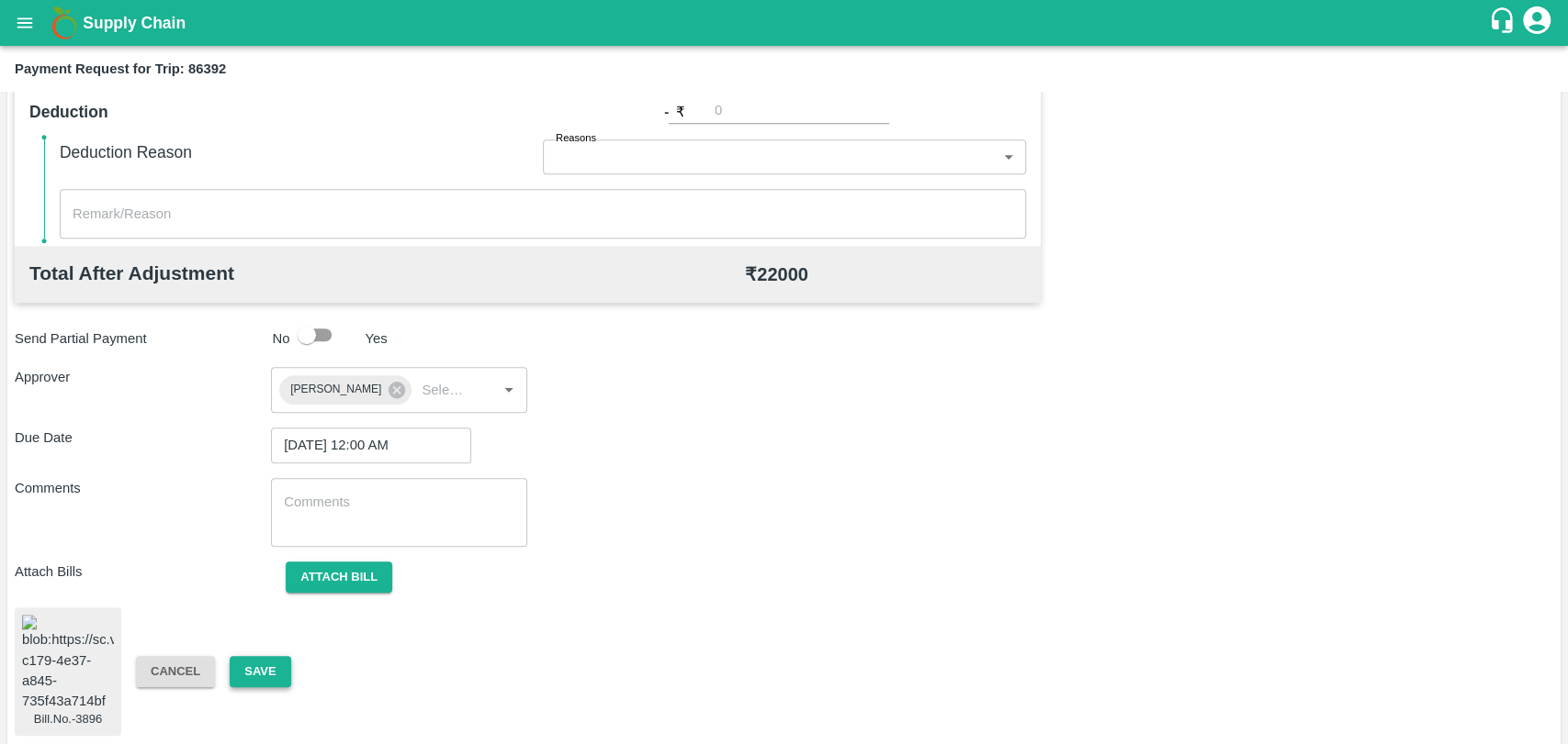
click at [237, 670] on button "Save" at bounding box center [260, 672] width 61 height 32
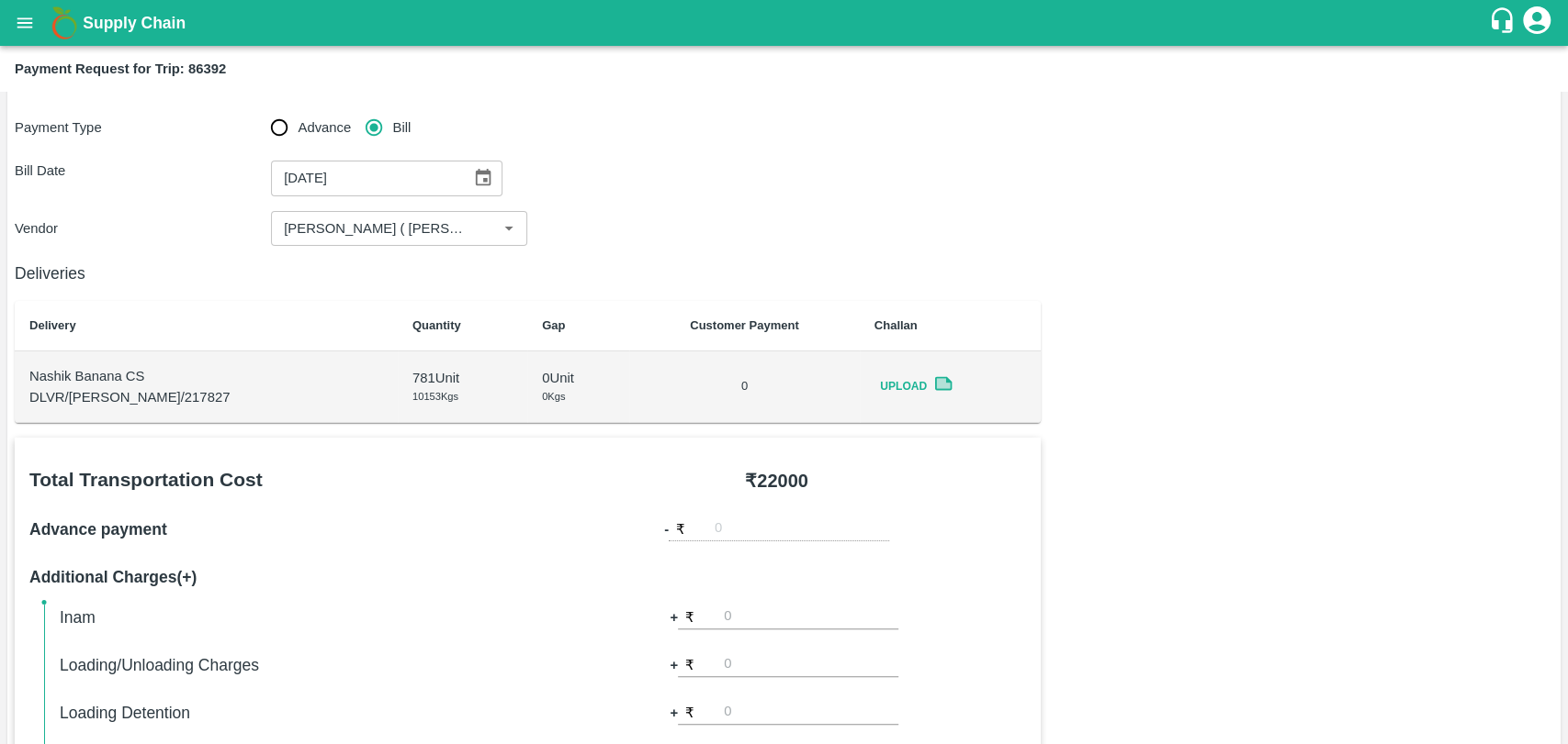
scroll to position [0, 0]
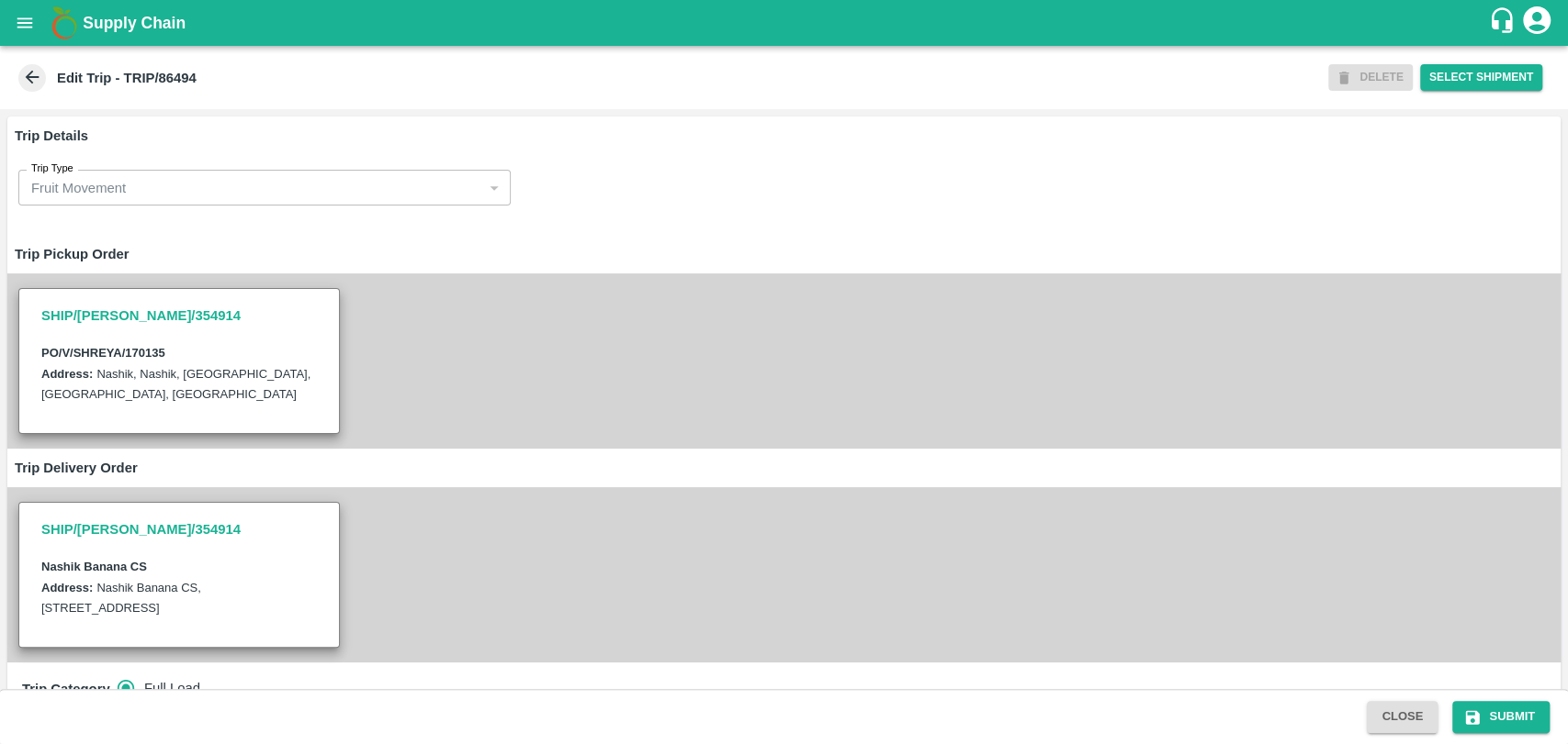
type input "[PERSON_NAME] ( [PERSON_NAME] Transport )-[GEOGRAPHIC_DATA], Pune-9860466997(Tr…"
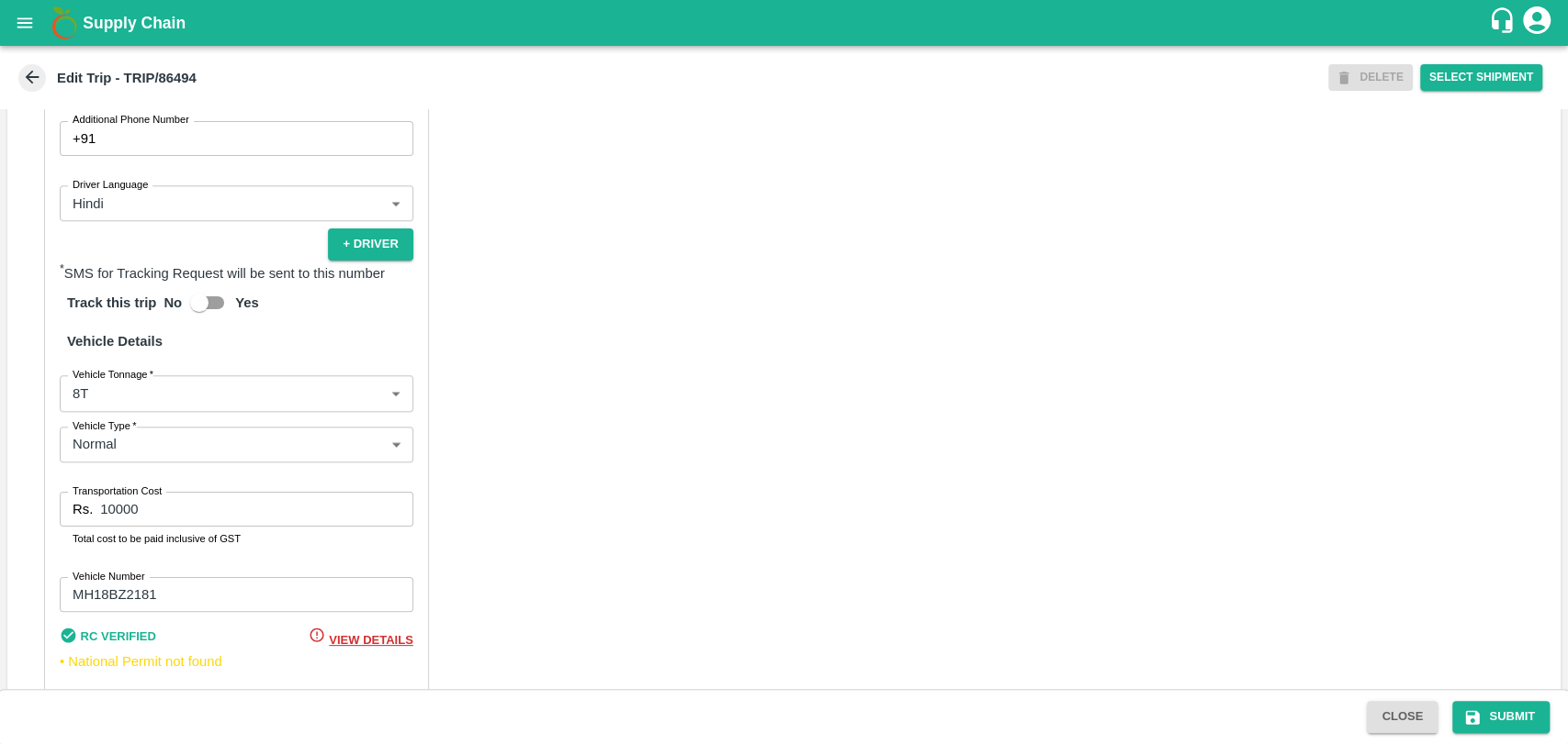
scroll to position [1195, 0]
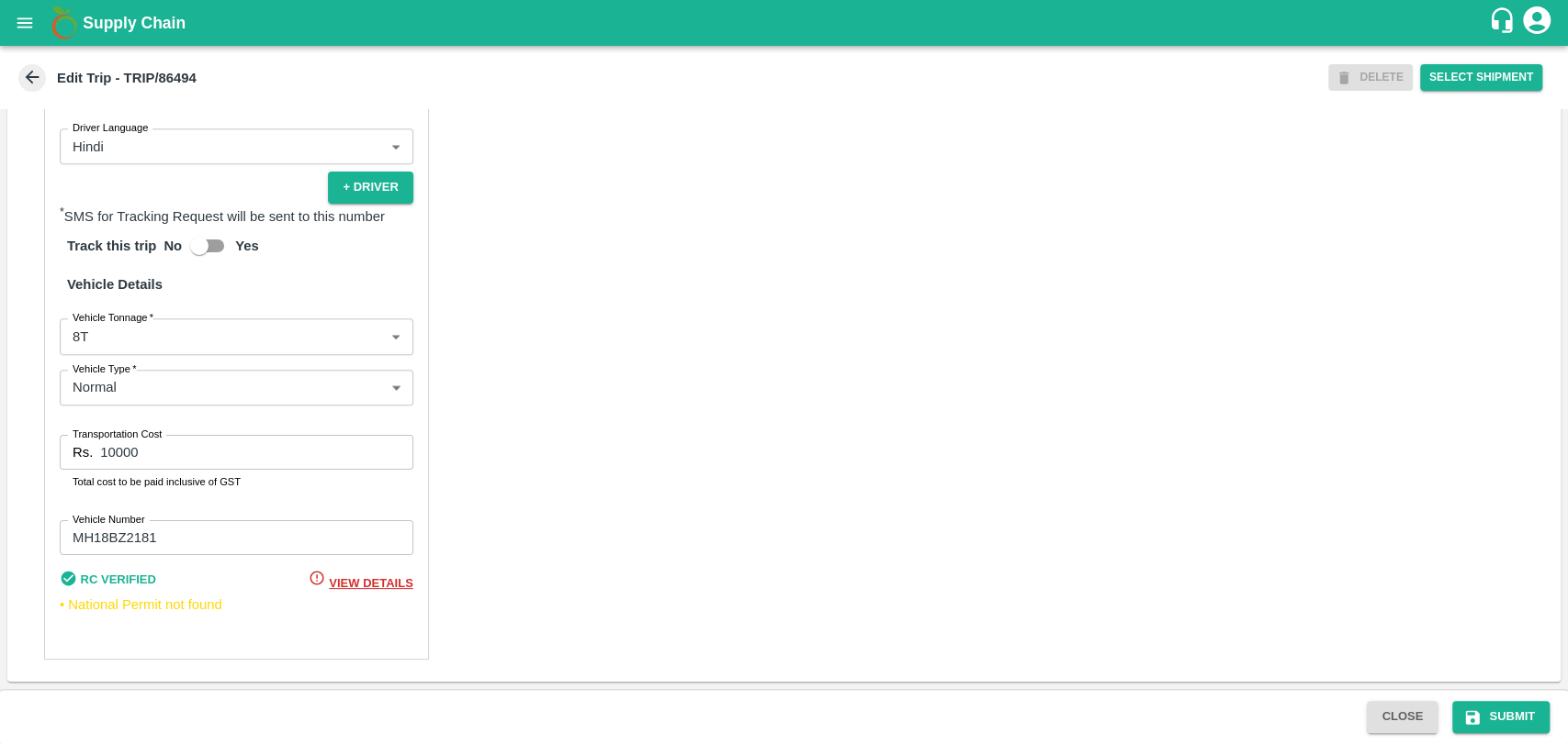
click at [146, 340] on body "Supply Chain Edit Trip - TRIP/86494 DELETE Select Shipment Trip Details Trip Ty…" at bounding box center [784, 372] width 1568 height 744
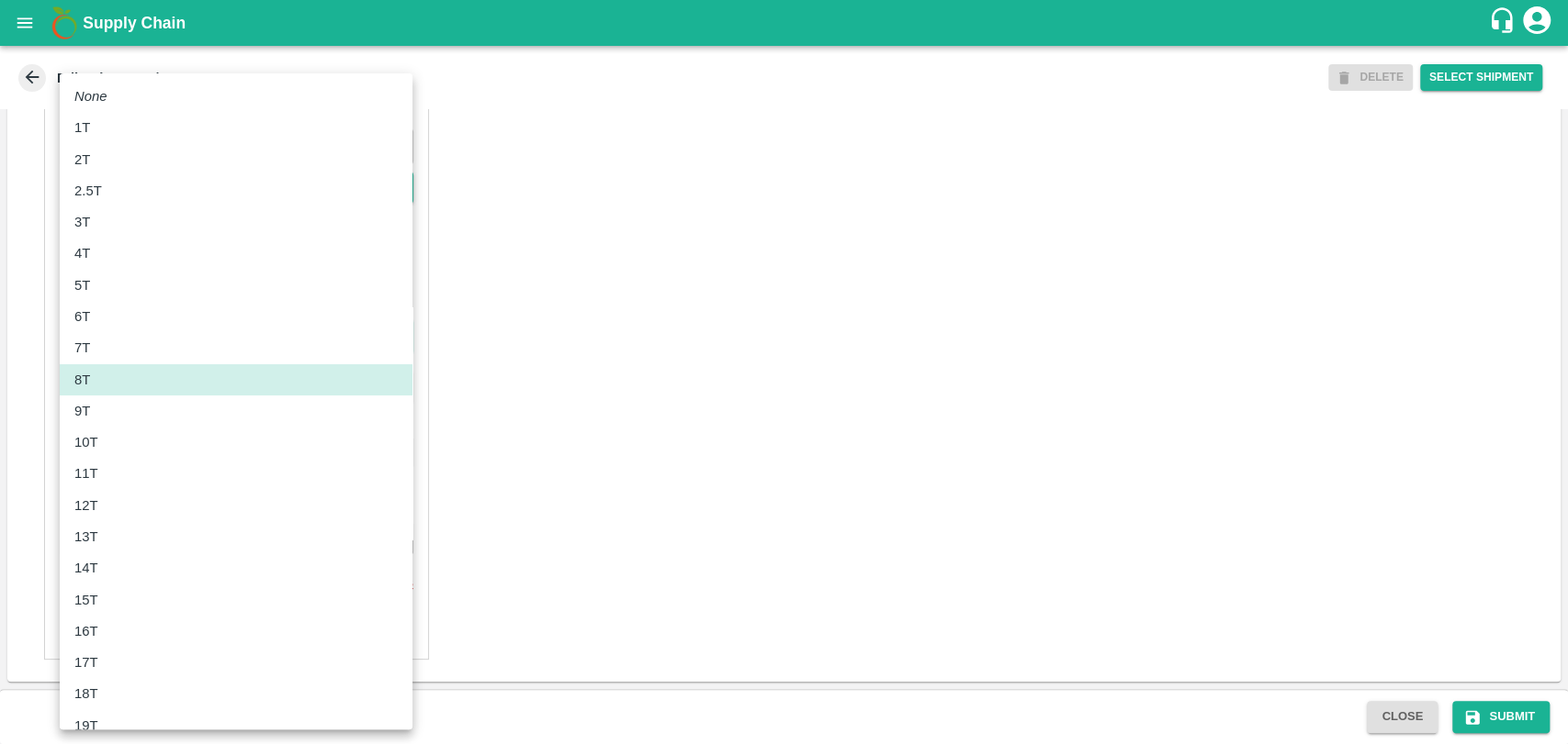
click at [134, 501] on div "12T" at bounding box center [235, 506] width 323 height 21
type input "12000"
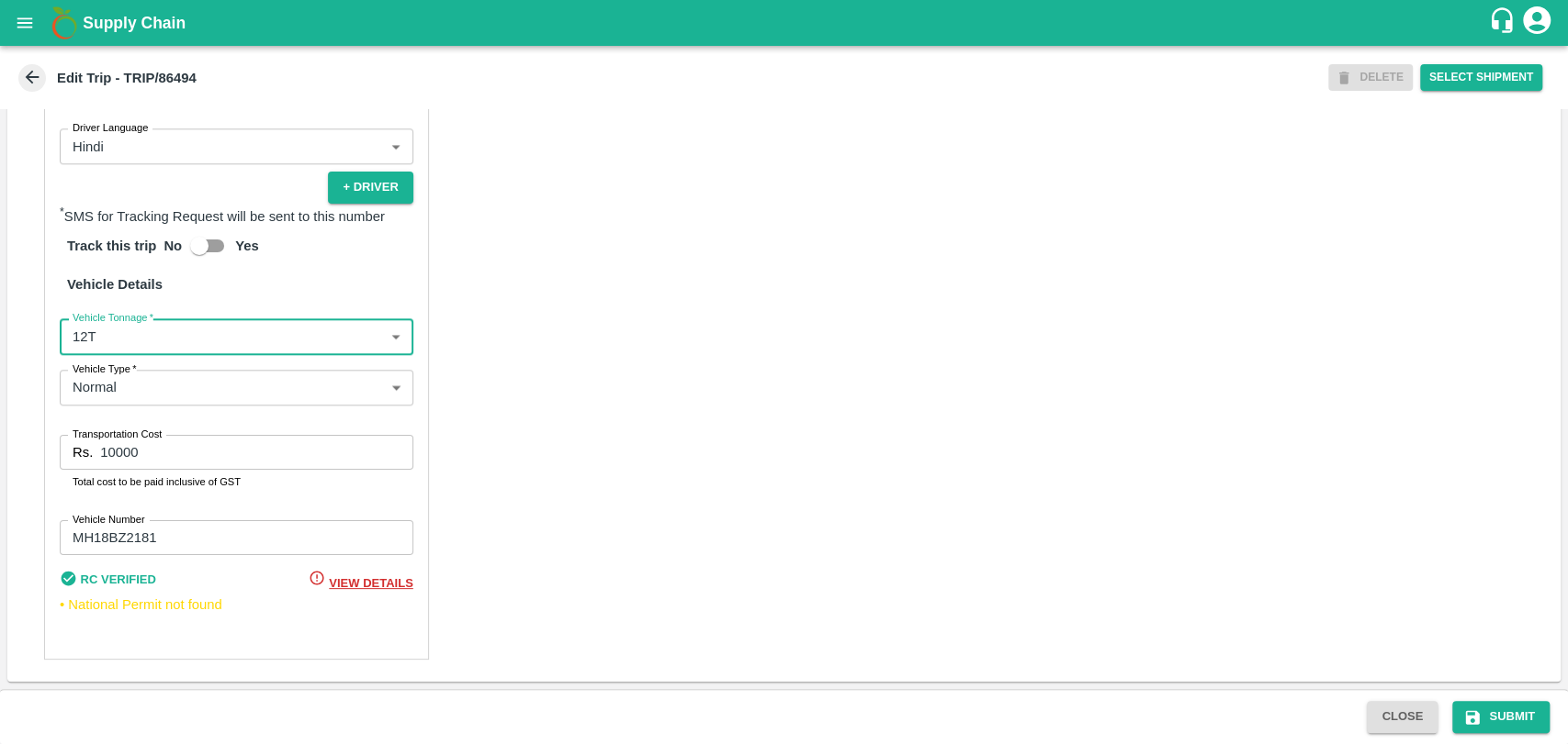
drag, startPoint x: 168, startPoint y: 454, endPoint x: 32, endPoint y: 445, distance: 136.3
click at [52, 450] on div "Partner Details Partner   * Partner Add Transporter Driver 1 Details Driver Nam…" at bounding box center [236, 221] width 385 height 878
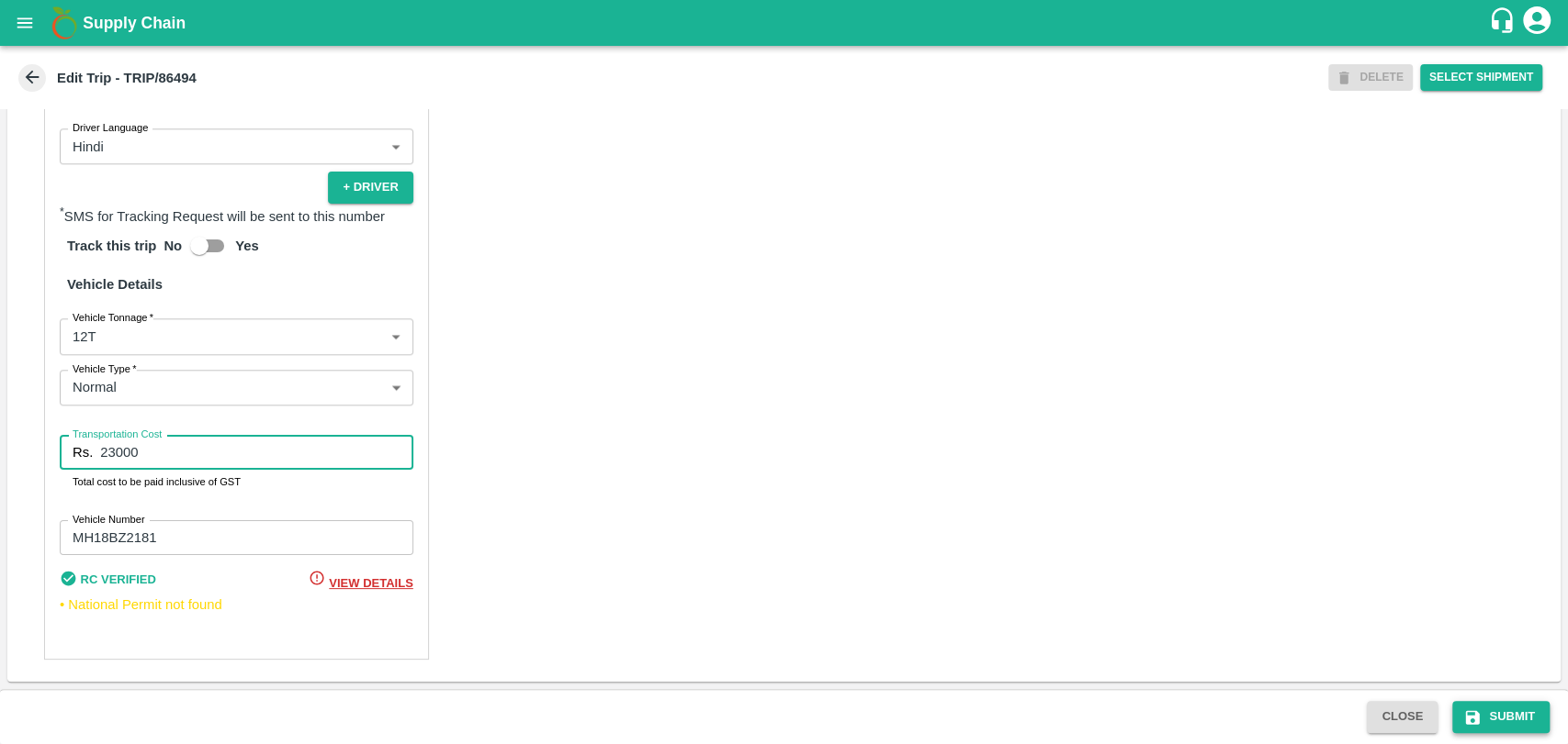
type input "23000"
click at [1465, 715] on icon "submit" at bounding box center [1472, 718] width 14 height 14
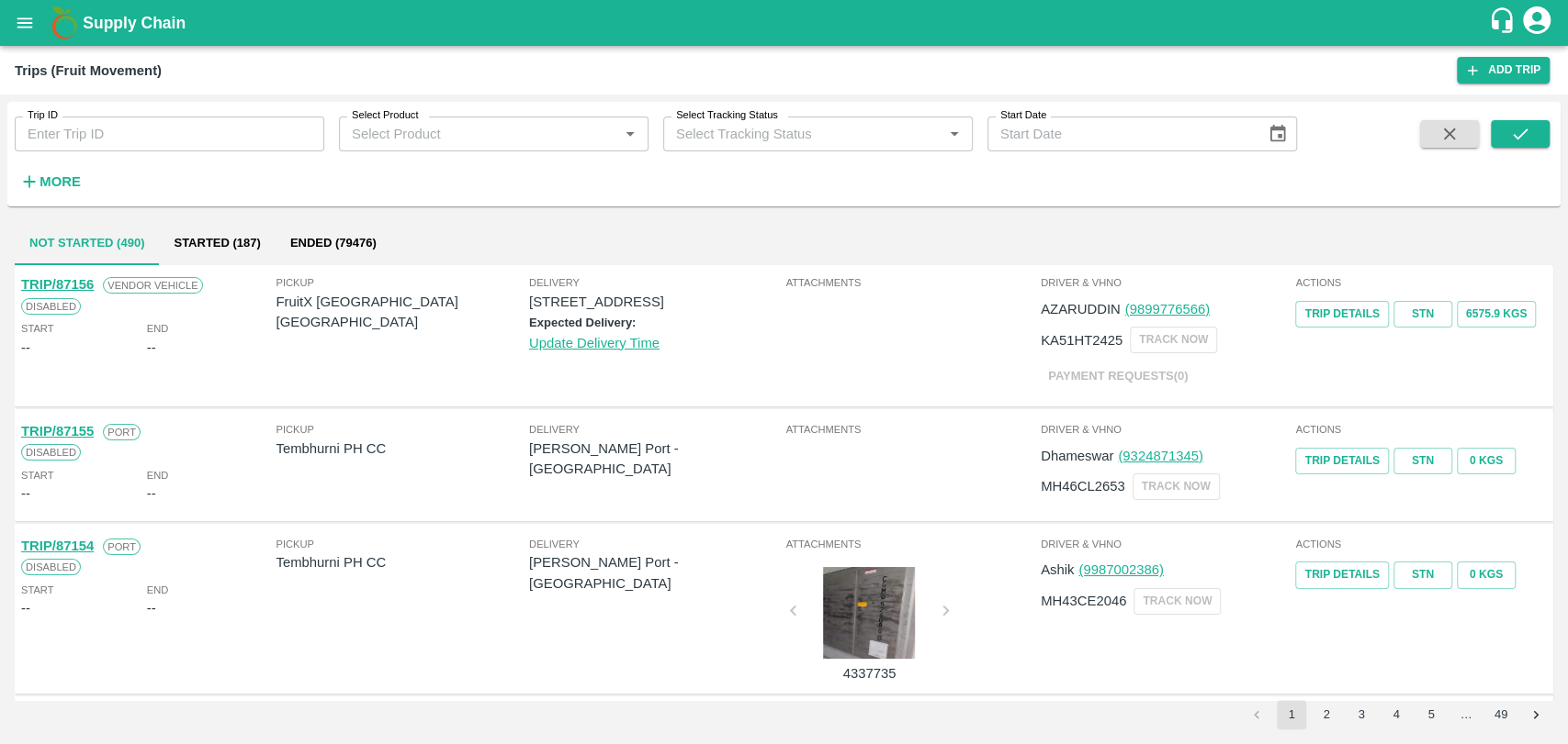
click at [24, 191] on icon "button" at bounding box center [29, 182] width 21 height 21
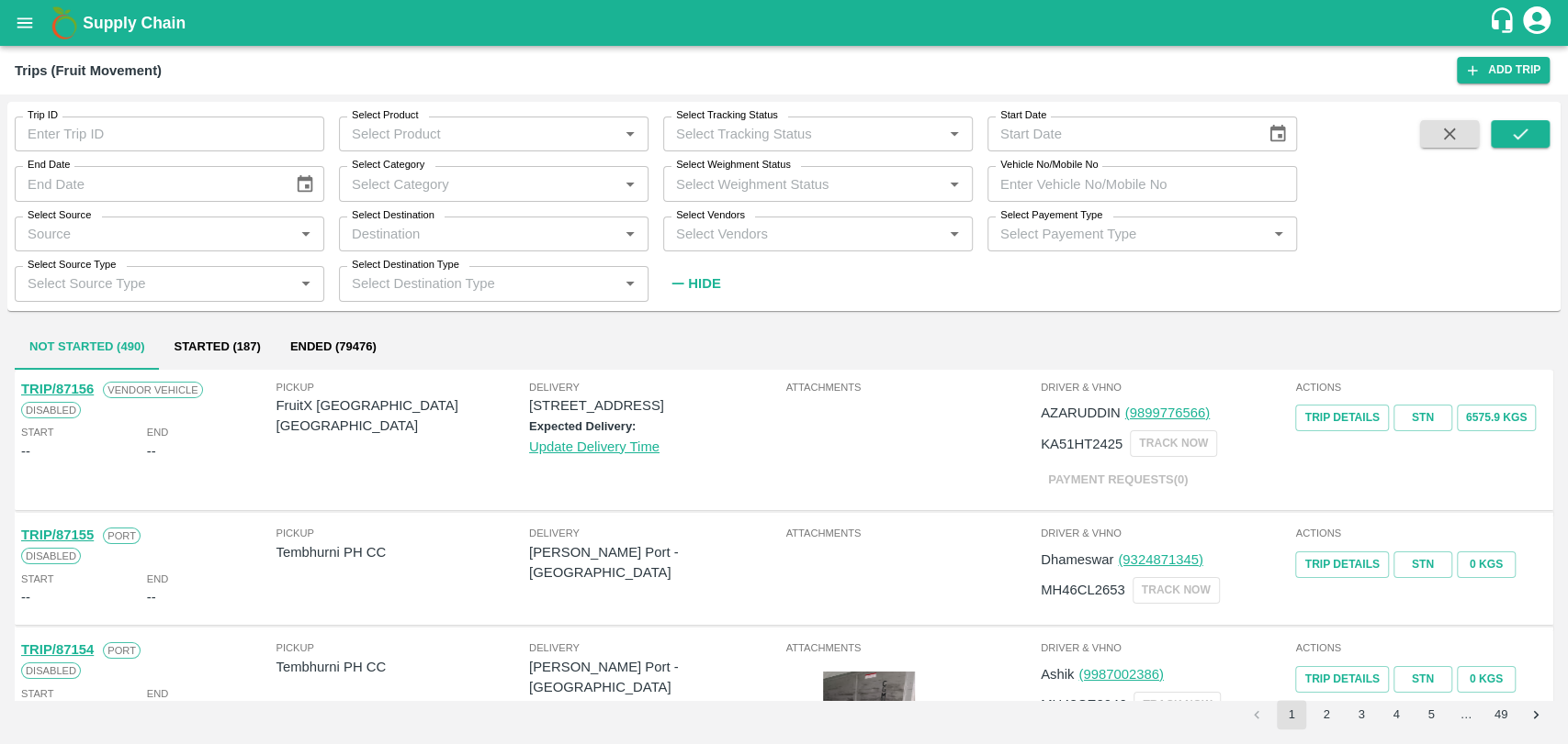
click at [1139, 173] on input "Vehicle No/Mobile No" at bounding box center [1142, 184] width 310 height 35
paste input "MH04HY4367"
type input "MH04HY4367"
click at [1542, 122] on button "submit" at bounding box center [1520, 134] width 59 height 27
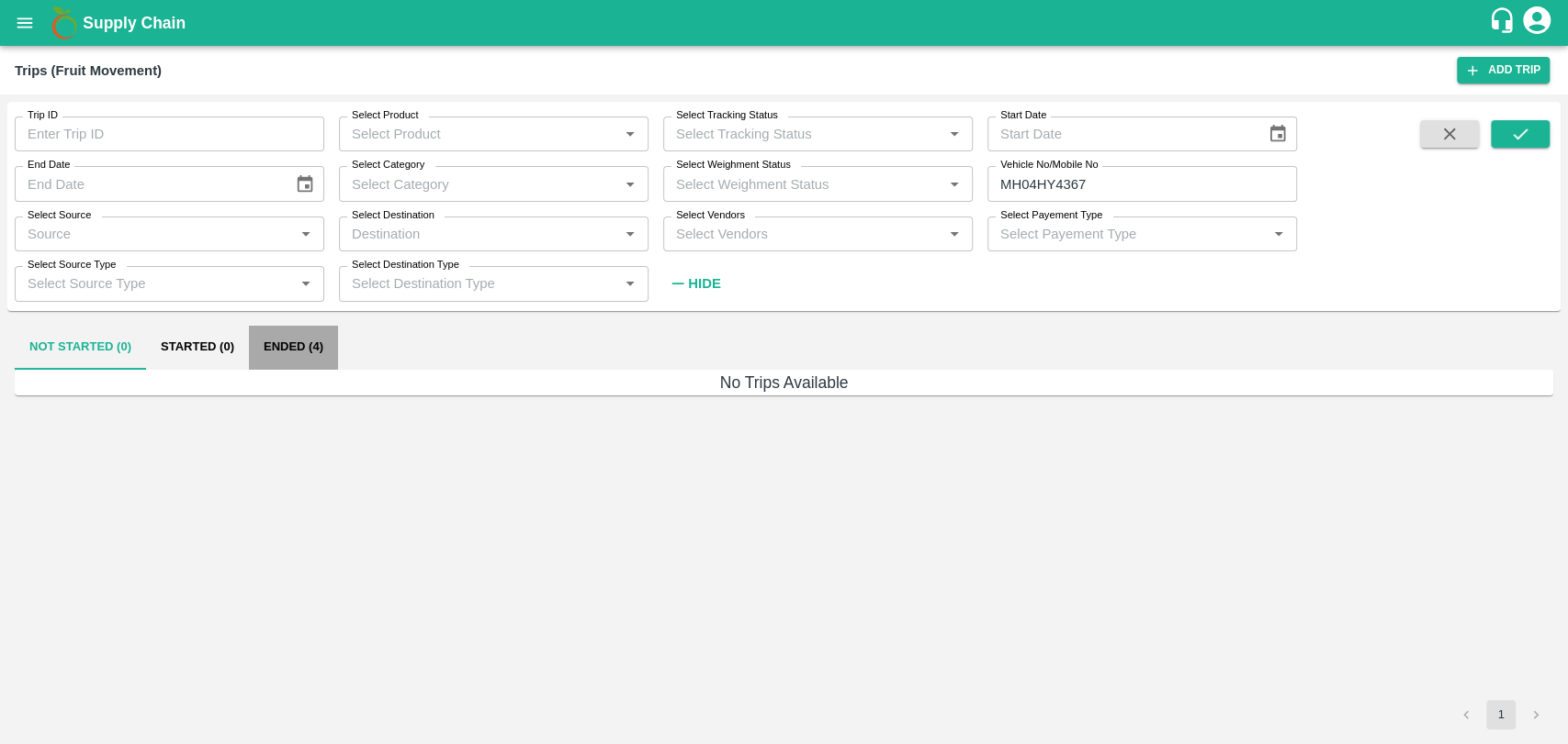
click at [329, 334] on button "Ended (4)" at bounding box center [293, 348] width 89 height 44
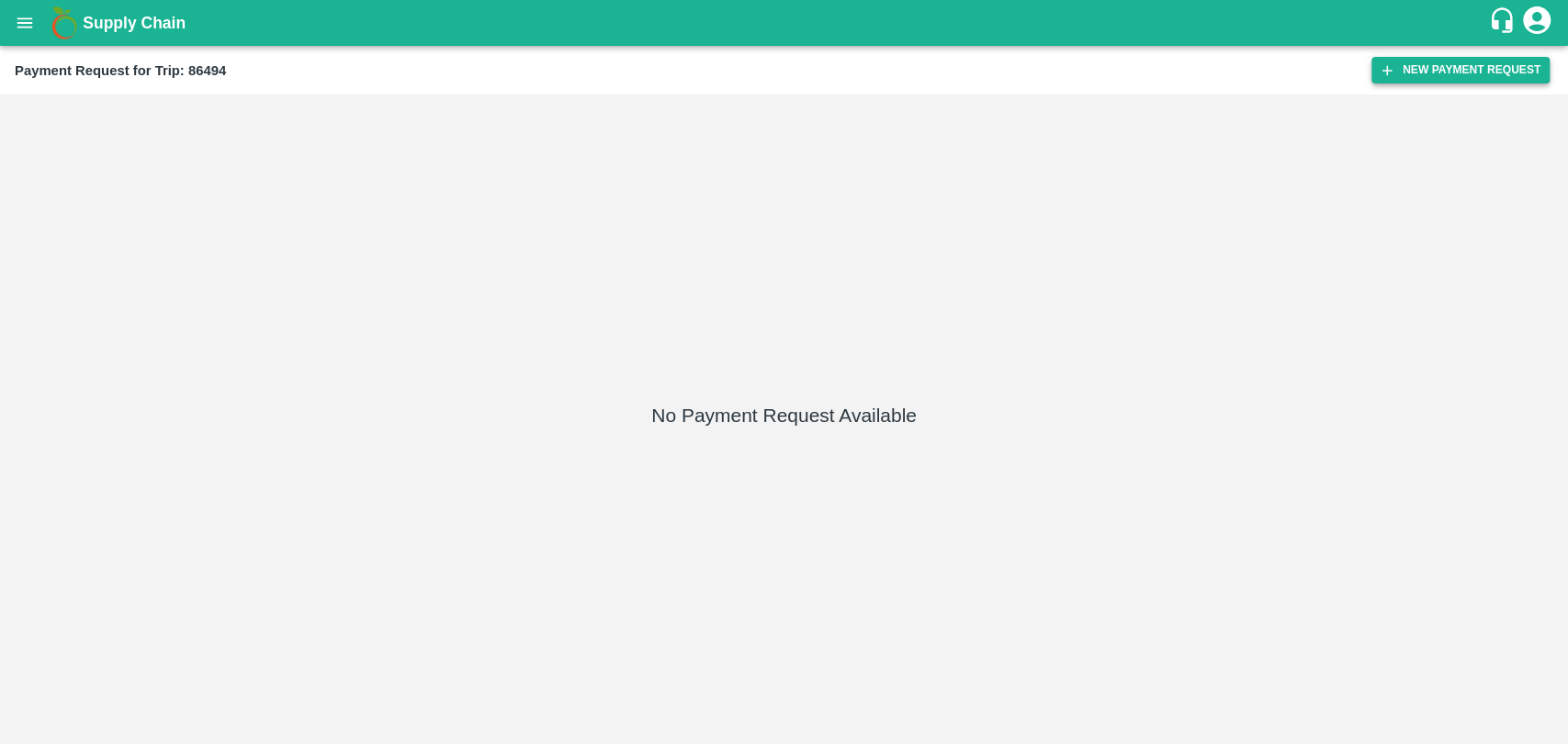
click at [1416, 67] on button "New Payment Request" at bounding box center [1461, 69] width 178 height 26
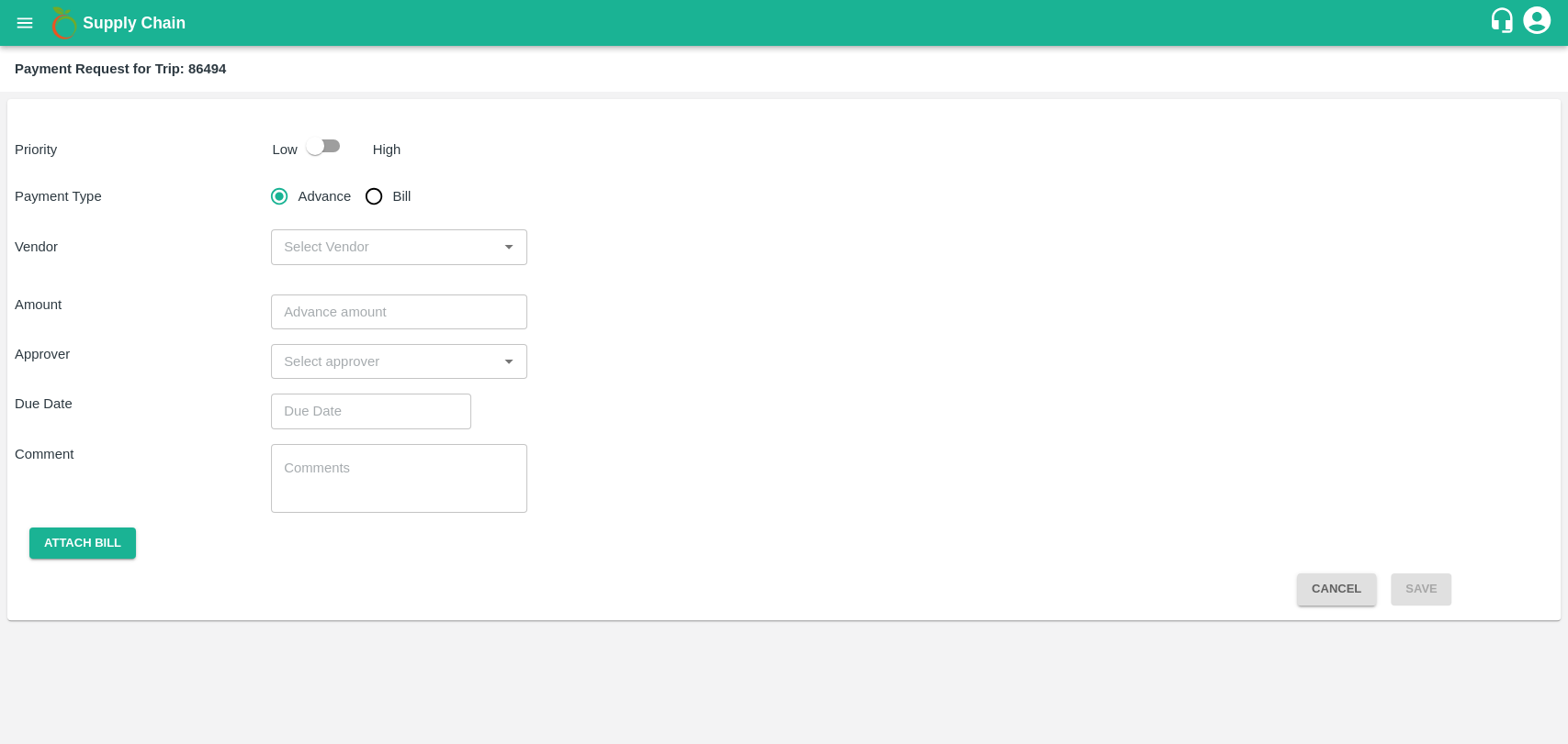
click at [315, 156] on input "checkbox" at bounding box center [315, 146] width 105 height 35
checkbox input "true"
click at [376, 183] on input "Bill" at bounding box center [374, 196] width 37 height 37
radio input "true"
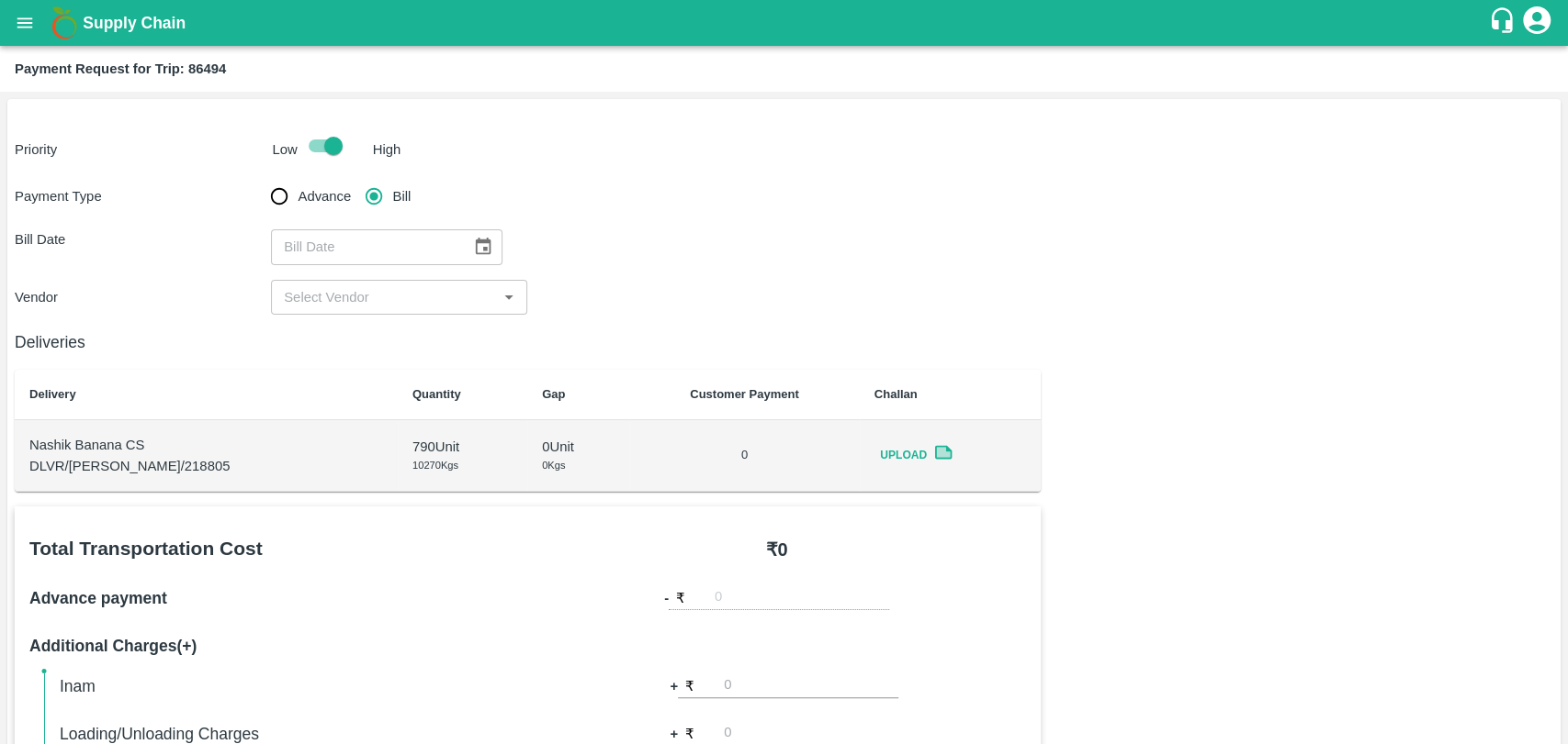
click at [482, 259] on button "Choose date" at bounding box center [484, 247] width 35 height 35
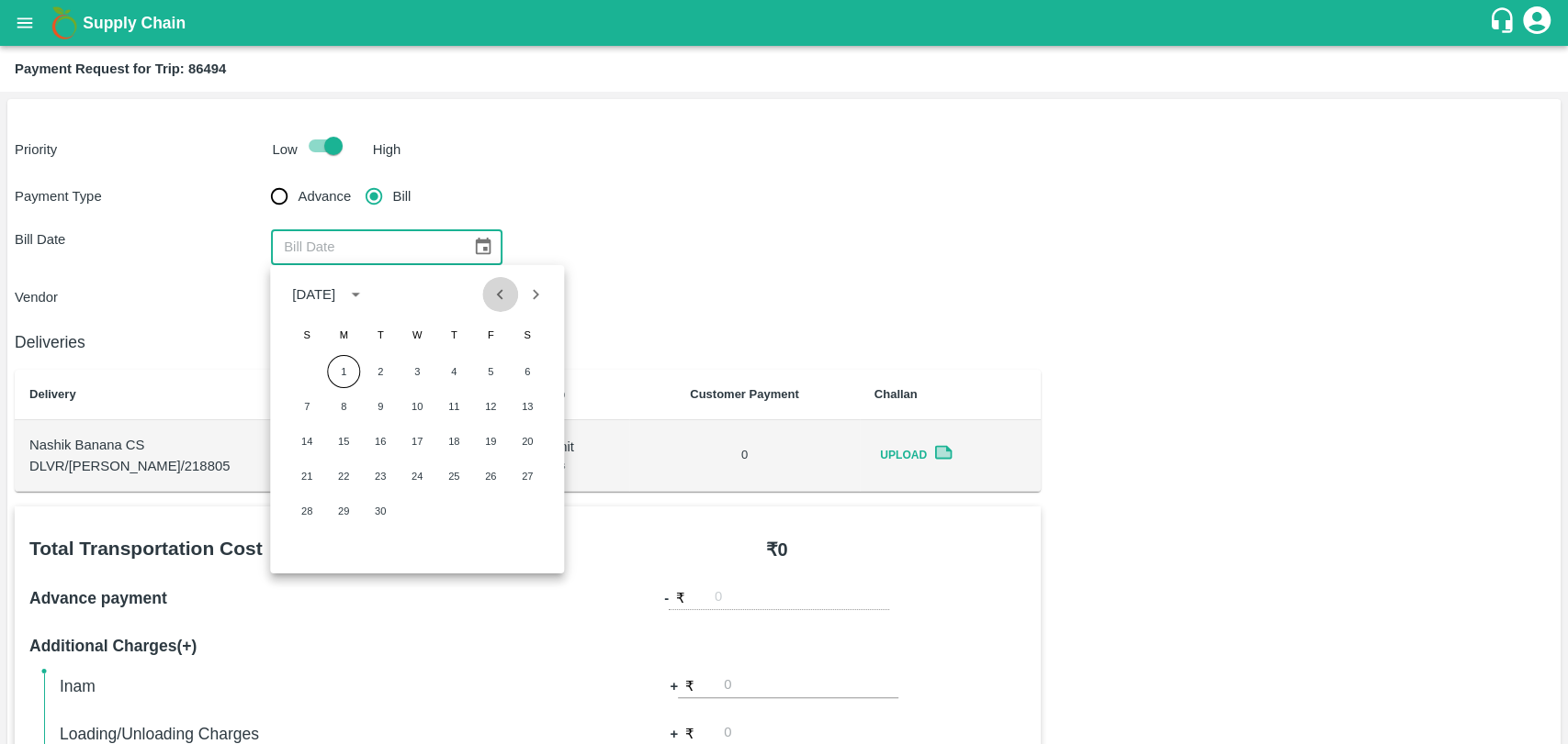
click at [494, 299] on icon "Previous month" at bounding box center [500, 294] width 21 height 21
click at [382, 446] on button "12" at bounding box center [380, 441] width 33 height 33
type input "[DATE]"
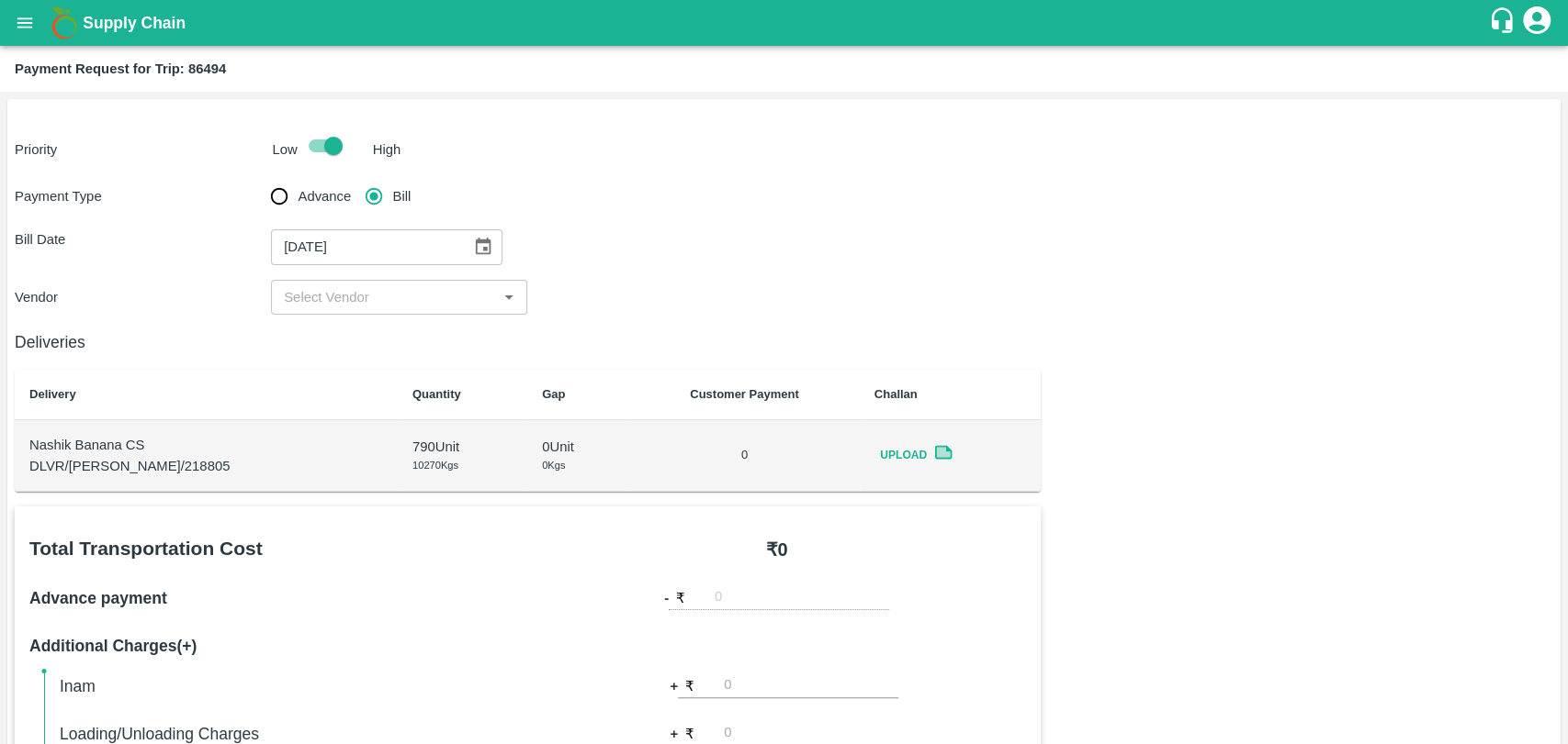
click at [309, 294] on input "input" at bounding box center [384, 297] width 215 height 23
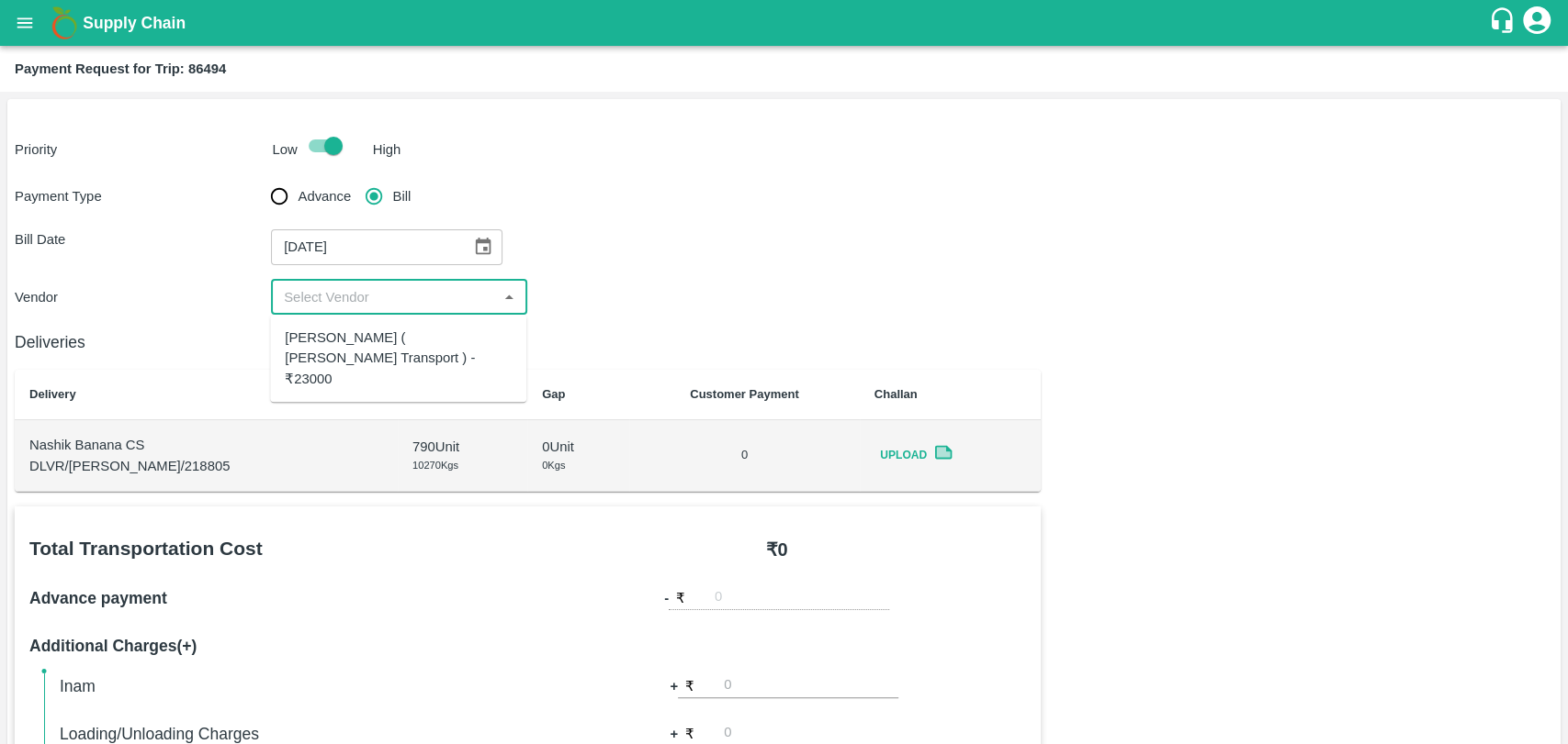
click at [322, 342] on div "[PERSON_NAME] ( [PERSON_NAME] Transport ) - ₹23000" at bounding box center [398, 358] width 227 height 62
type input "[PERSON_NAME] ( [PERSON_NAME] Transport ) - ₹23000"
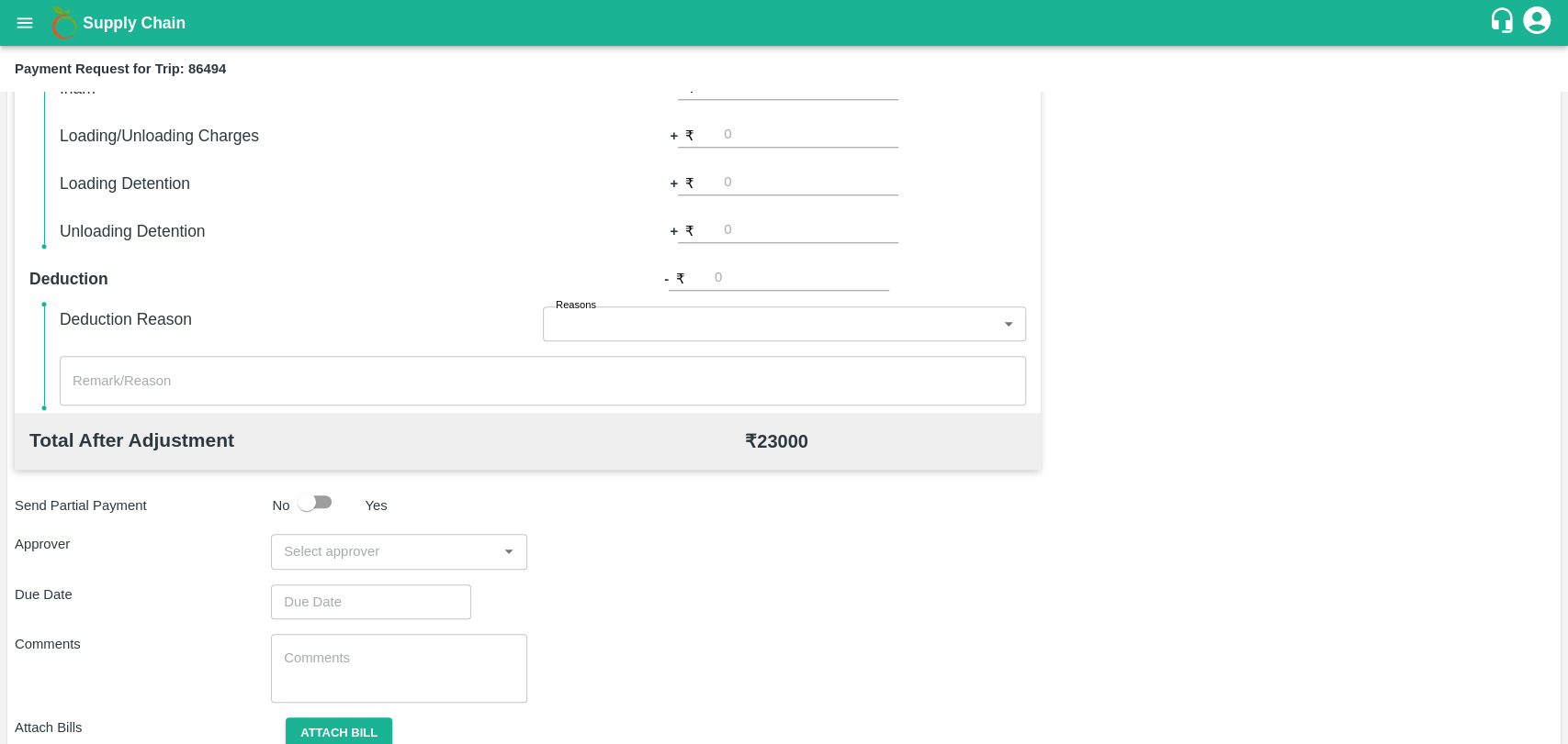
scroll to position [672, 0]
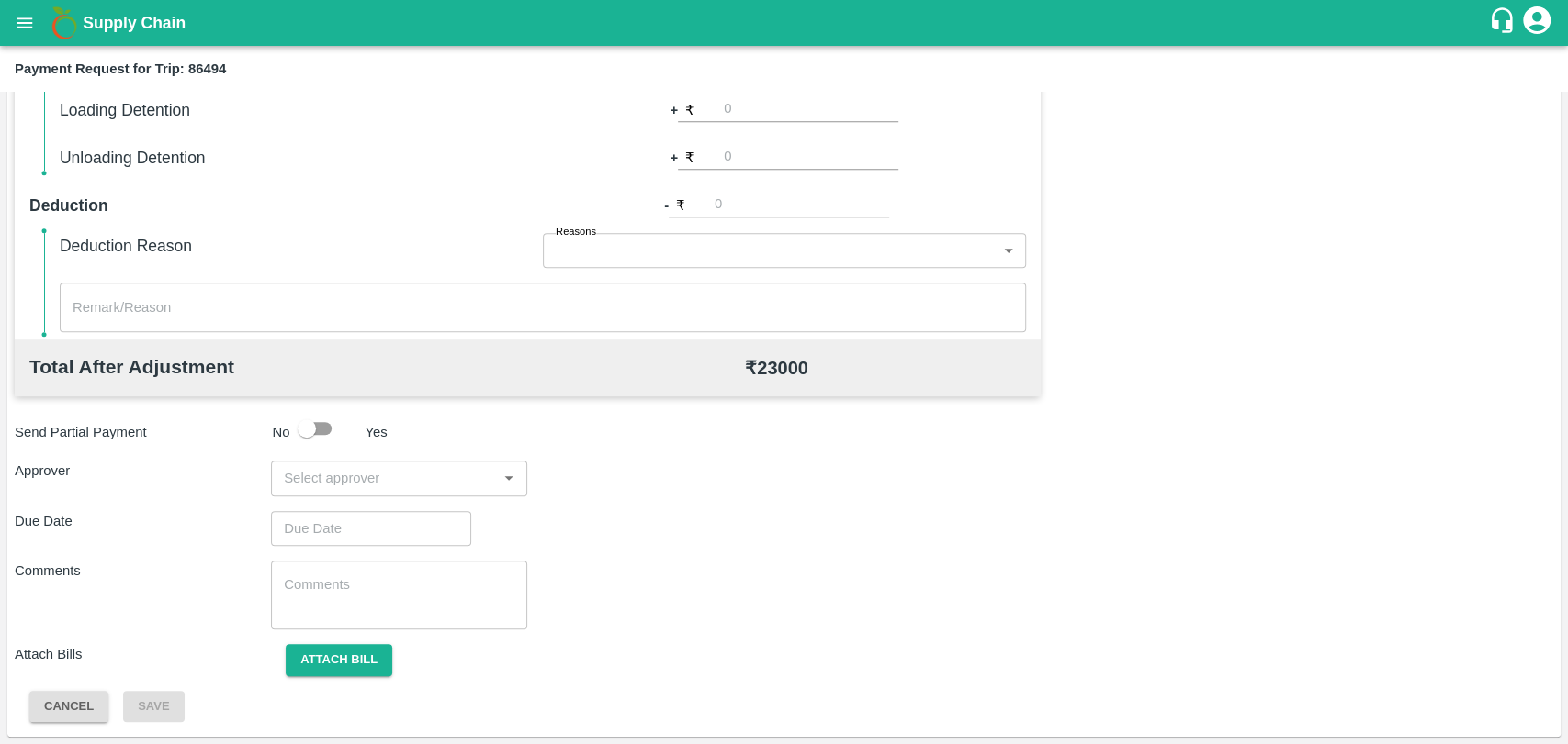
click at [328, 475] on input "input" at bounding box center [384, 478] width 215 height 23
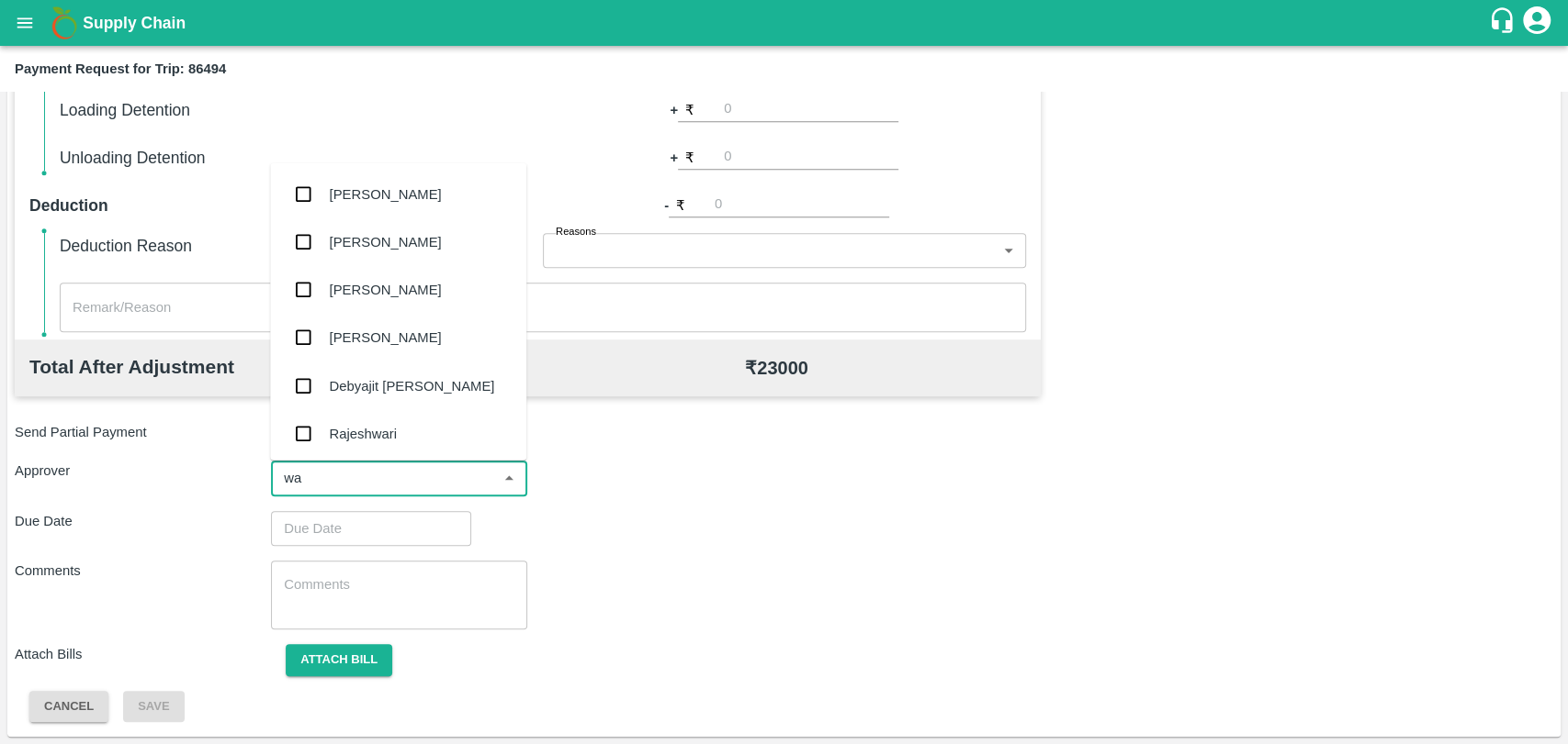
type input "wag"
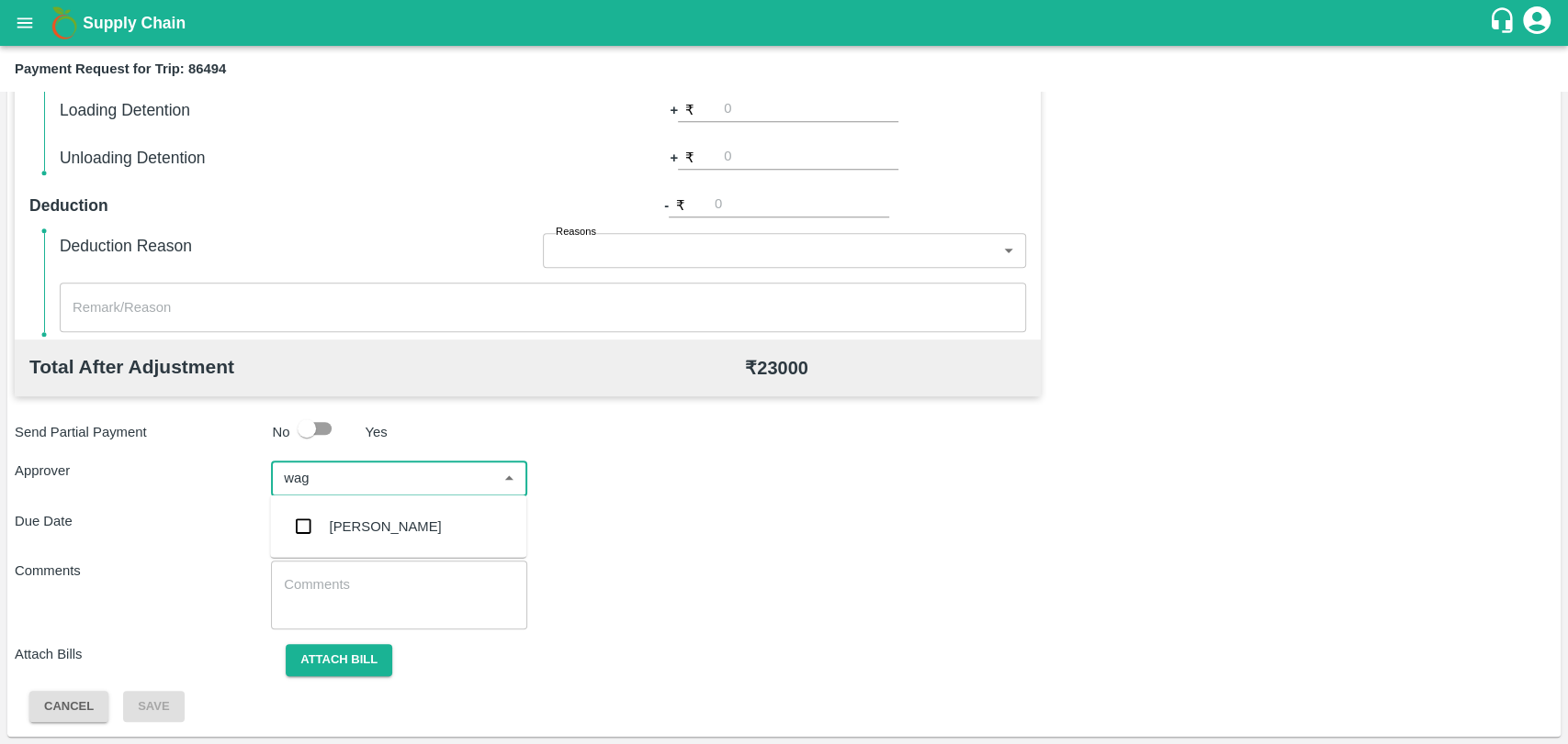
click at [331, 513] on div "[PERSON_NAME]" at bounding box center [398, 526] width 256 height 48
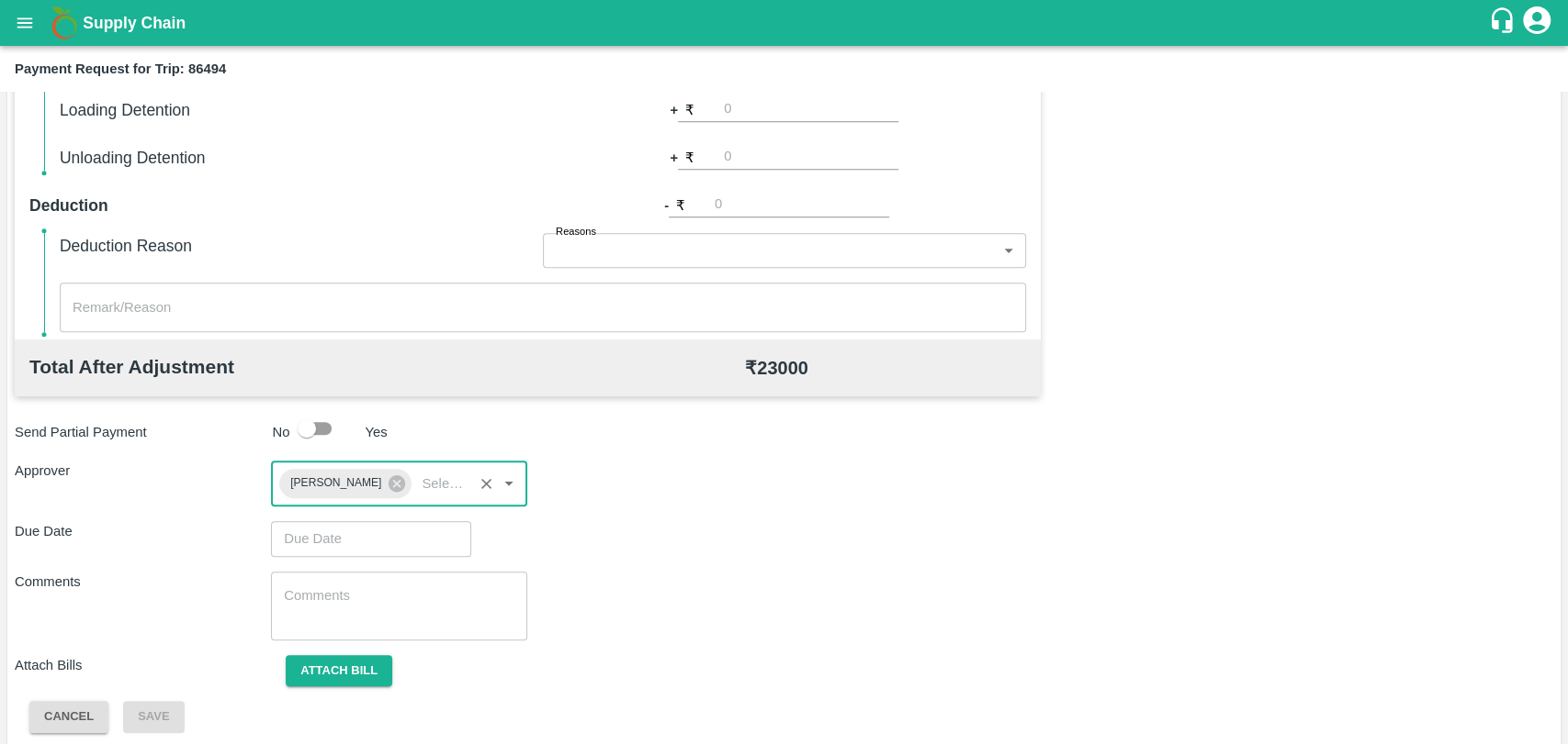
click at [328, 546] on input "Choose date" at bounding box center [364, 539] width 188 height 35
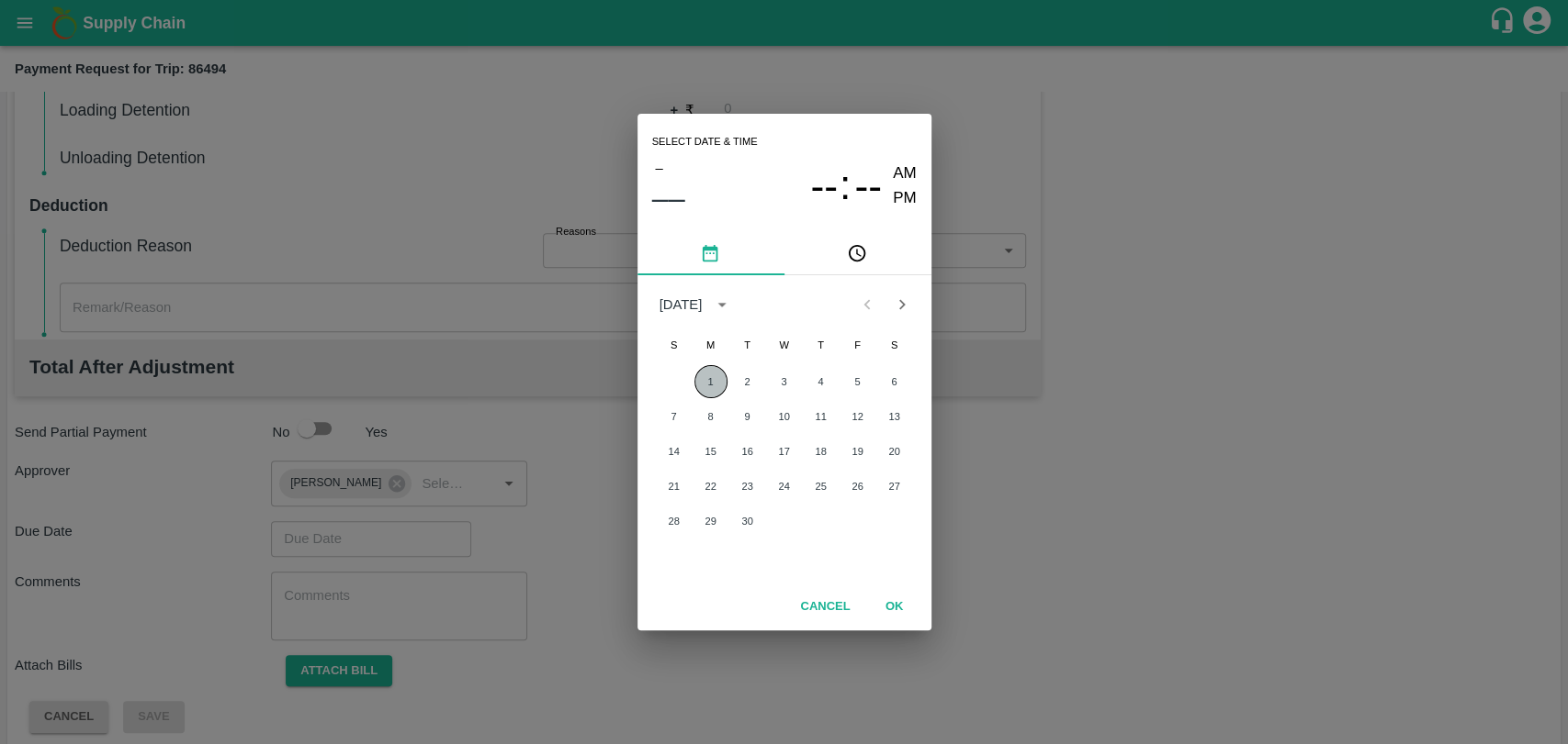
click at [707, 380] on button "1" at bounding box center [711, 382] width 33 height 33
type input "[DATE] 12:00 AM"
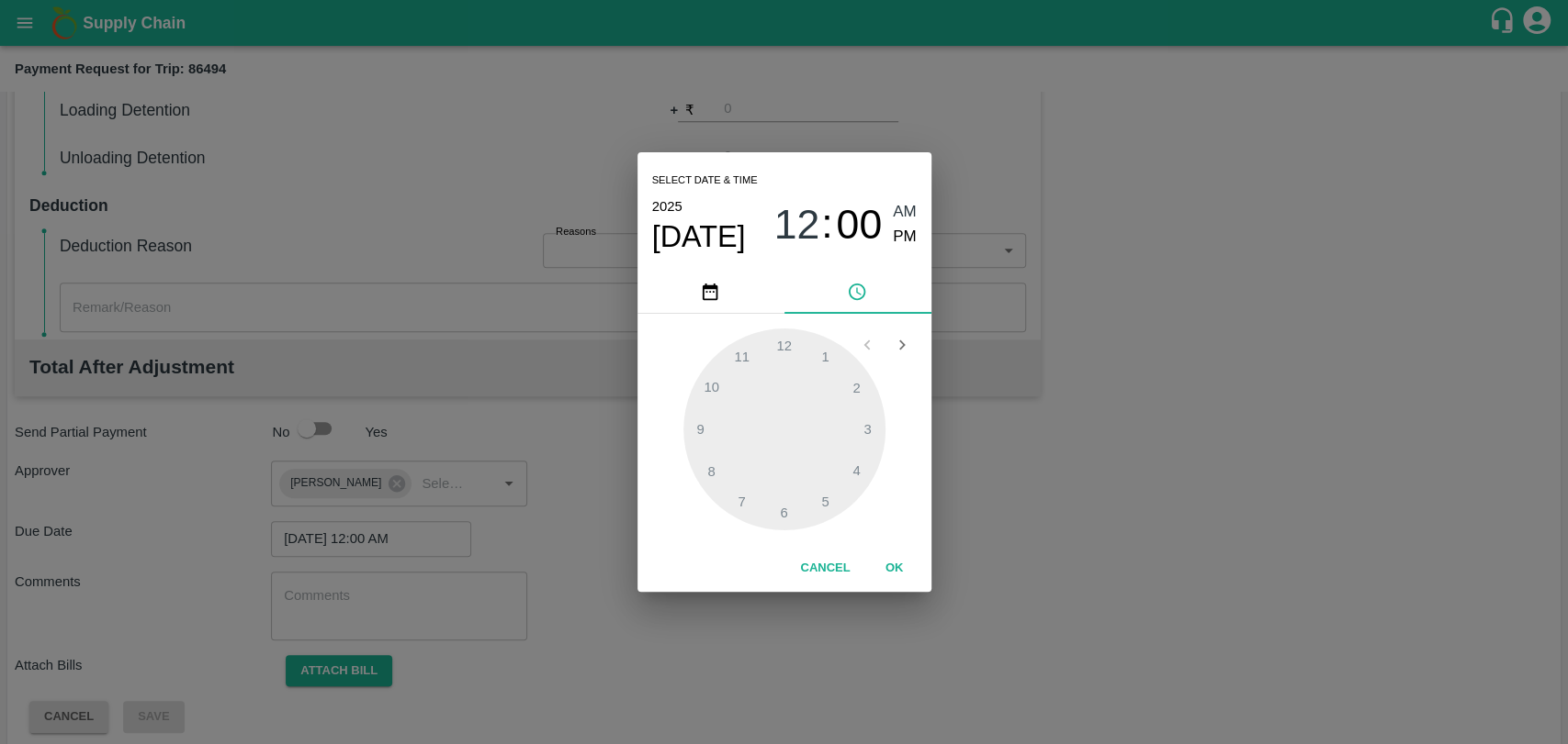
click at [889, 565] on button "OK" at bounding box center [895, 568] width 59 height 32
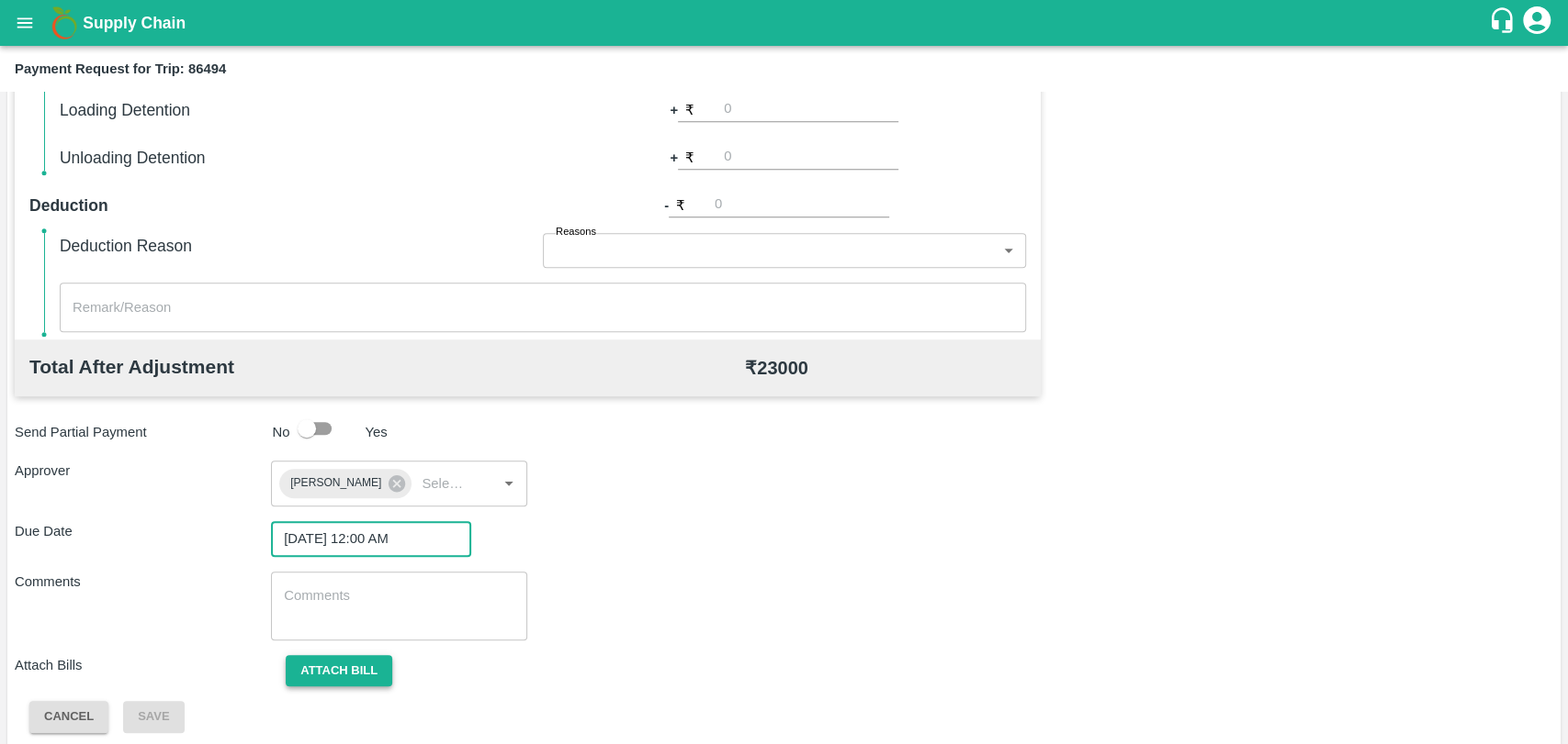
click at [306, 667] on button "Attach bill" at bounding box center [338, 671] width 106 height 32
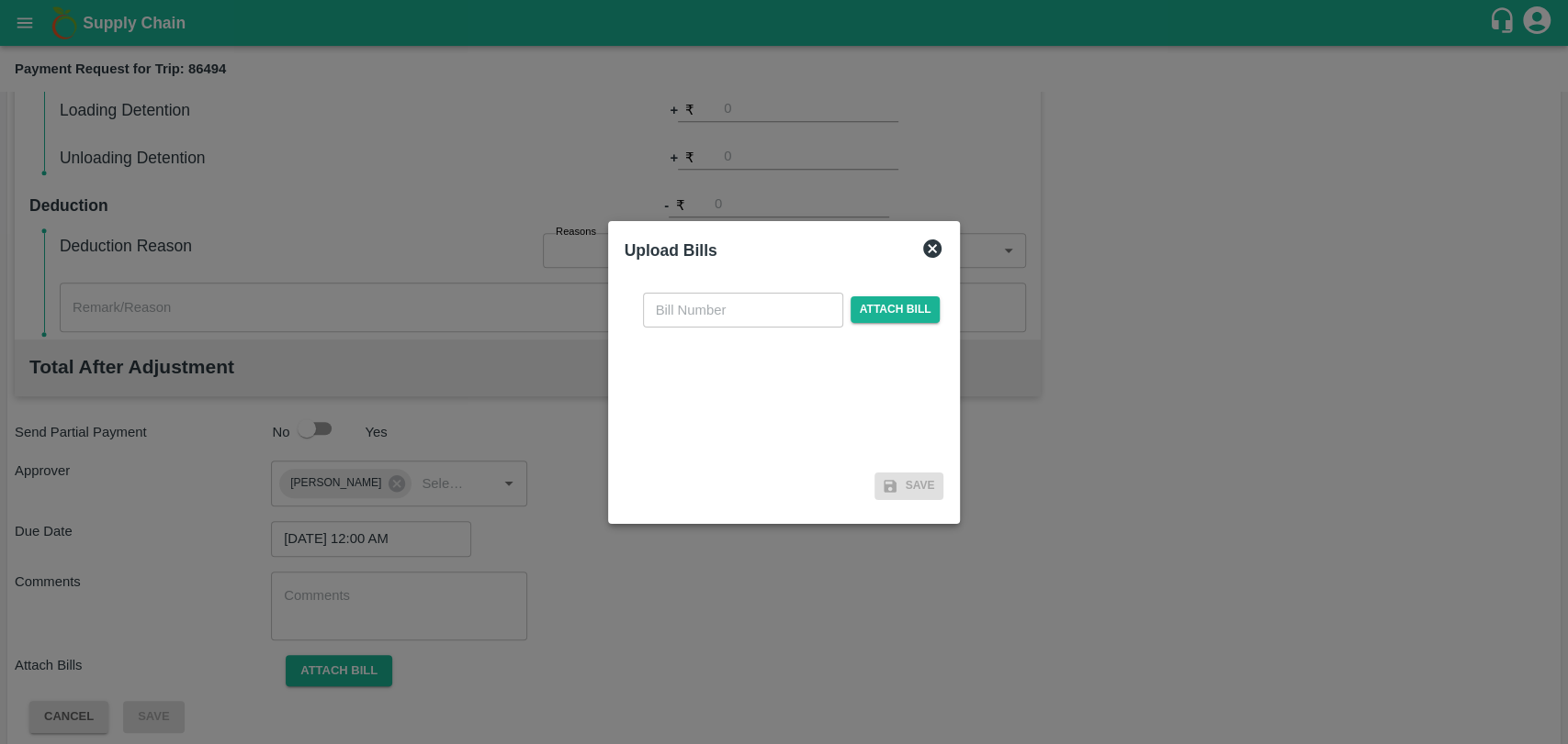
click at [699, 299] on input "text" at bounding box center [742, 310] width 200 height 35
type input "3899"
click at [860, 299] on span "Attach bill" at bounding box center [896, 310] width 90 height 26
click at [0, 0] on input "Attach bill" at bounding box center [0, 0] width 0 height 0
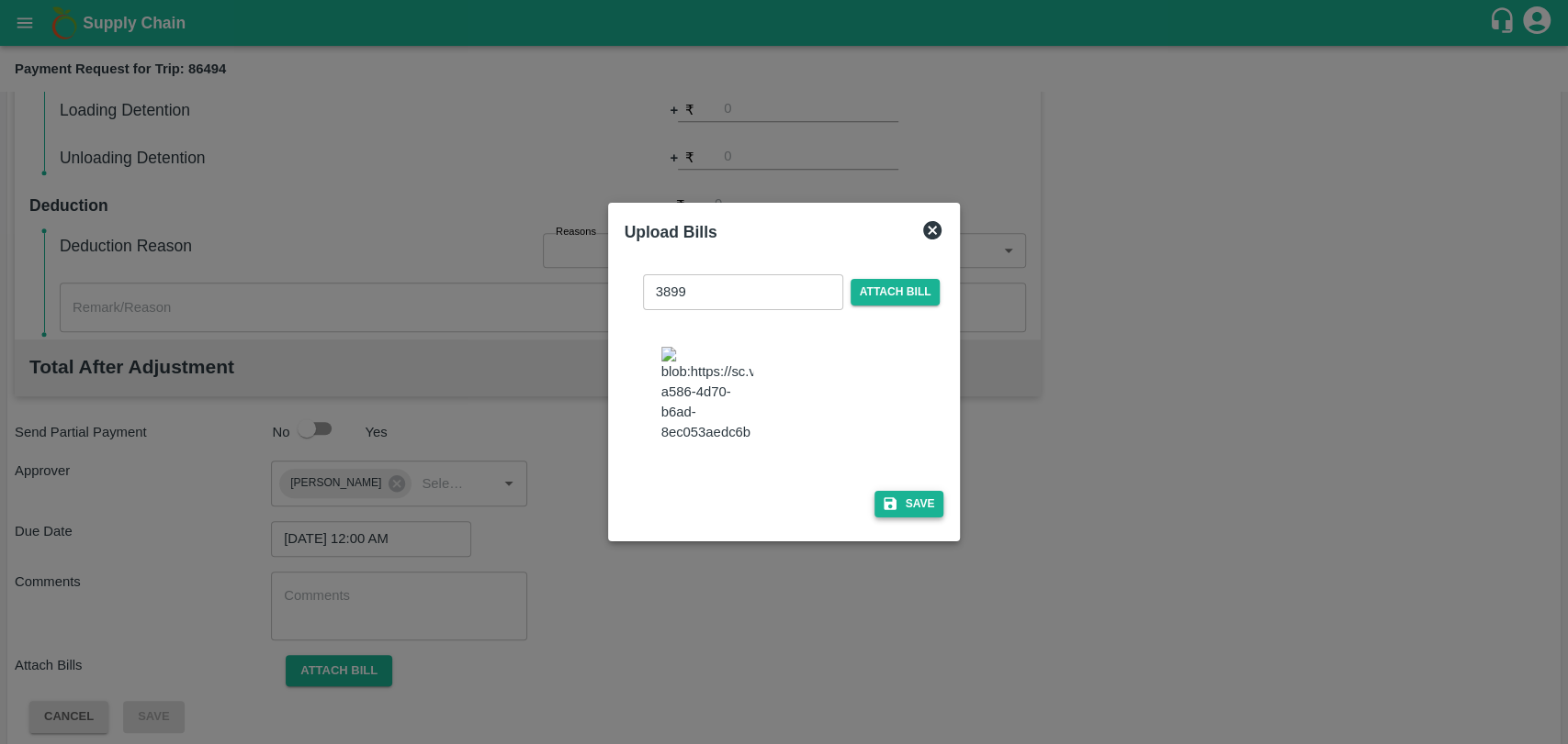
click at [927, 494] on button "Save" at bounding box center [909, 504] width 69 height 26
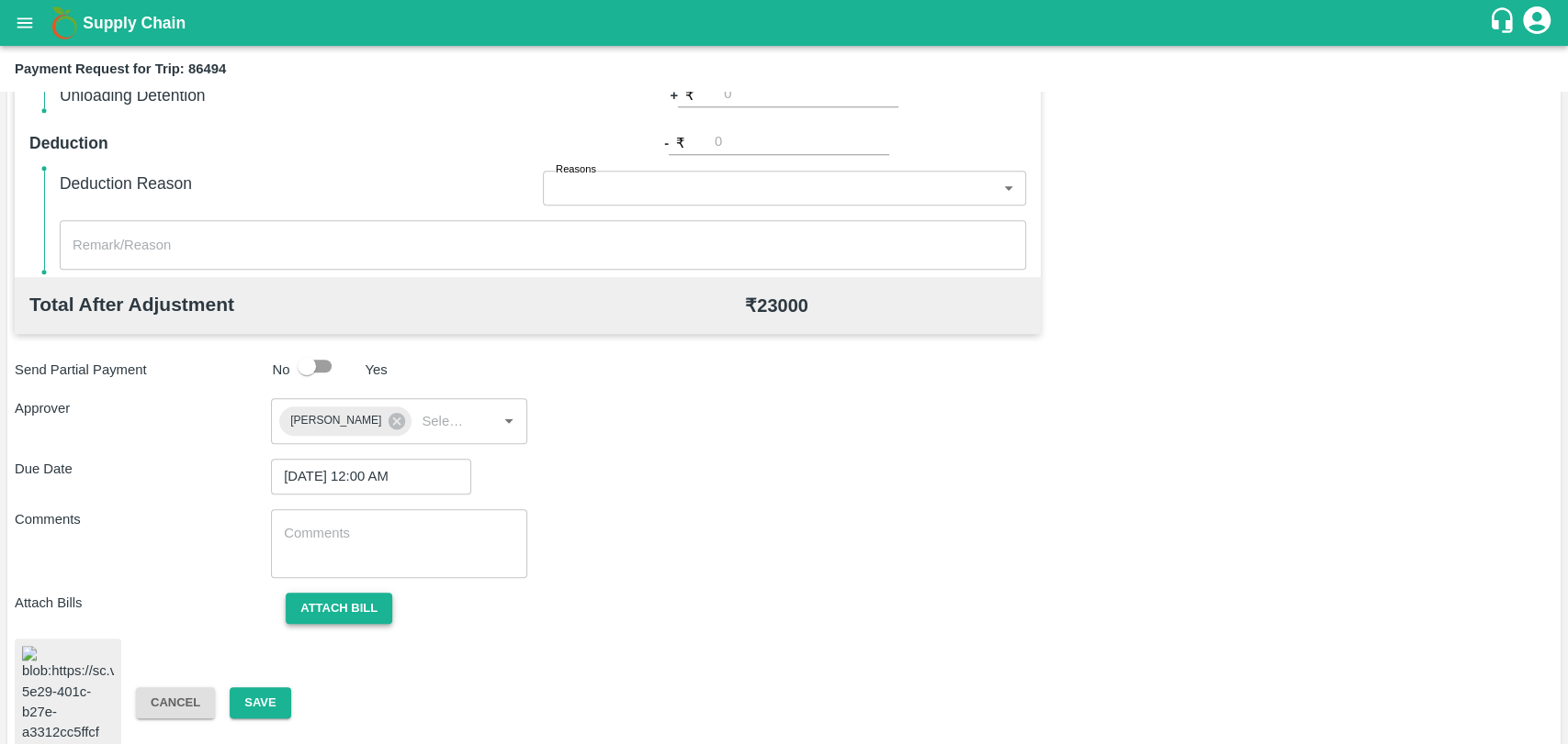
scroll to position [766, 0]
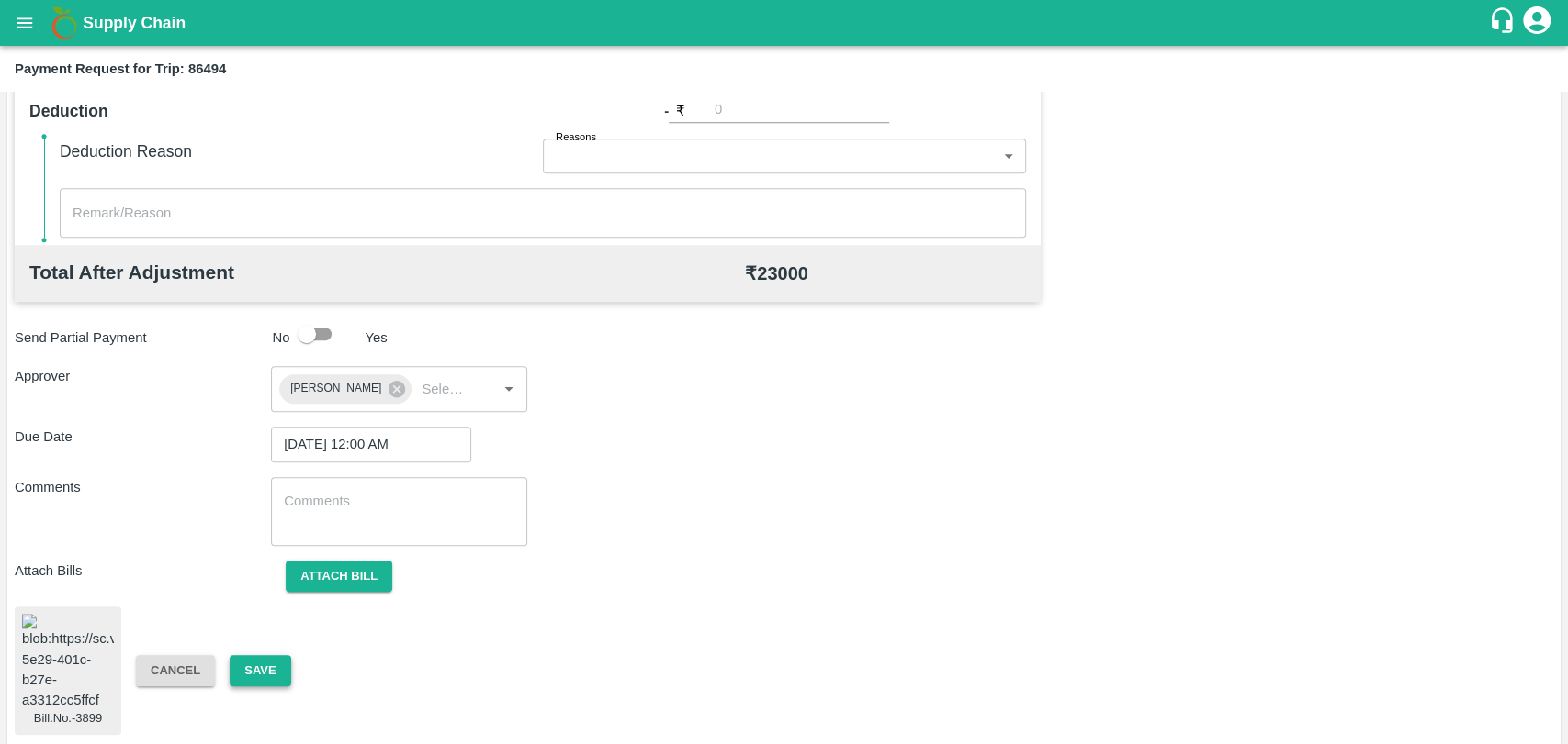
drag, startPoint x: 253, startPoint y: 664, endPoint x: 245, endPoint y: 598, distance: 66.5
click at [252, 664] on button "Save" at bounding box center [260, 671] width 61 height 32
